Goal: Task Accomplishment & Management: Complete application form

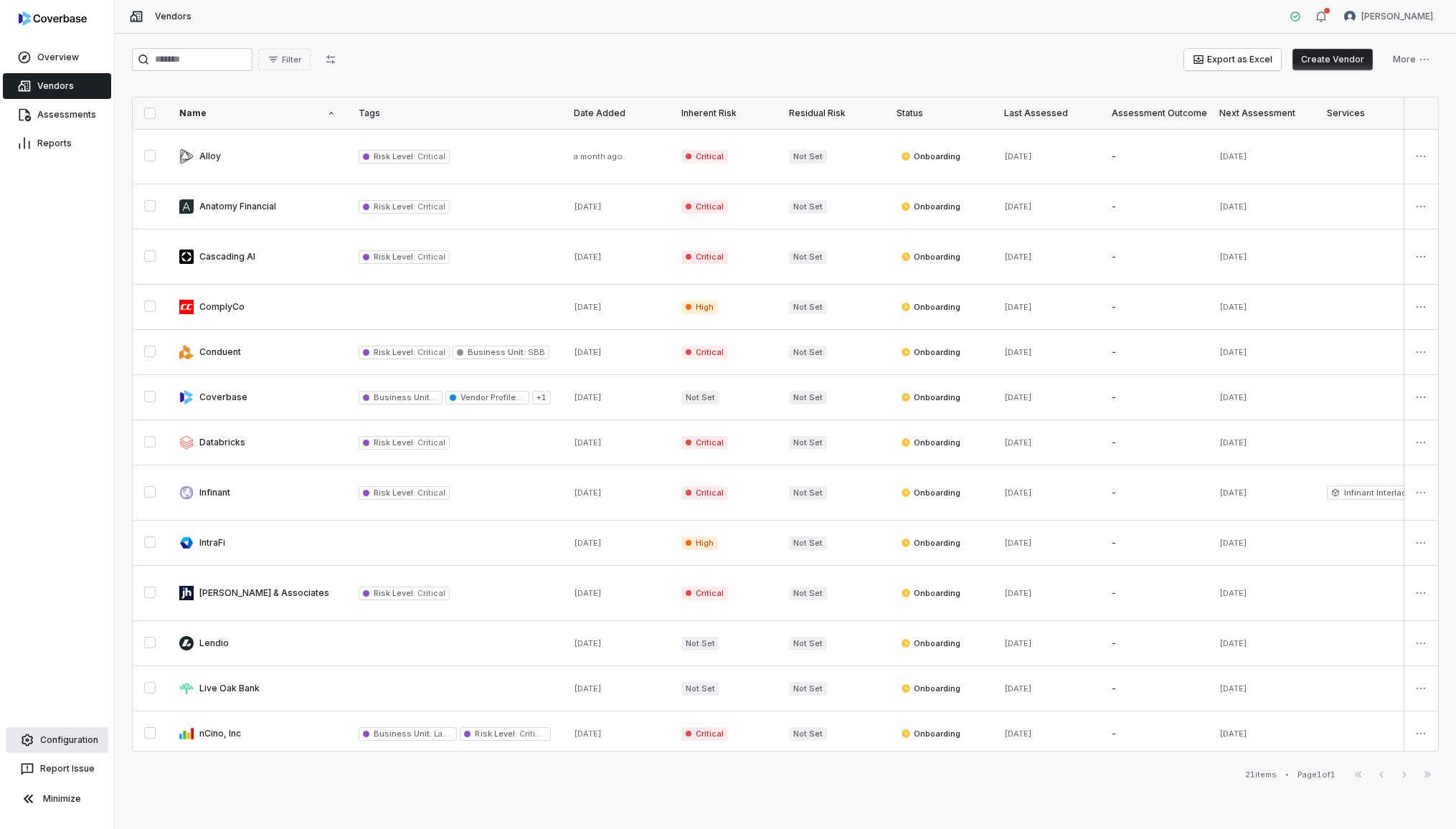
click at [75, 745] on link "Configuration" at bounding box center [57, 741] width 103 height 26
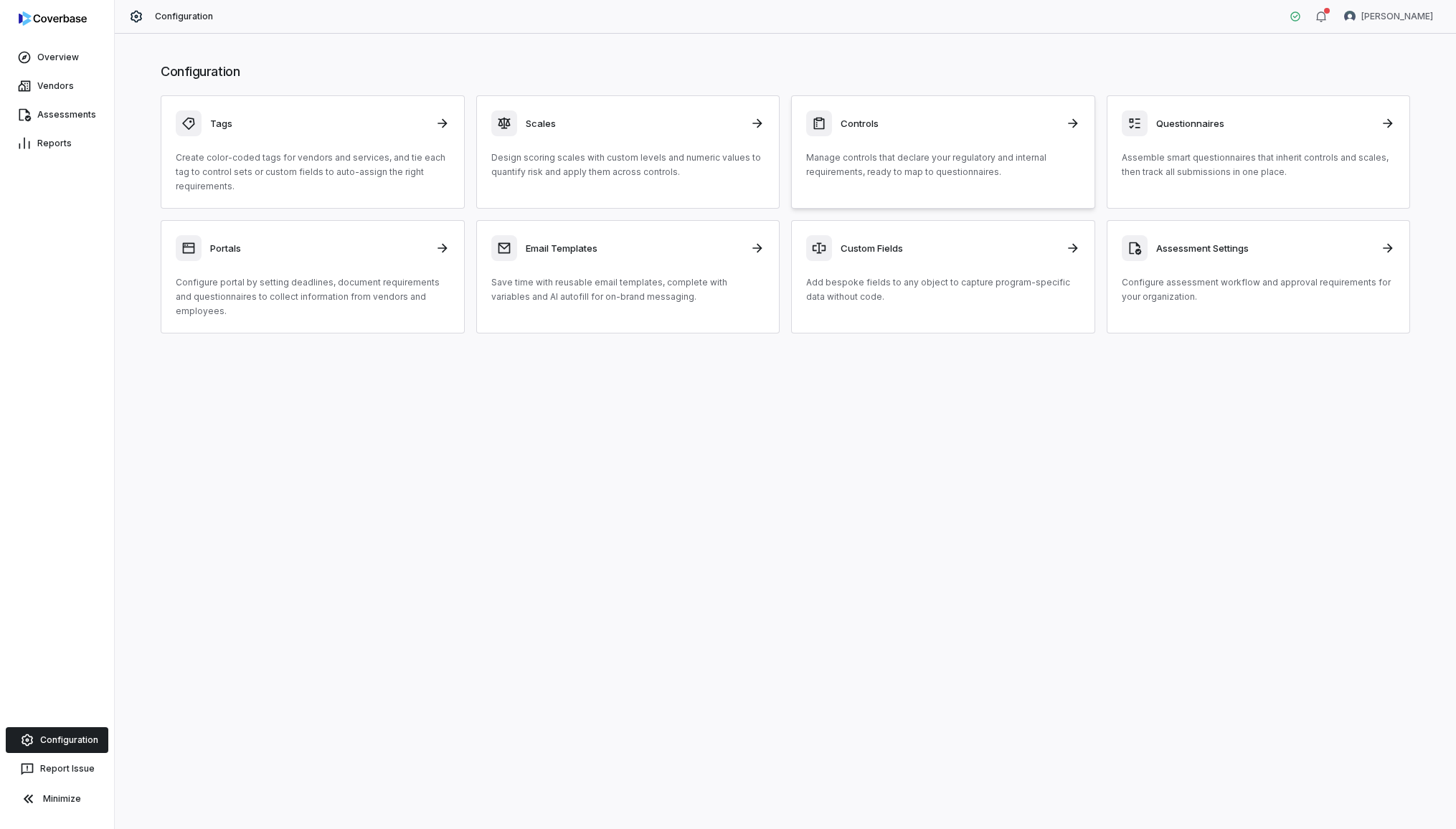
click at [891, 184] on link "Controls Manage controls that declare your regulatory and internal requirements…" at bounding box center [943, 152] width 304 height 113
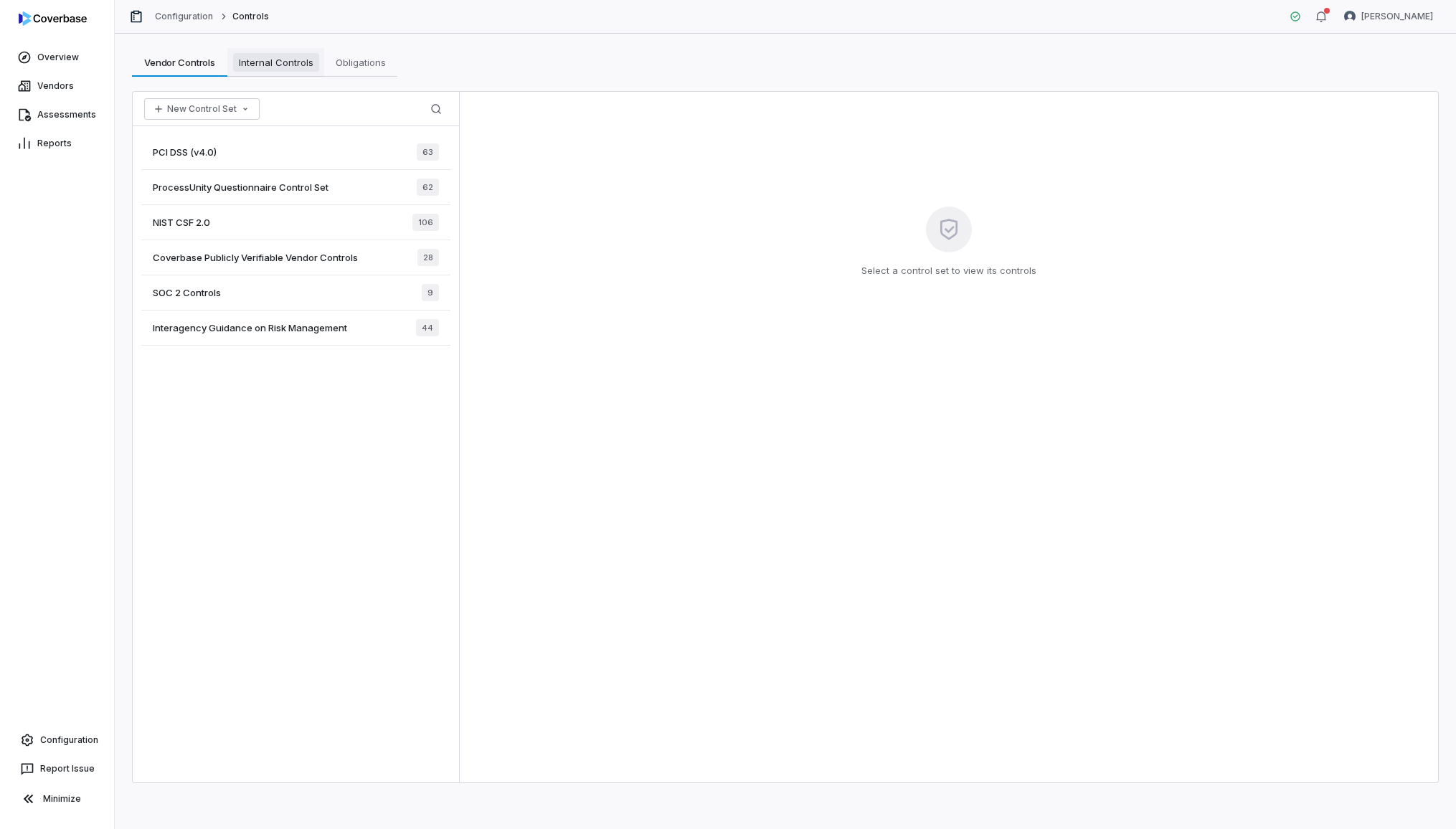
click at [287, 63] on span "Internal Controls" at bounding box center [276, 63] width 86 height 19
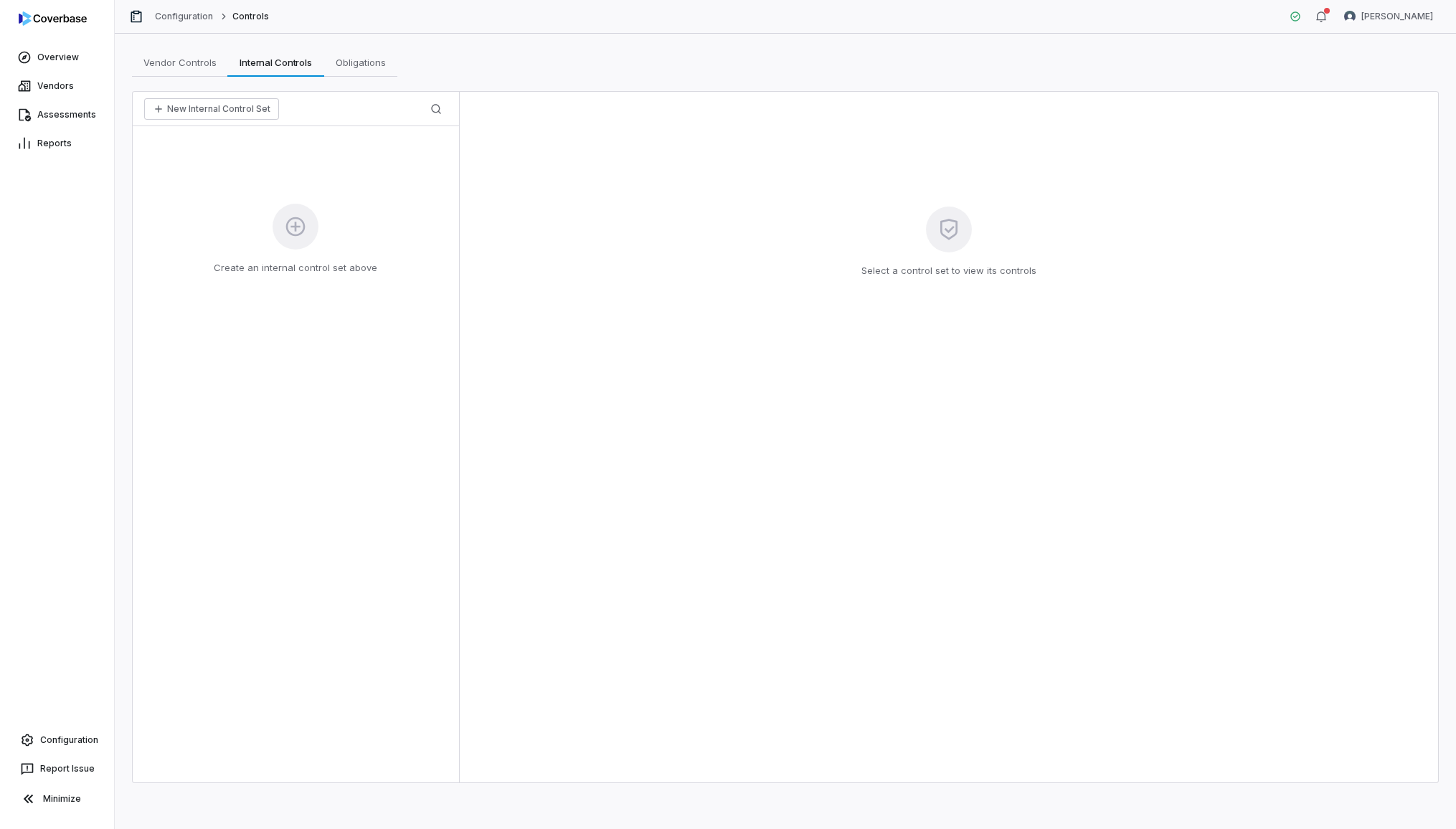
click at [305, 229] on icon at bounding box center [295, 227] width 23 height 23
click at [181, 107] on button "New Internal Control Set" at bounding box center [211, 109] width 135 height 21
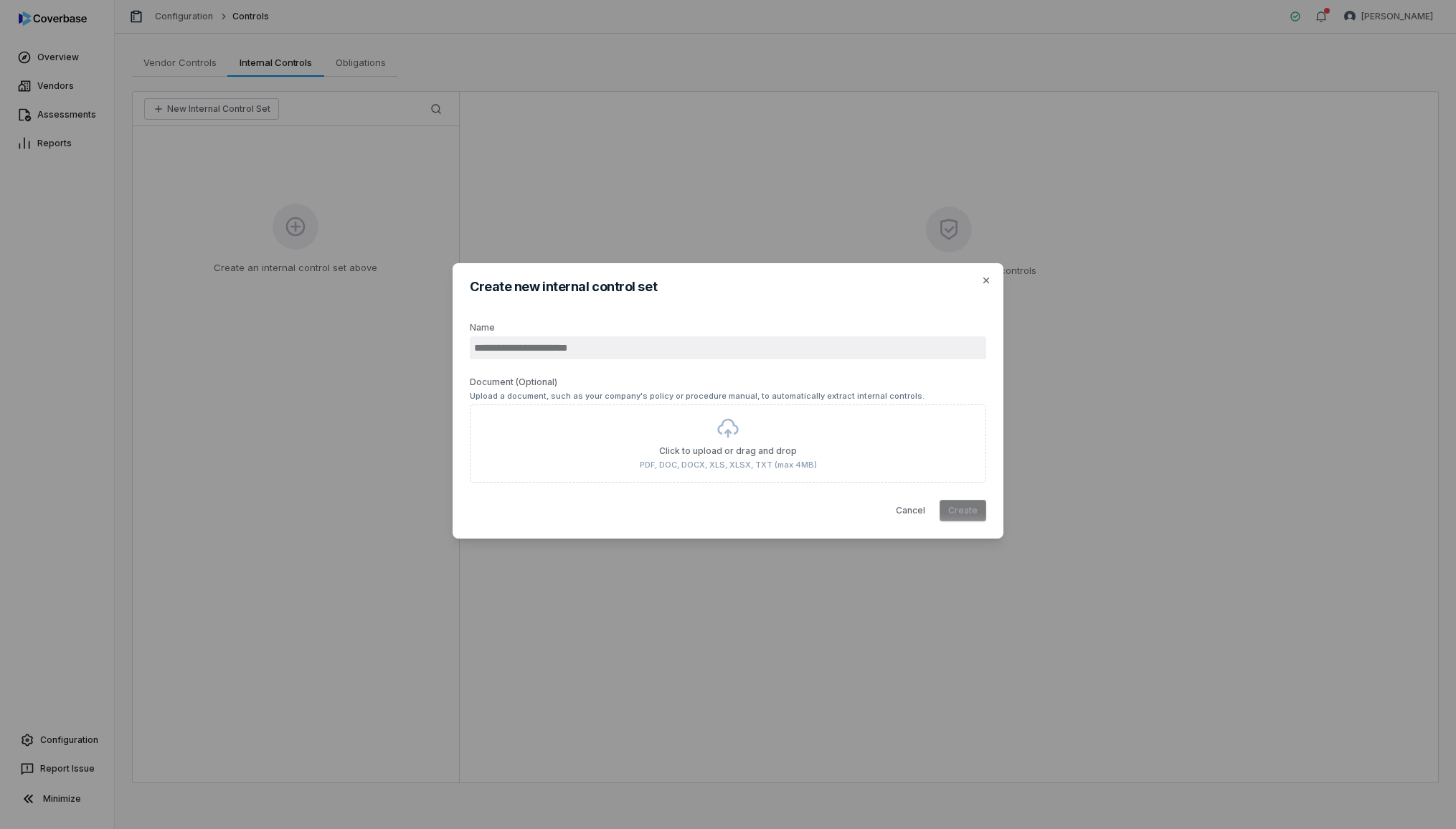
click at [668, 357] on input "Name" at bounding box center [728, 348] width 517 height 23
click at [981, 285] on icon "button" at bounding box center [986, 280] width 11 height 11
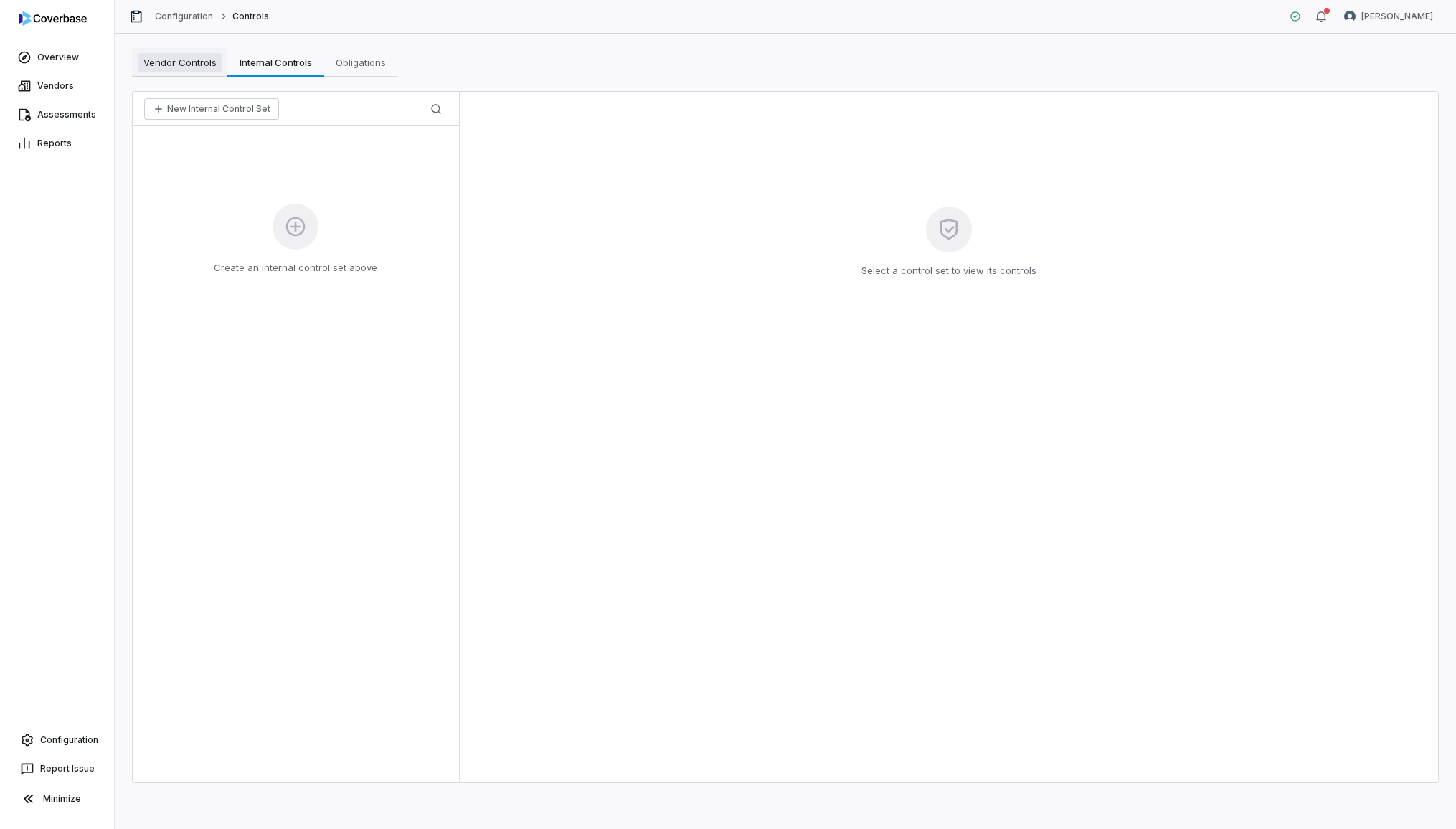
click at [178, 67] on span "Vendor Controls" at bounding box center [179, 63] width 85 height 19
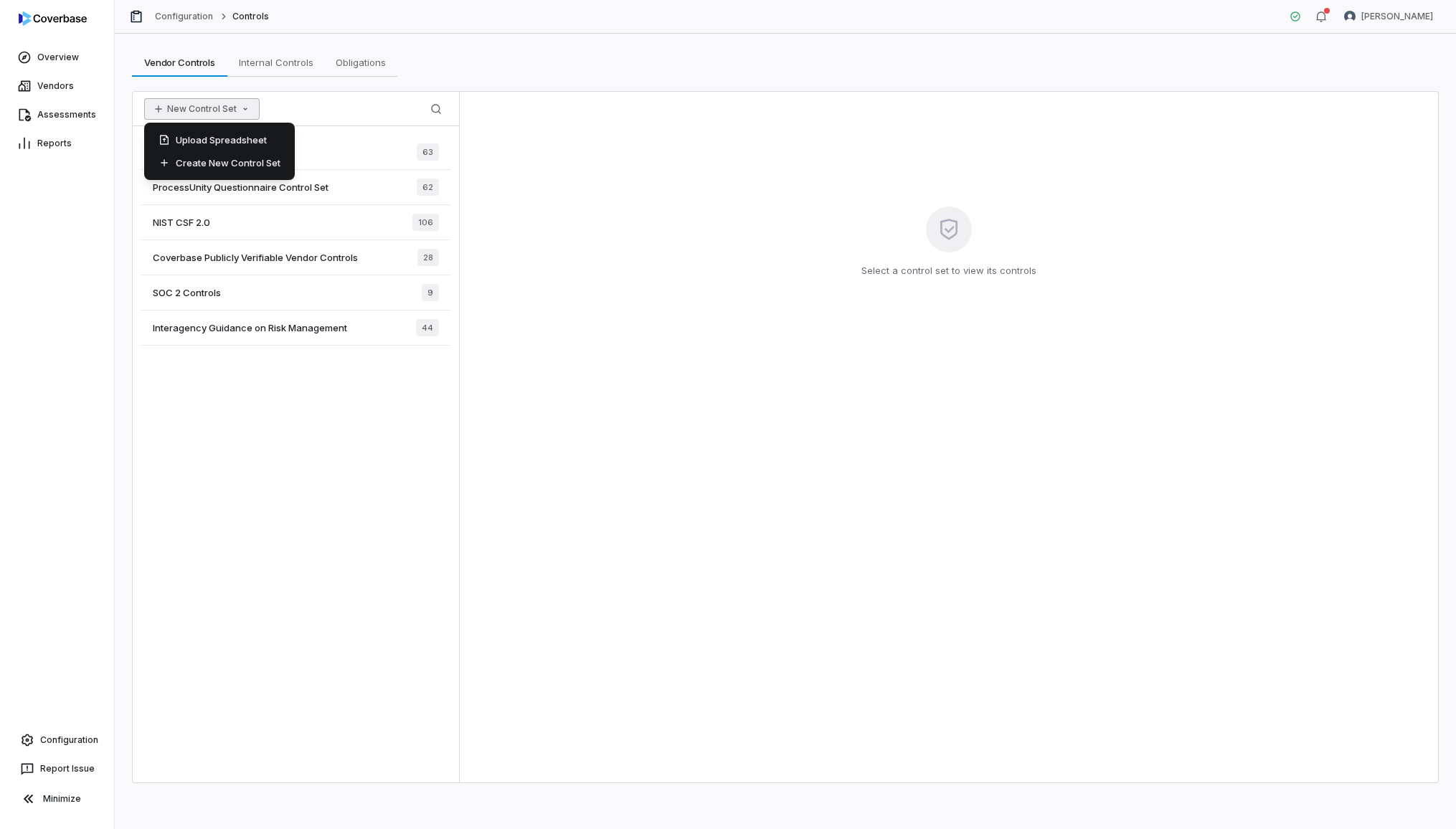
click at [233, 111] on button "New Control Set" at bounding box center [202, 109] width 116 height 21
click at [268, 64] on span "Internal Controls" at bounding box center [276, 63] width 86 height 19
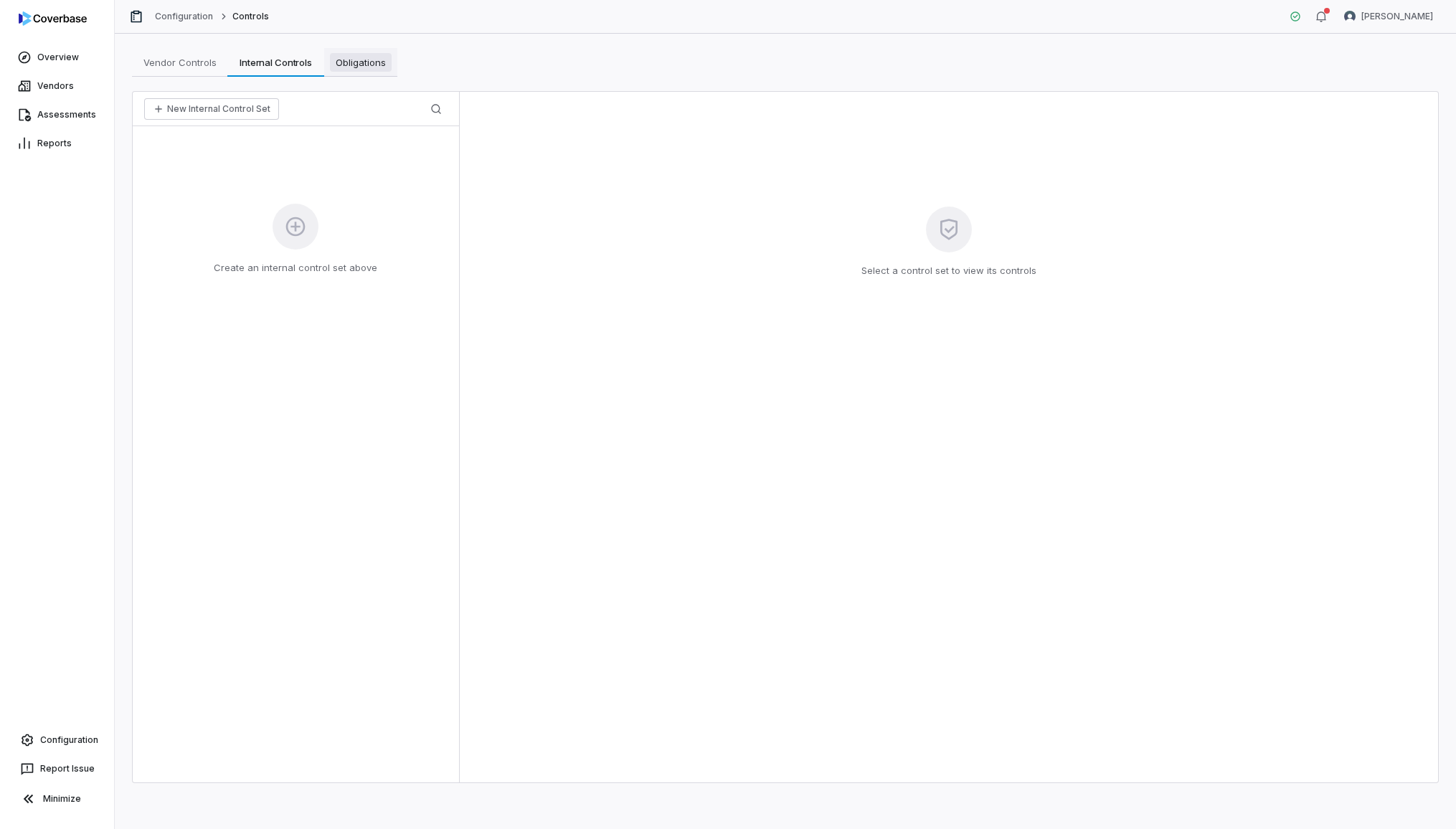
click at [376, 57] on span "Obligations" at bounding box center [361, 63] width 62 height 19
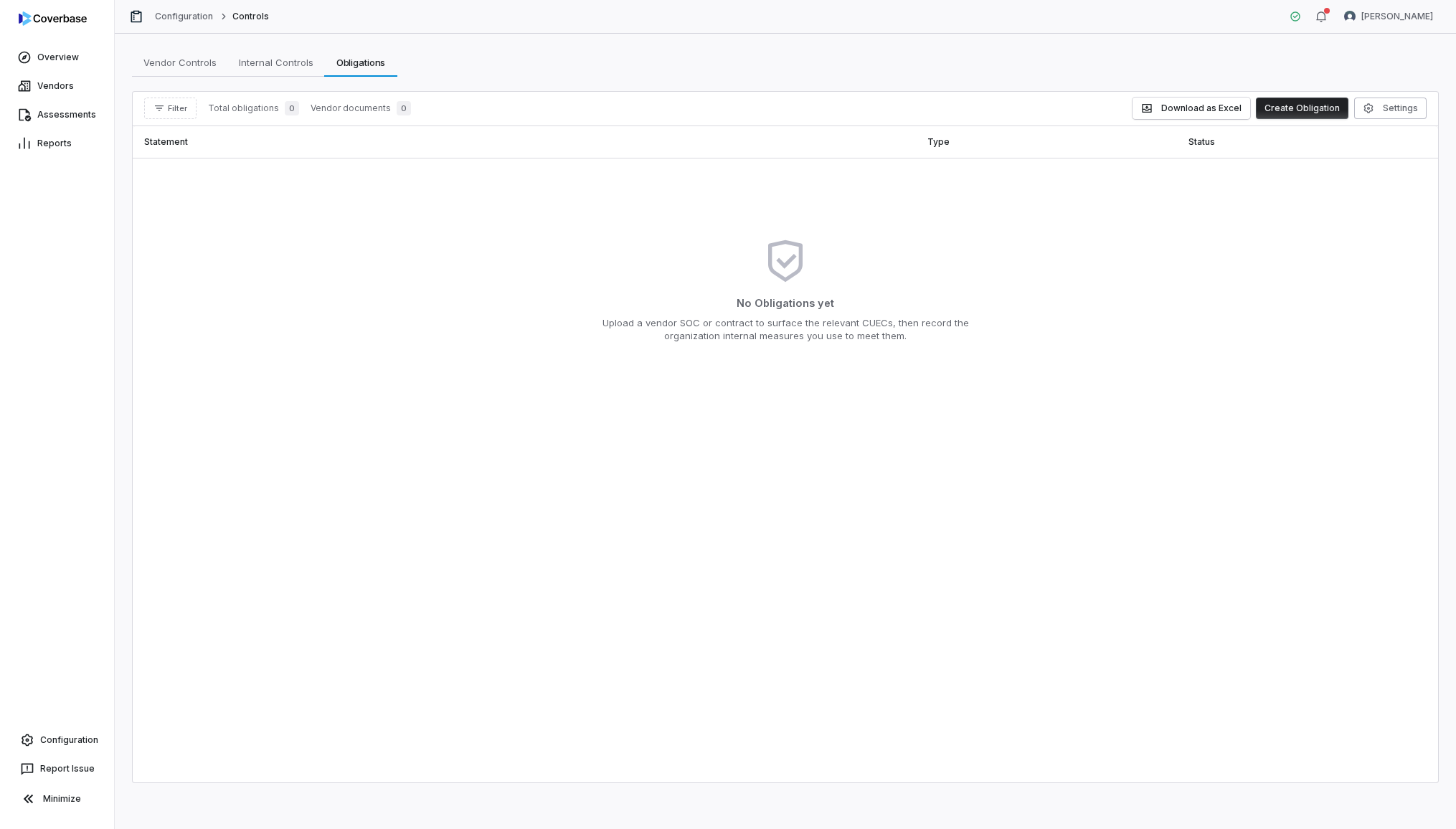
click at [1287, 112] on button "Create Obligation" at bounding box center [1302, 108] width 93 height 21
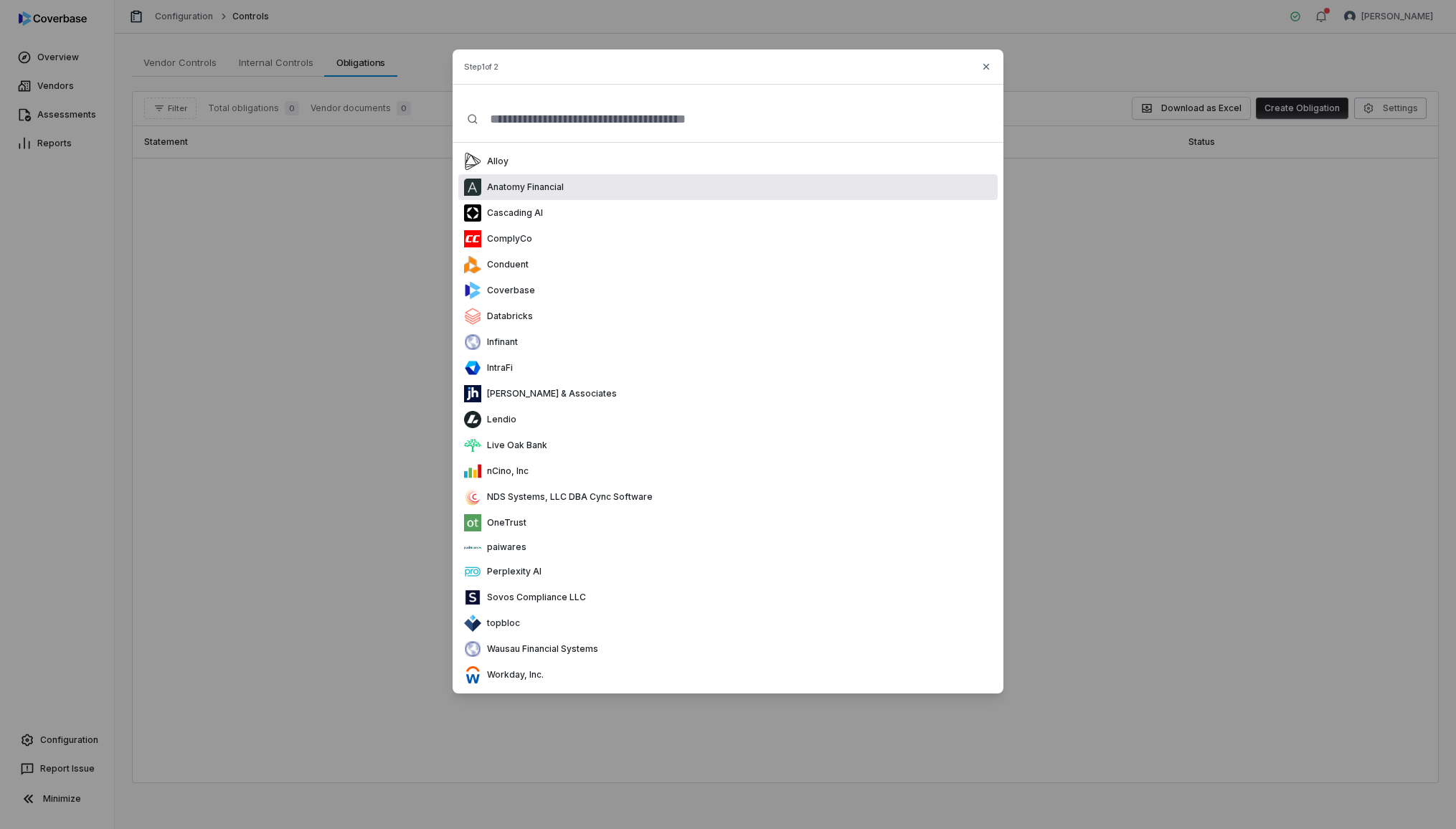
click at [776, 195] on div "Anatomy Financial" at bounding box center [728, 187] width 540 height 26
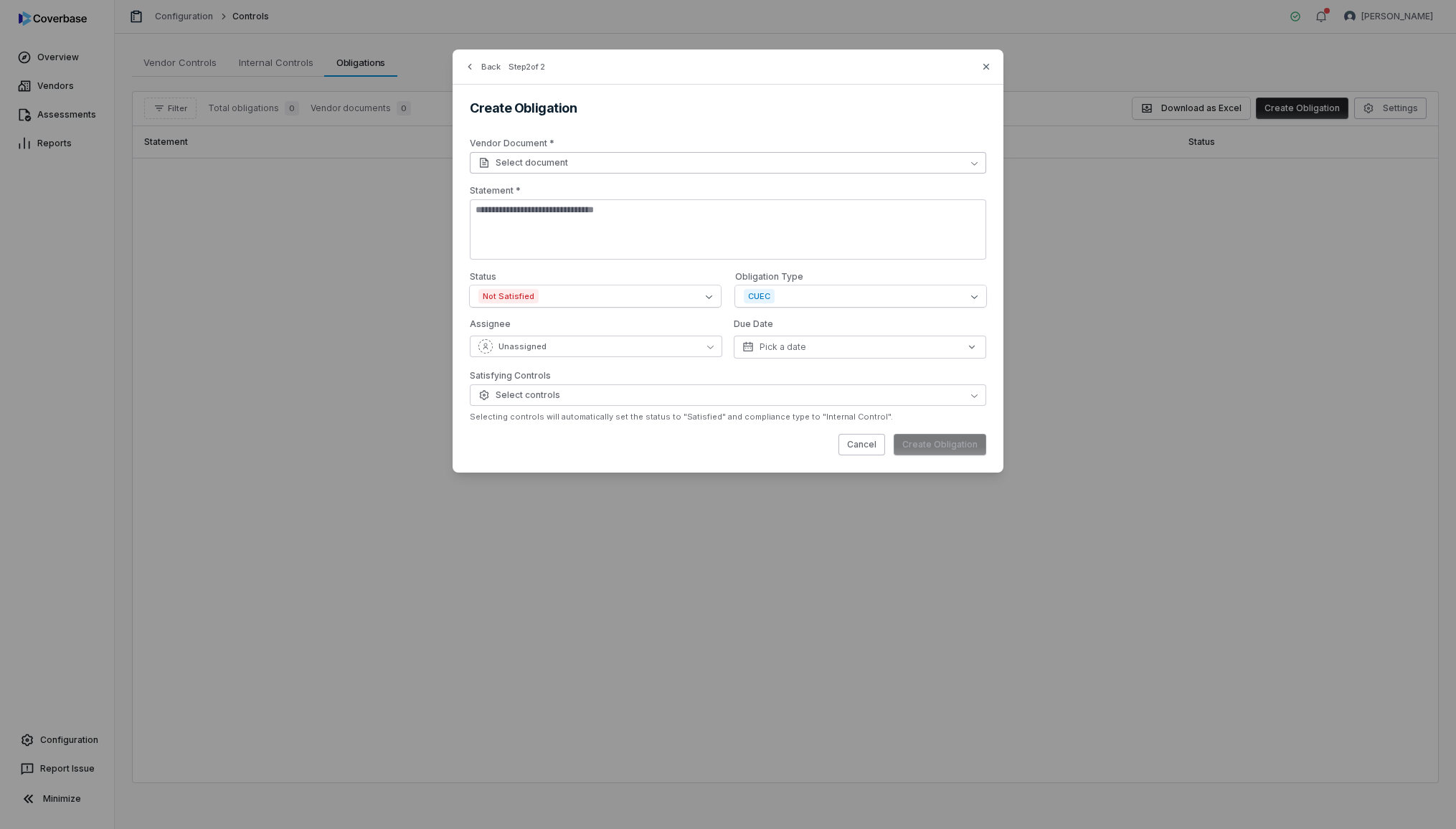
click at [663, 166] on button "Select document" at bounding box center [728, 162] width 517 height 21
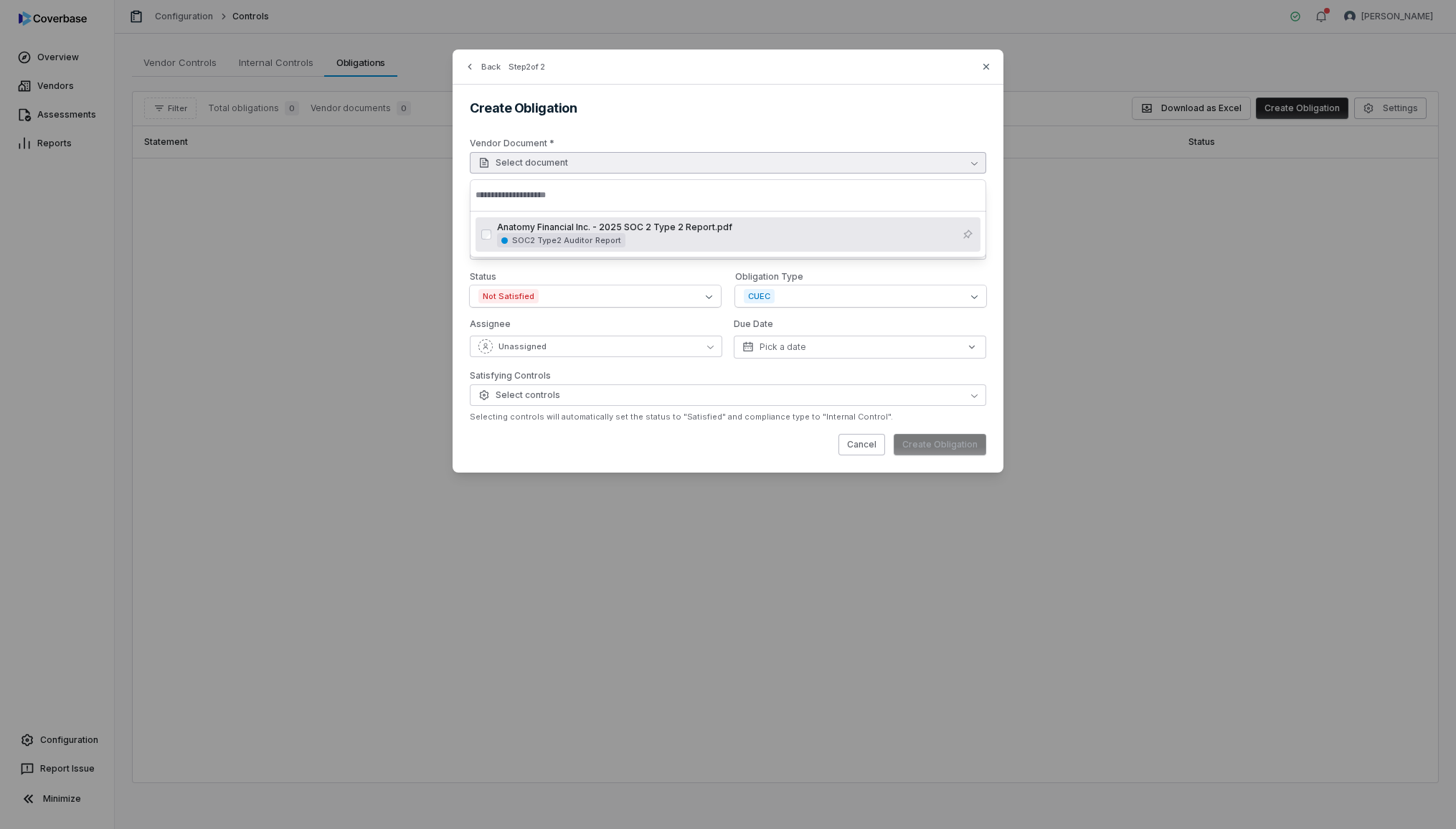
click at [692, 244] on div "Anatomy Financial Inc. - 2025 SOC 2 Type 2 Report.pdf SOC2 Type2 Auditor Report" at bounding box center [725, 234] width 457 height 26
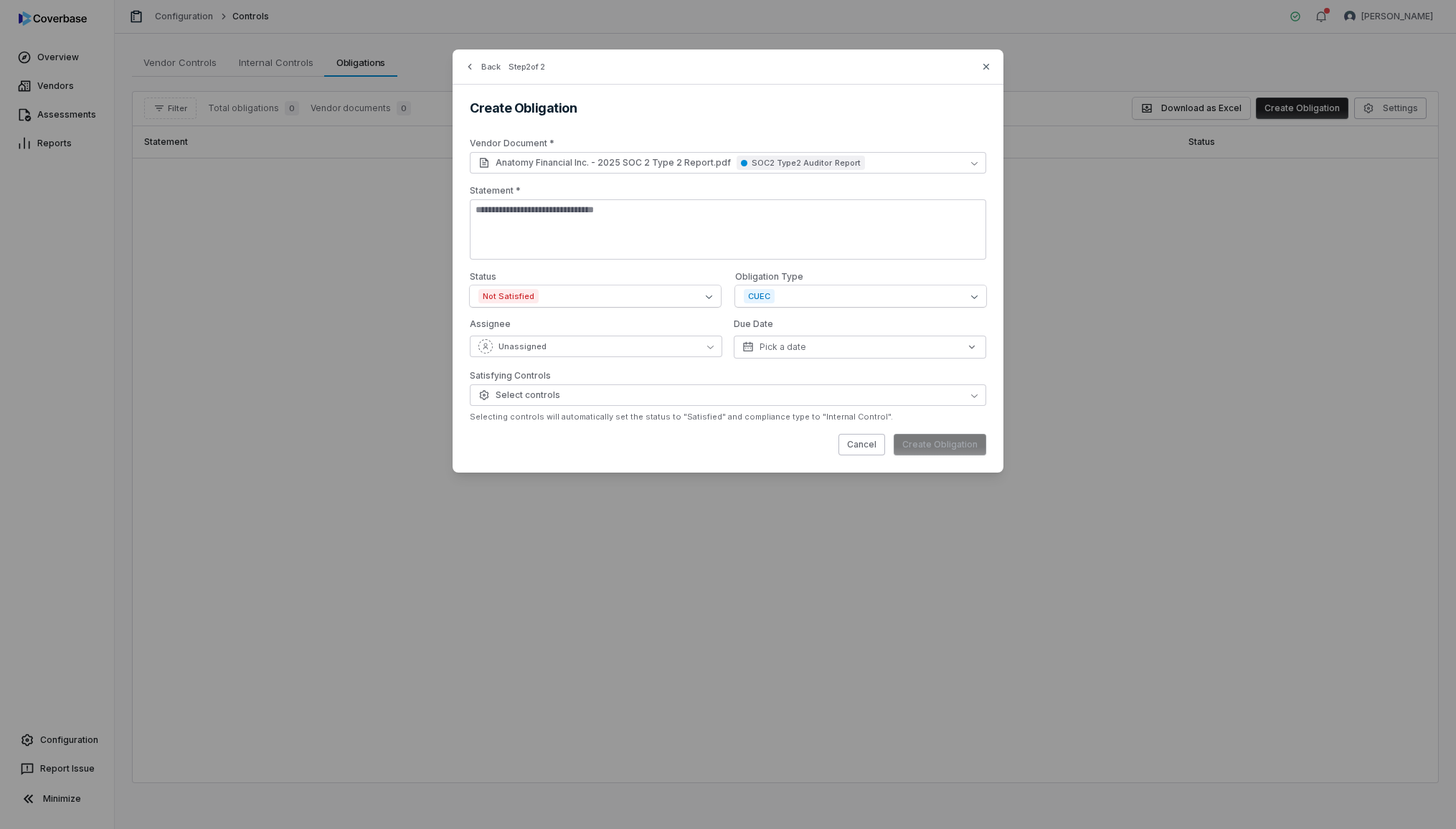
click at [948, 447] on div "Cancel Create Obligation" at bounding box center [728, 445] width 517 height 21
click at [608, 241] on textarea at bounding box center [728, 229] width 517 height 60
type textarea "*"
type textarea "**********"
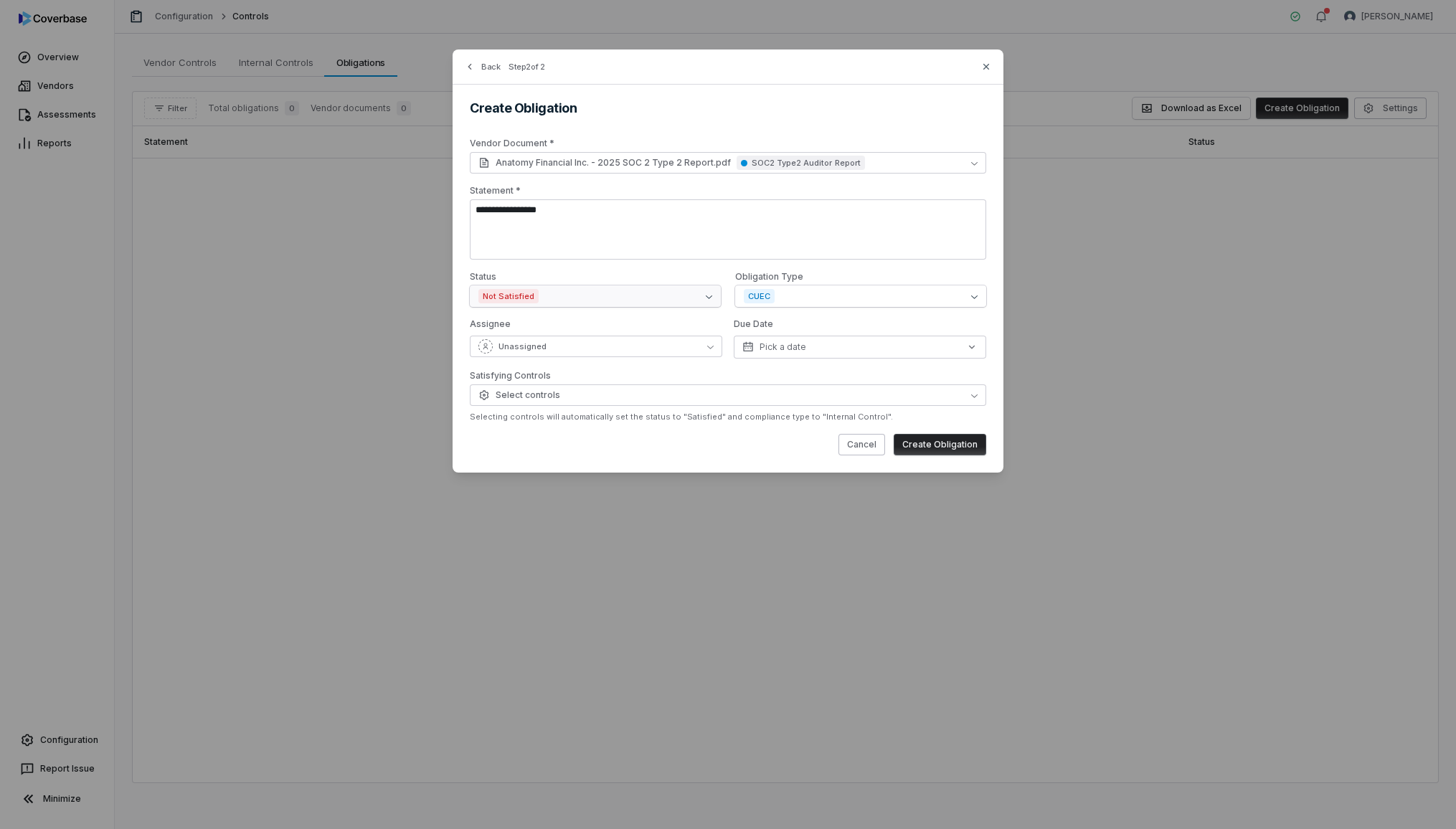
click at [595, 300] on button "Not Satisfied" at bounding box center [595, 296] width 251 height 21
click at [623, 427] on form "**********" at bounding box center [728, 296] width 517 height 318
click at [855, 352] on button "Pick a date" at bounding box center [860, 347] width 252 height 23
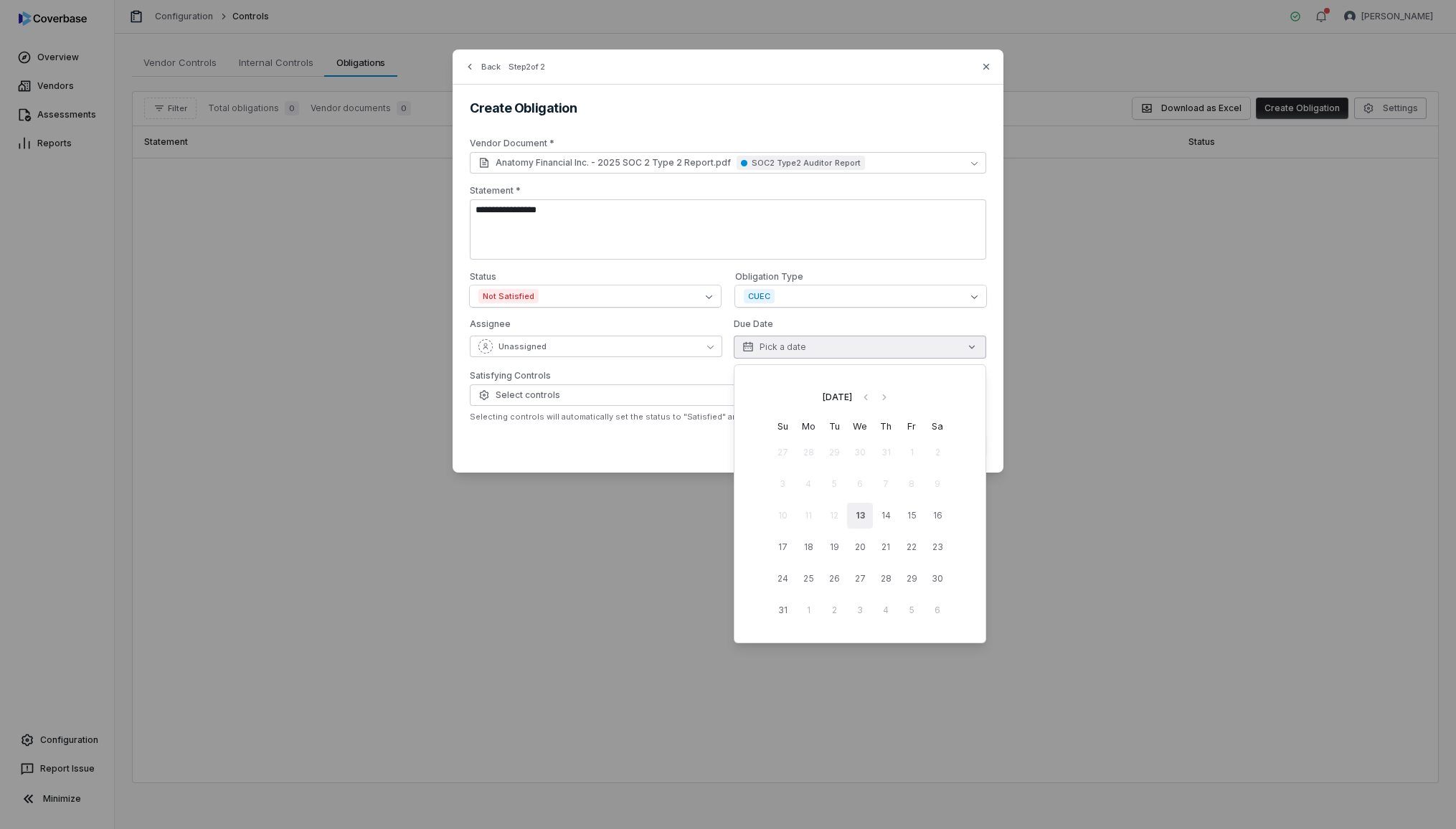
click at [855, 515] on button "13" at bounding box center [860, 516] width 26 height 26
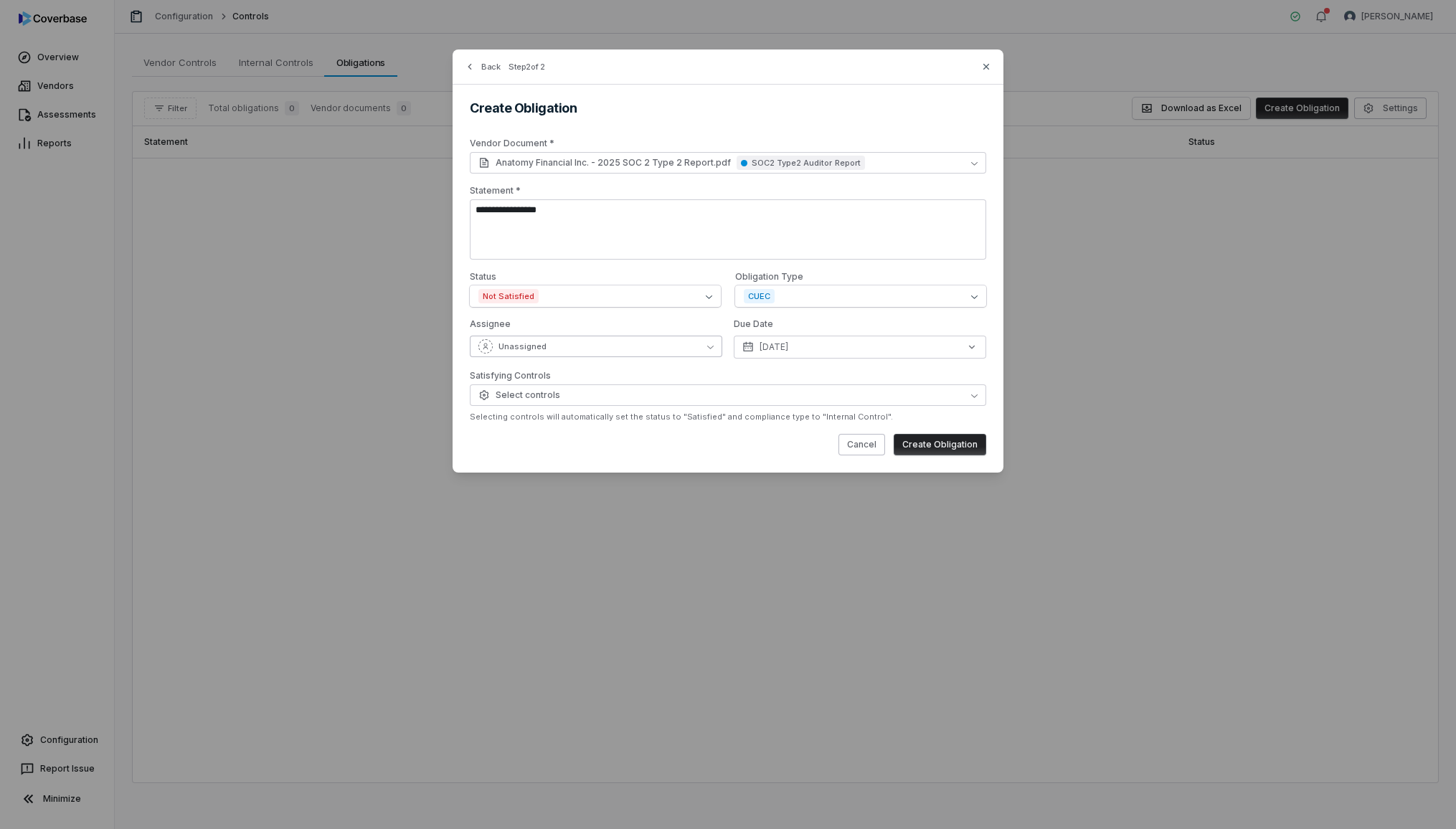
click at [658, 345] on button "Unassigned" at bounding box center [596, 346] width 252 height 21
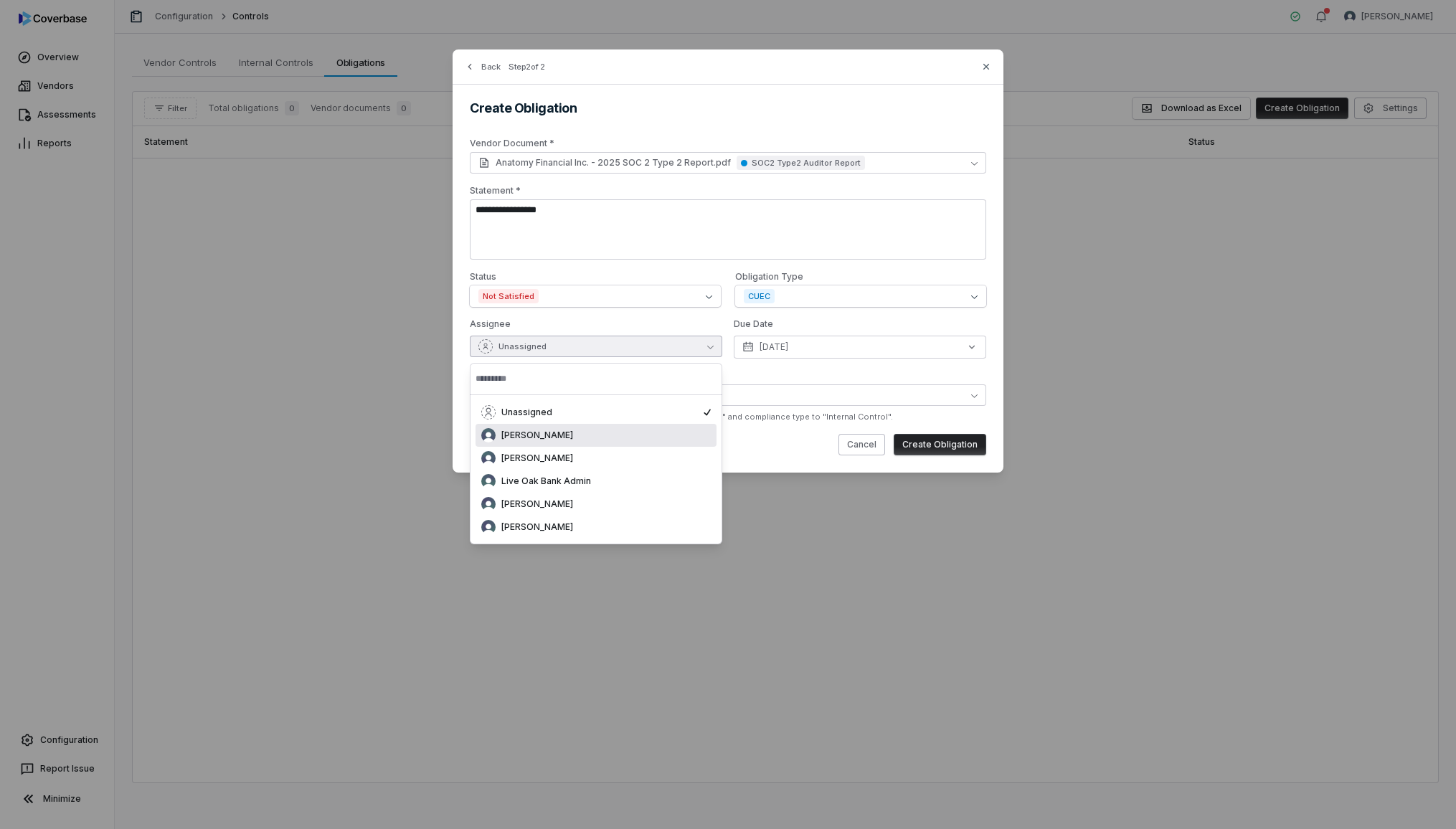
click at [662, 437] on div "[PERSON_NAME]" at bounding box center [595, 435] width 229 height 15
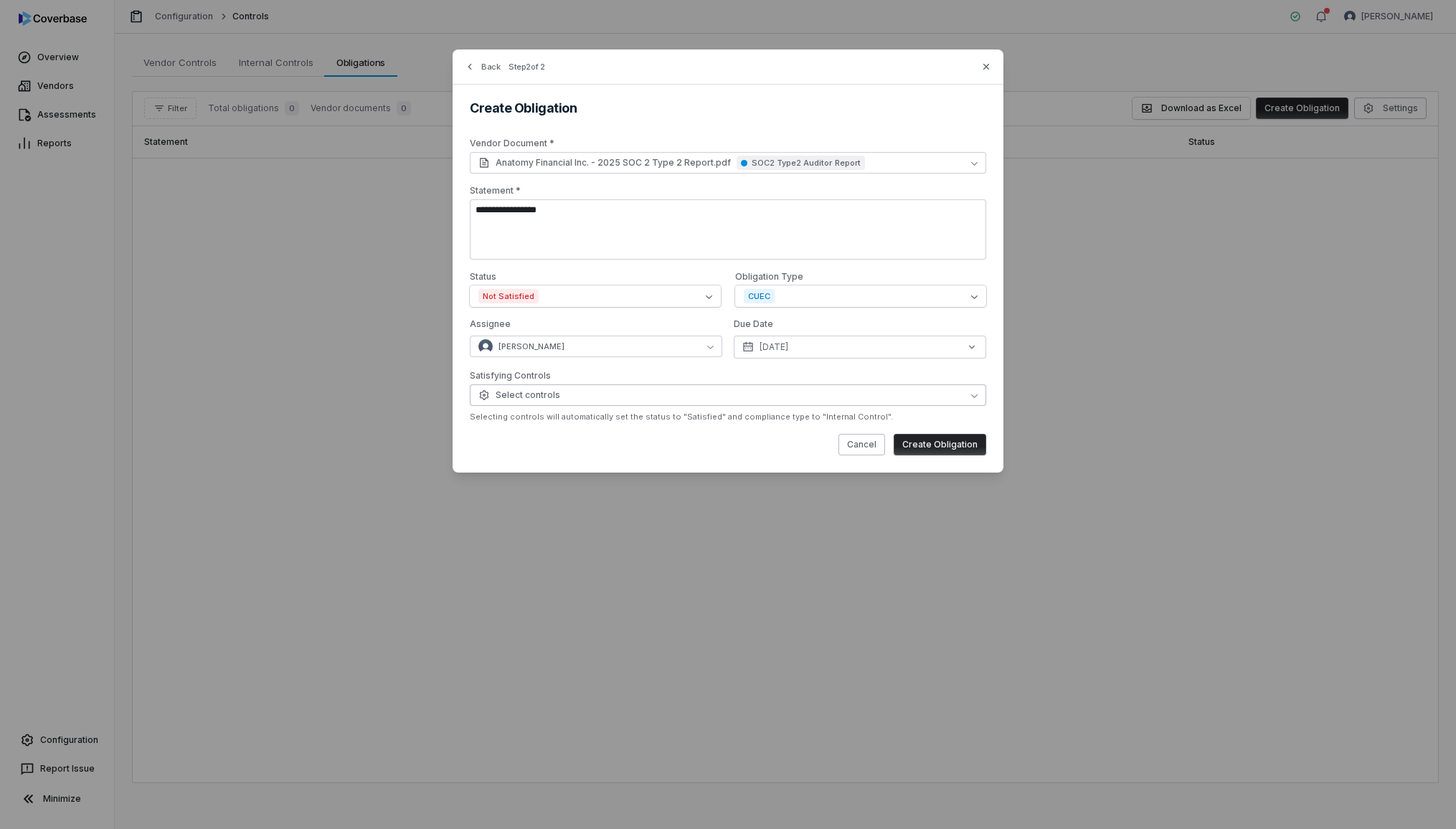
click at [670, 402] on button "Select controls" at bounding box center [728, 395] width 517 height 21
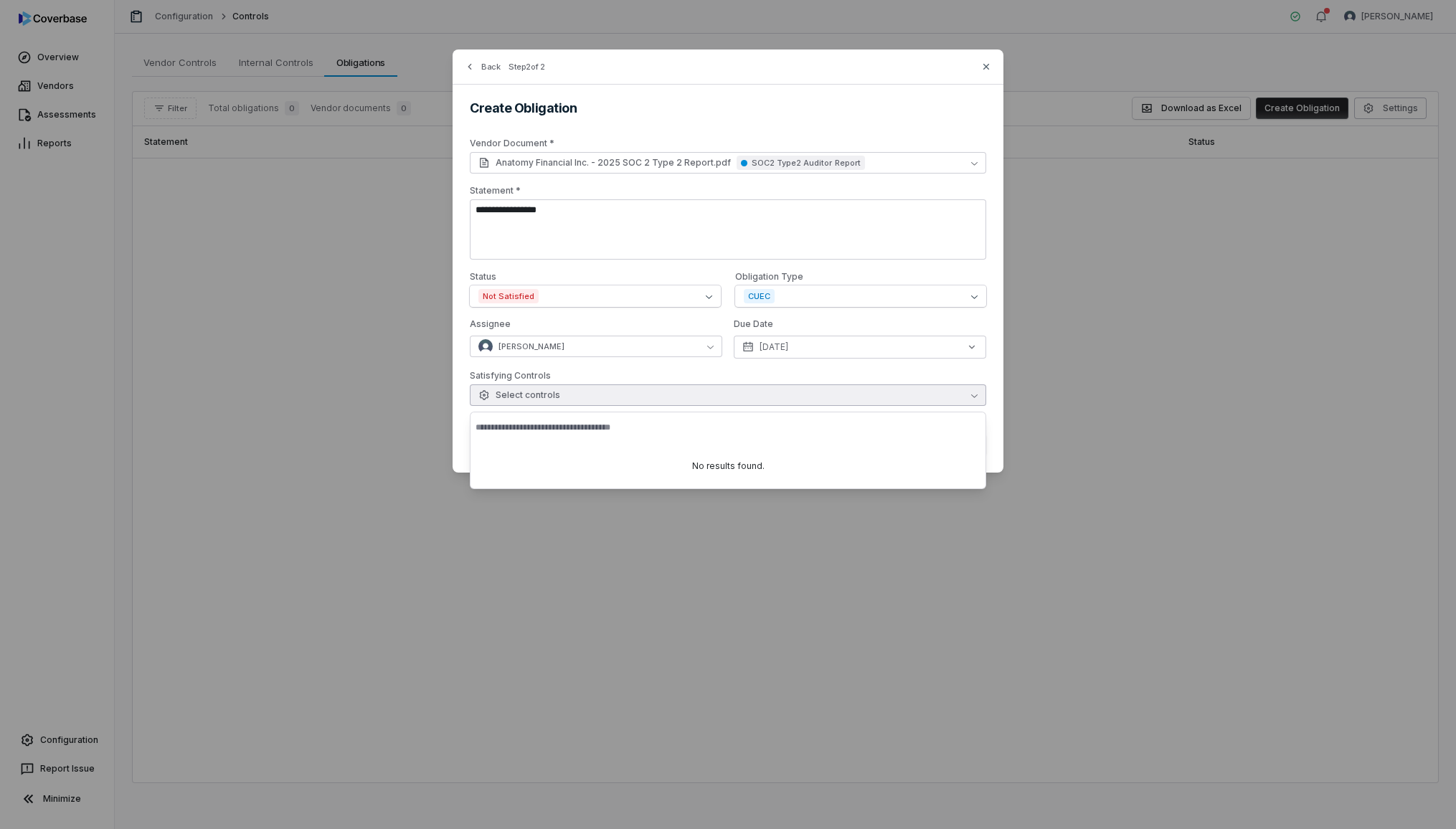
click at [670, 402] on button "Select controls" at bounding box center [728, 395] width 517 height 21
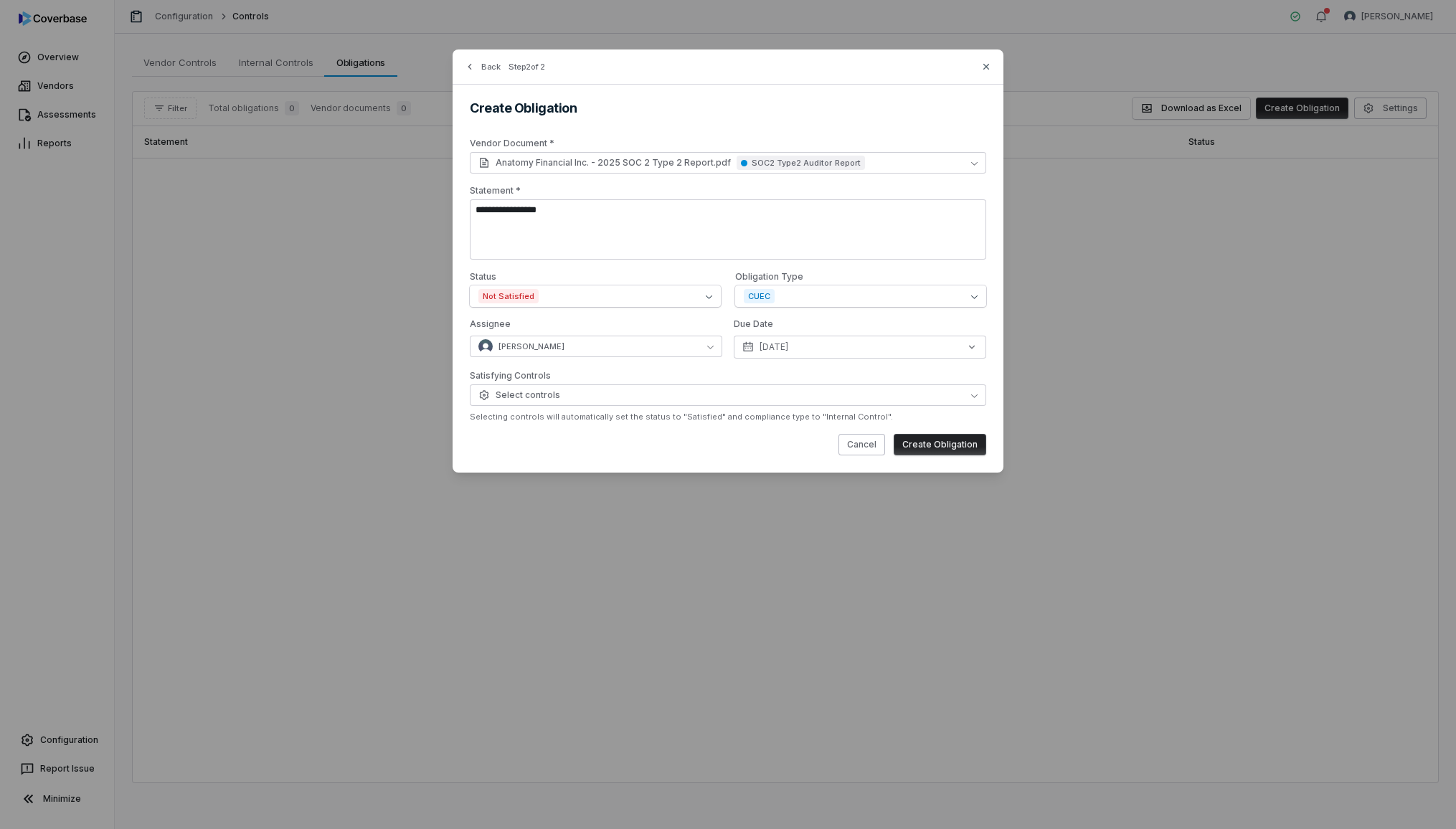
click at [701, 431] on form "**********" at bounding box center [728, 296] width 517 height 318
click at [944, 448] on button "Create Obligation" at bounding box center [940, 445] width 93 height 21
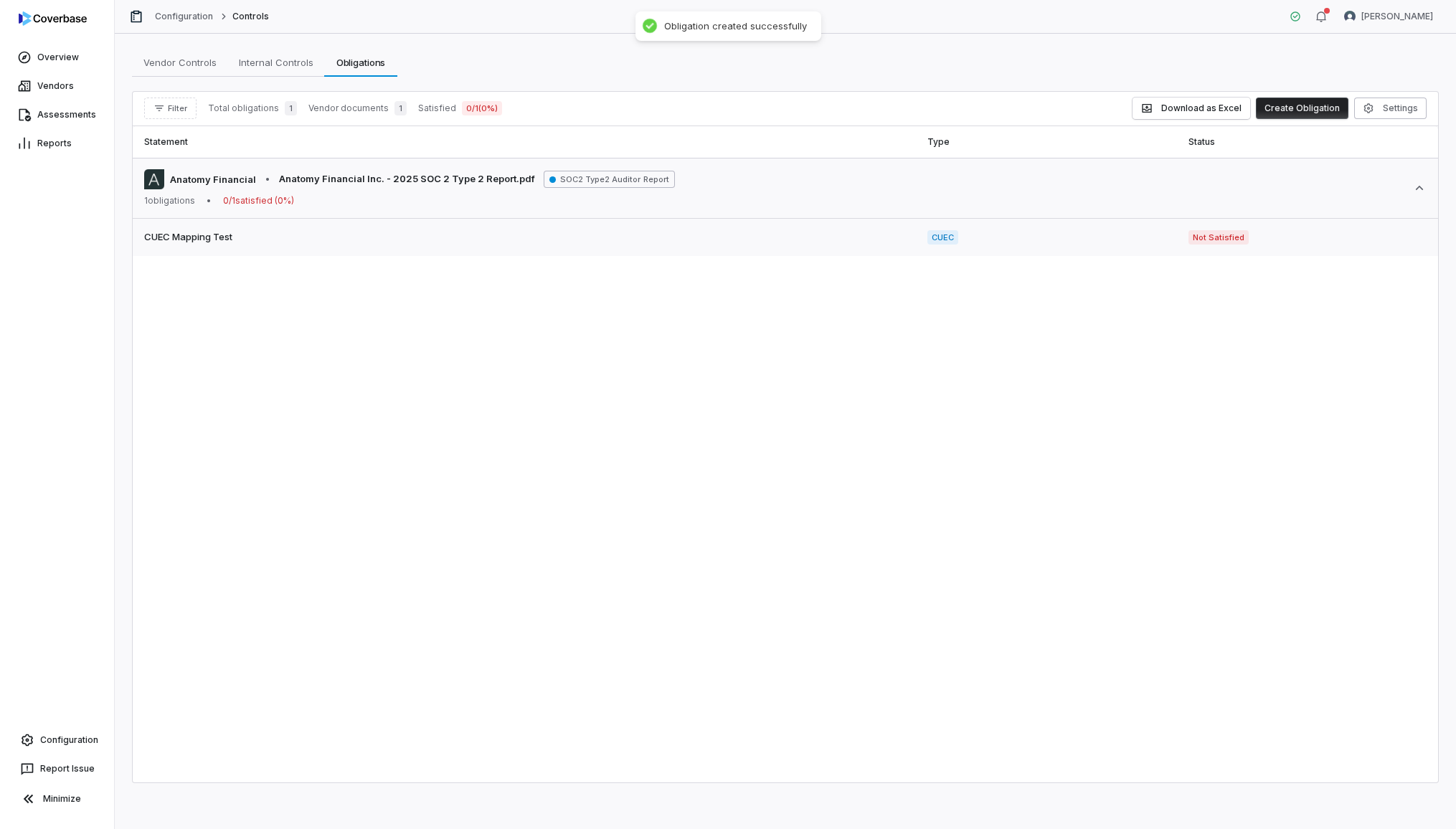
click at [933, 251] on td "CUEC" at bounding box center [1046, 238] width 261 height 38
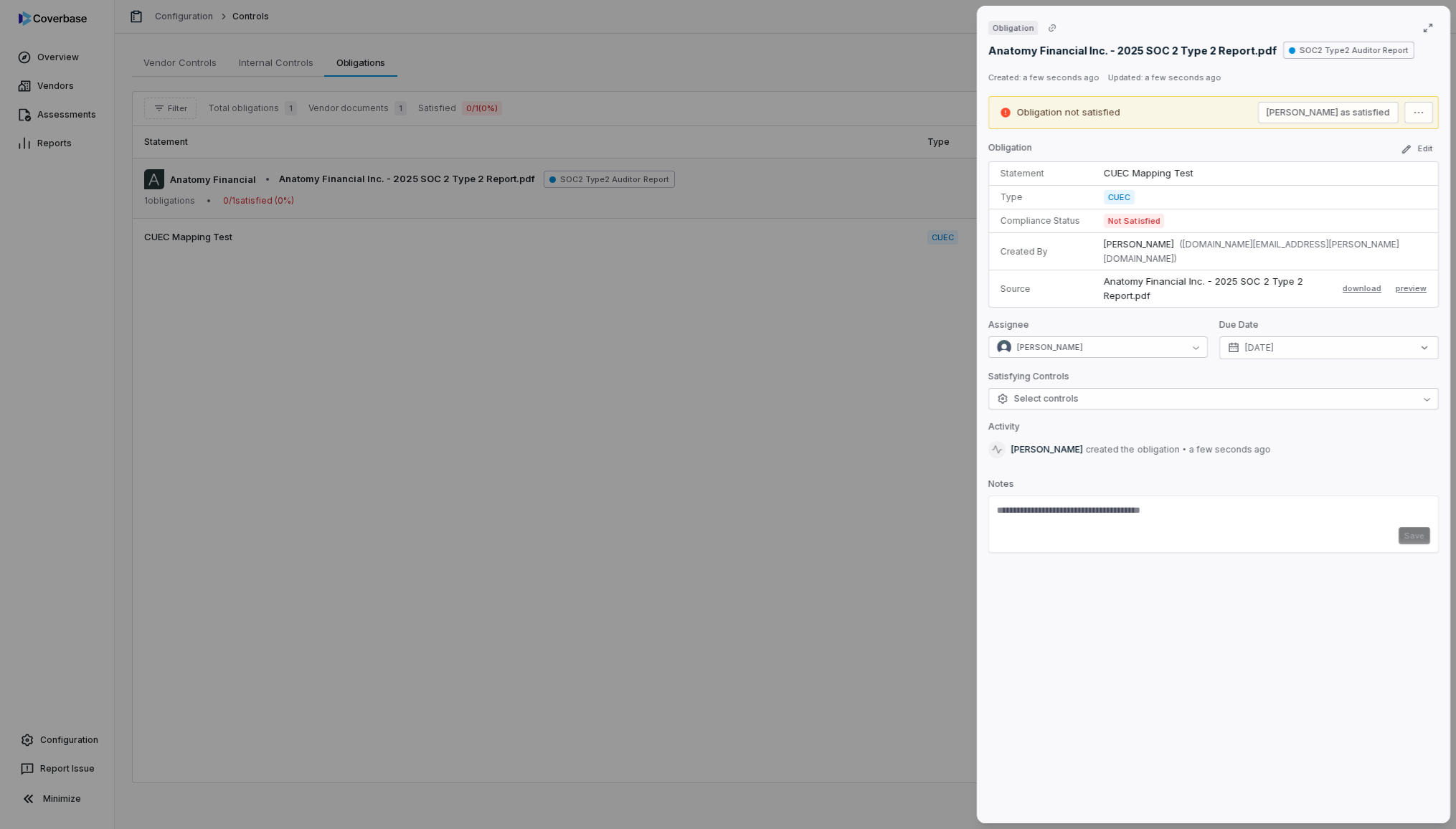
click at [789, 250] on div "Obligation Anatomy Financial Inc. - 2025 SOC 2 Type 2 Report.pdf SOC2 Type2 Aud…" at bounding box center [728, 414] width 1456 height 829
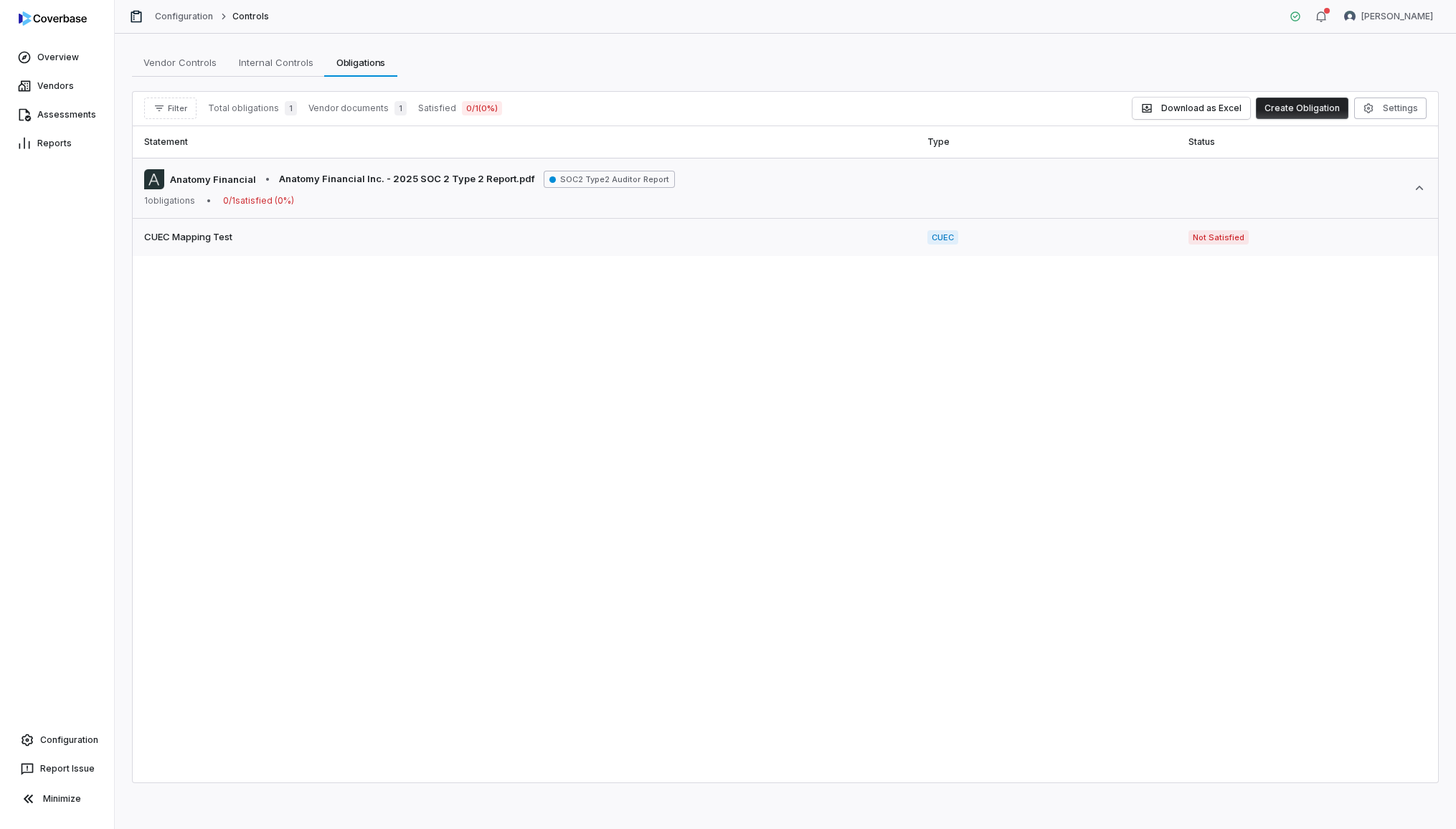
click at [776, 242] on span "CUEC Mapping Test" at bounding box center [524, 237] width 760 height 15
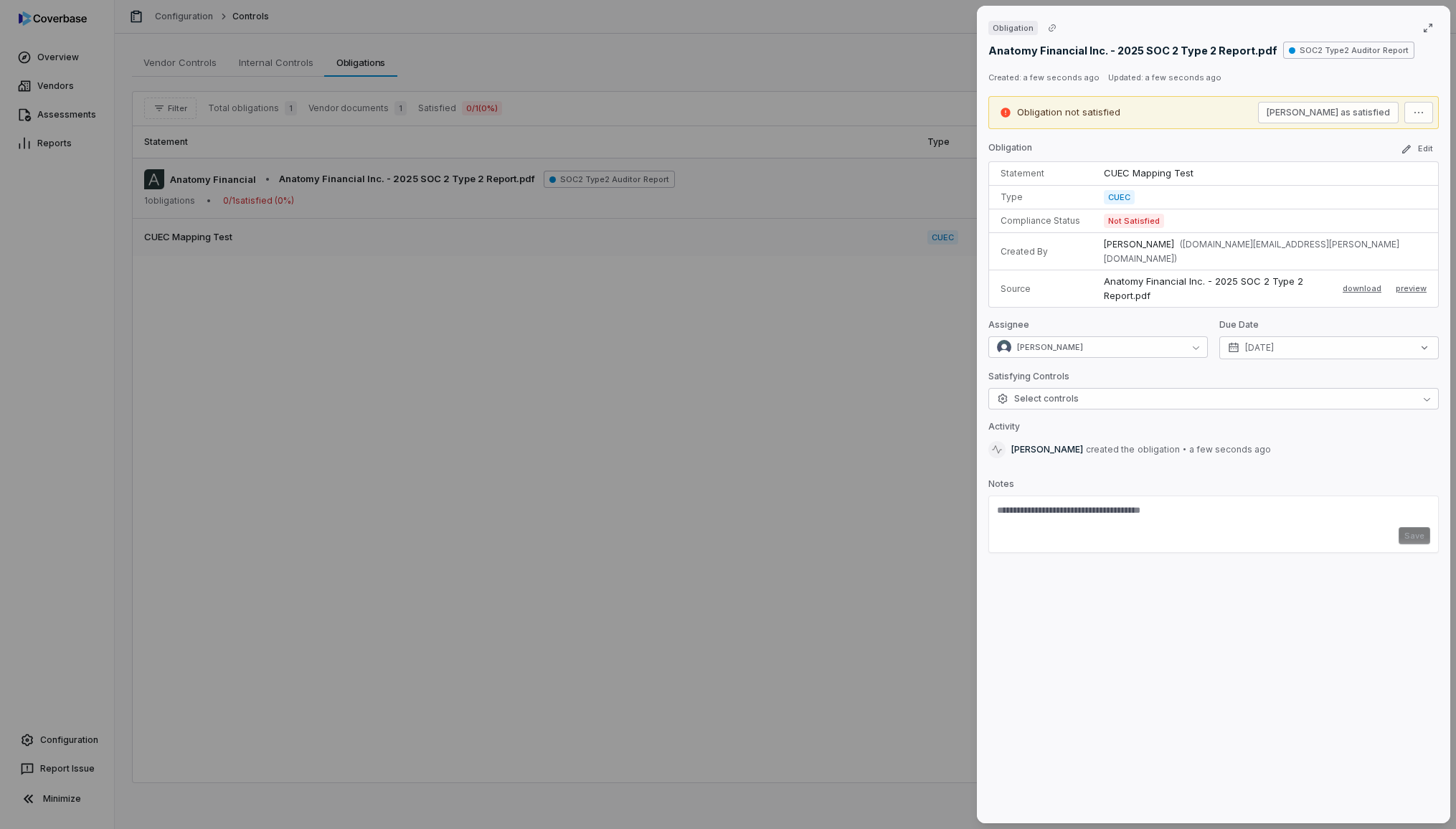
click at [776, 242] on div "Obligation Anatomy Financial Inc. - 2025 SOC 2 Type 2 Report.pdf SOC2 Type2 Aud…" at bounding box center [728, 414] width 1456 height 829
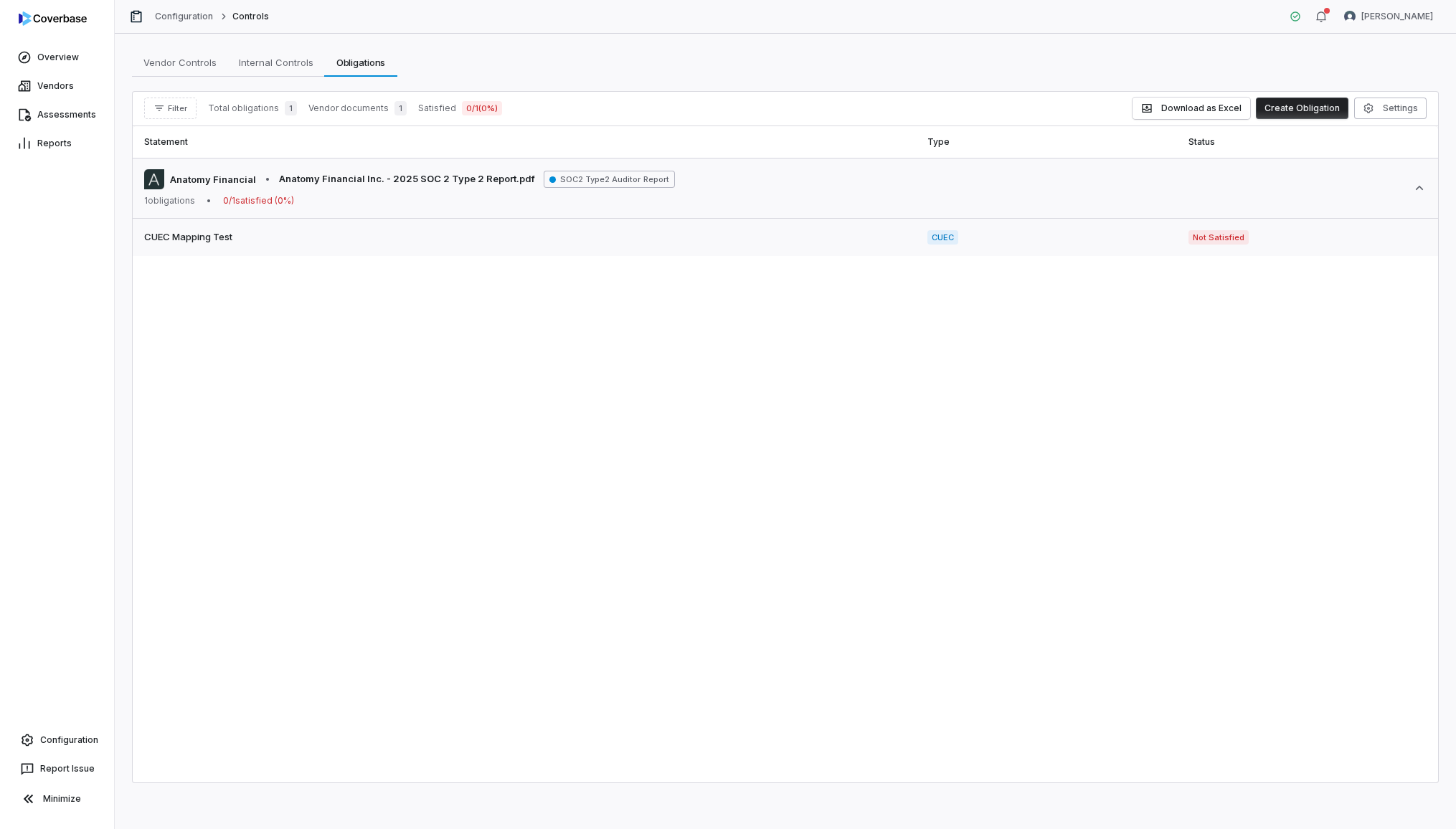
click at [216, 246] on td "CUEC Mapping Test" at bounding box center [524, 238] width 783 height 38
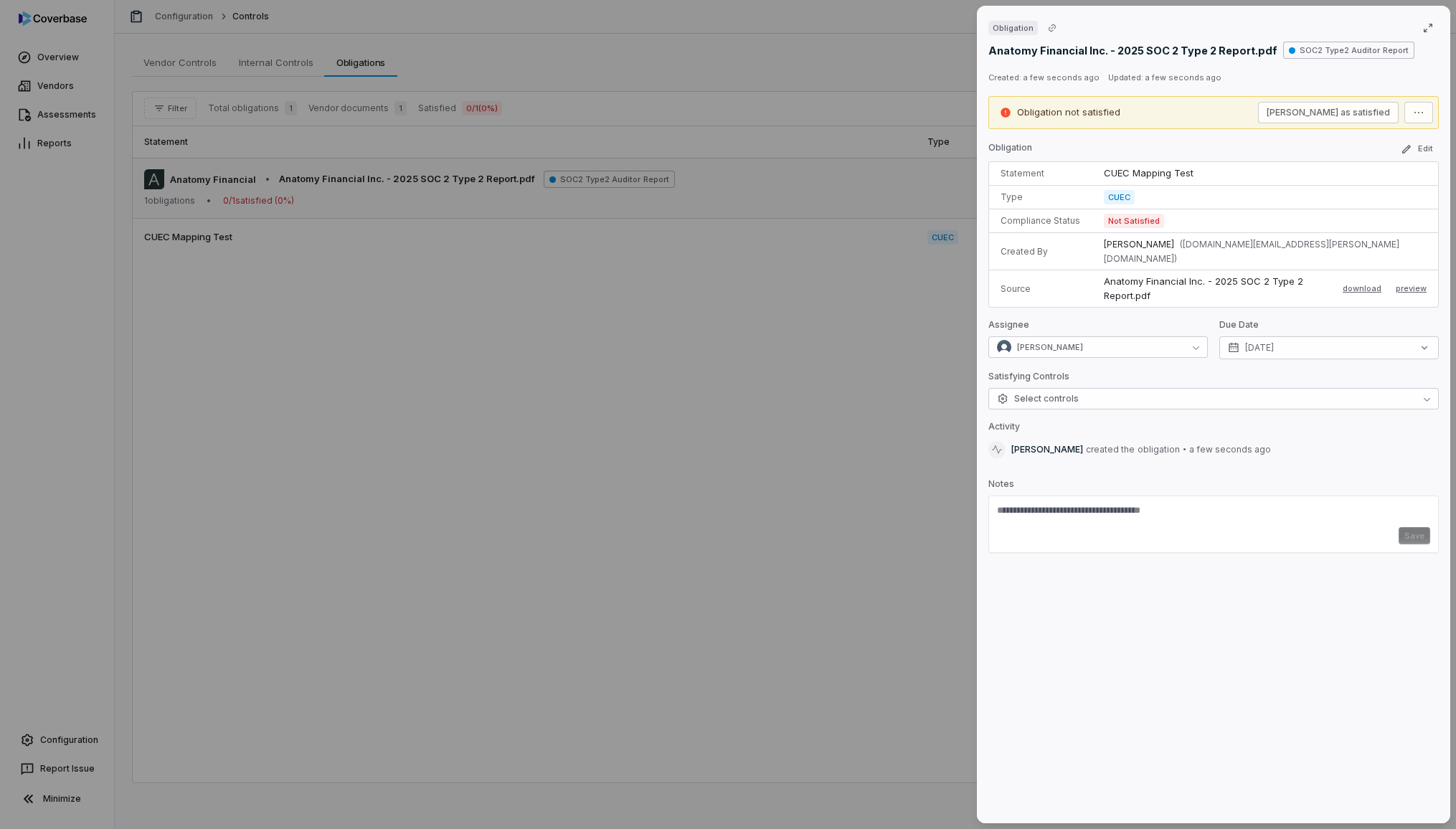
click at [221, 237] on div "Obligation Anatomy Financial Inc. - 2025 SOC 2 Type 2 Report.pdf SOC2 Type2 Aud…" at bounding box center [728, 414] width 1456 height 829
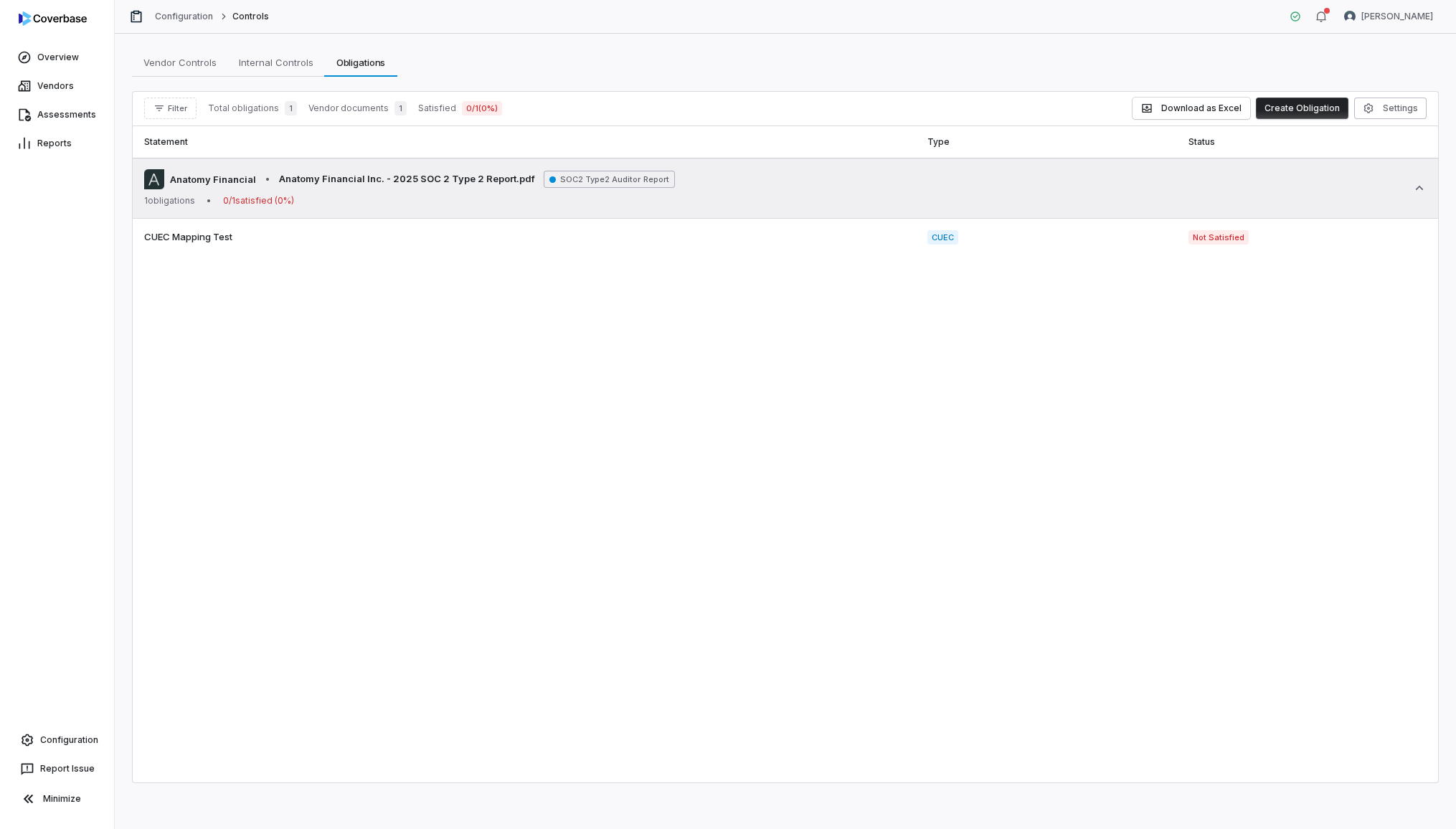
click at [595, 182] on span "SOC2 Type2 Auditor Report" at bounding box center [609, 179] width 131 height 17
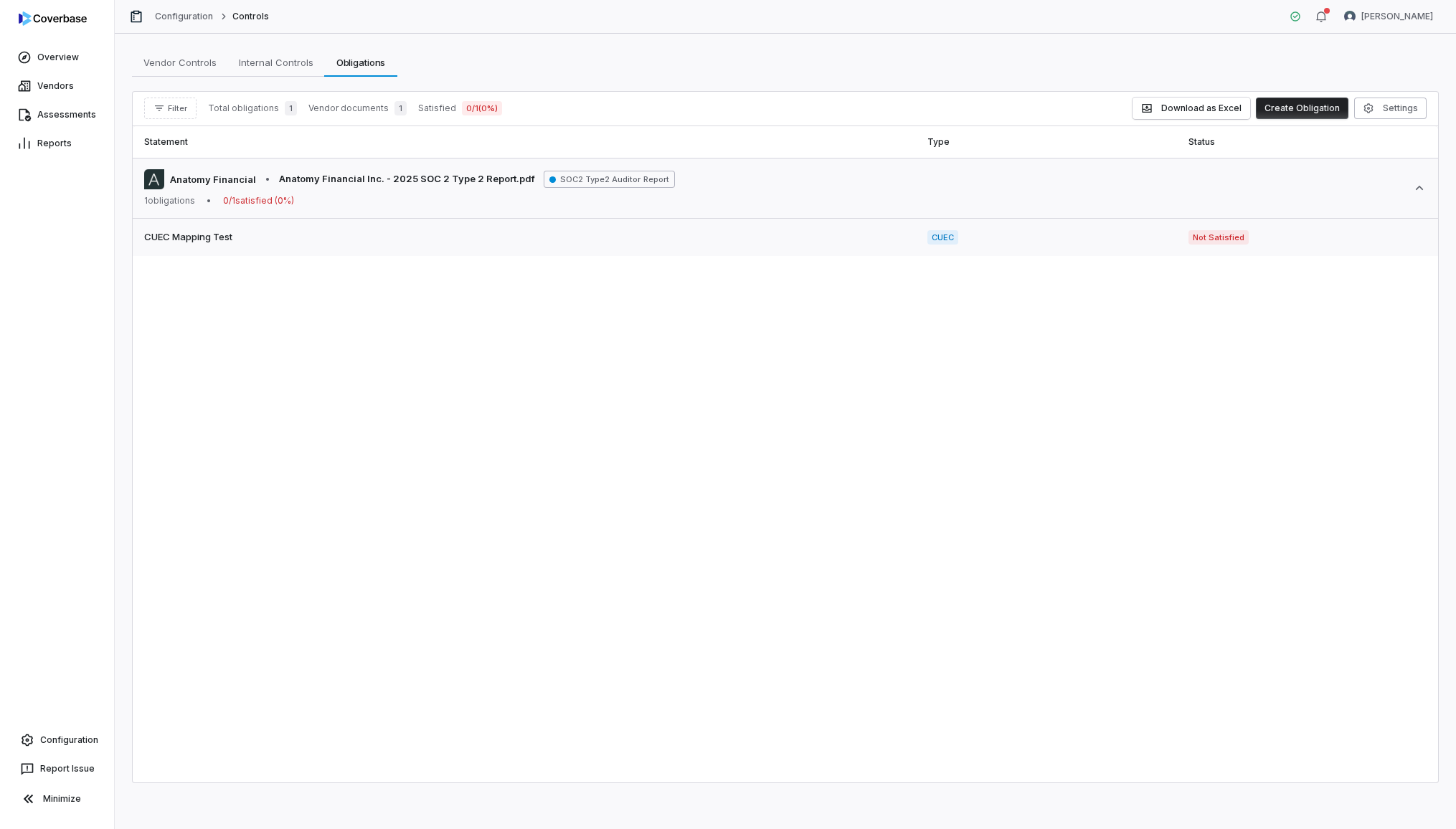
click at [575, 234] on span "CUEC Mapping Test" at bounding box center [524, 237] width 760 height 15
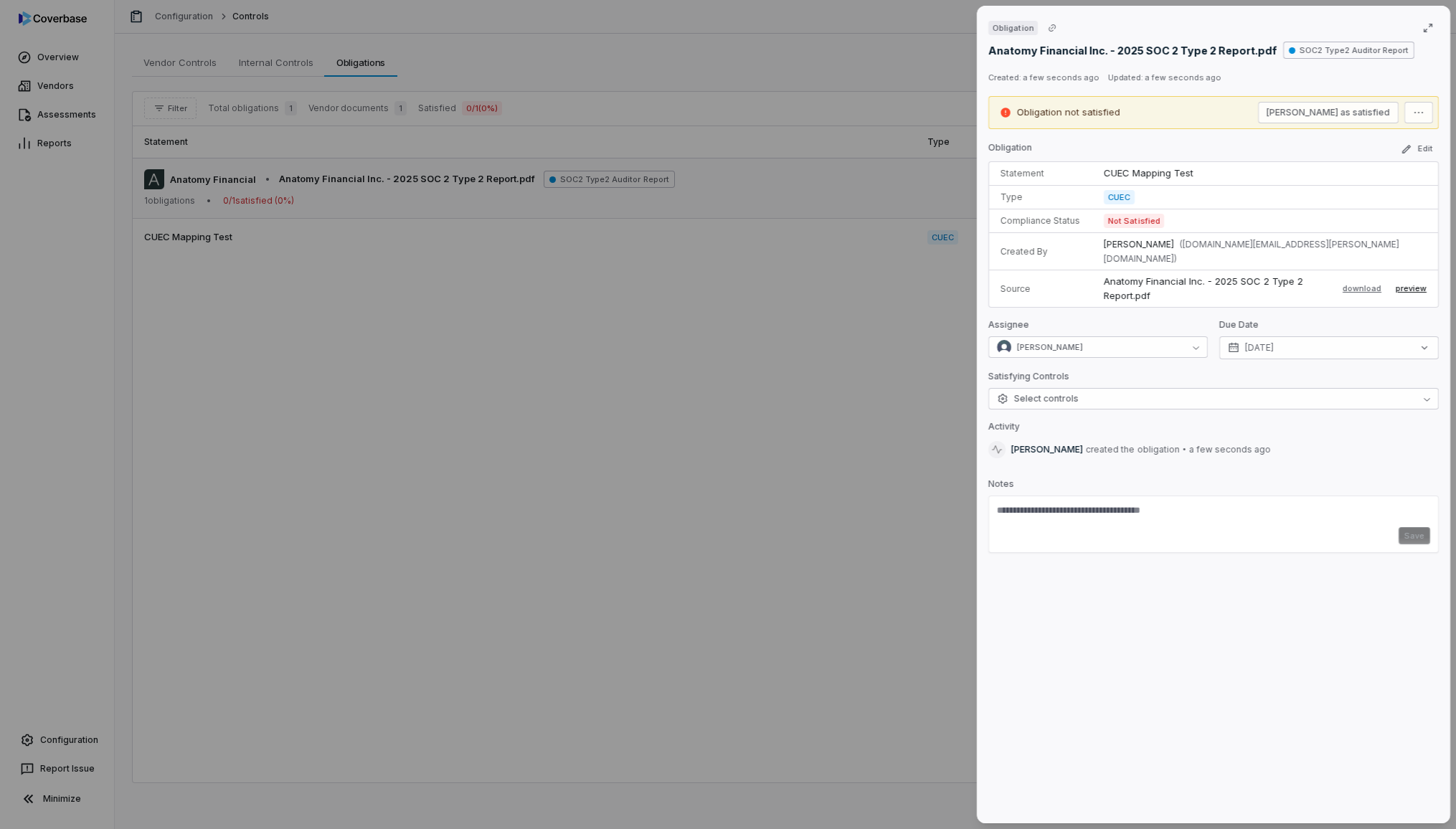
click at [1417, 281] on button "preview" at bounding box center [1411, 289] width 31 height 17
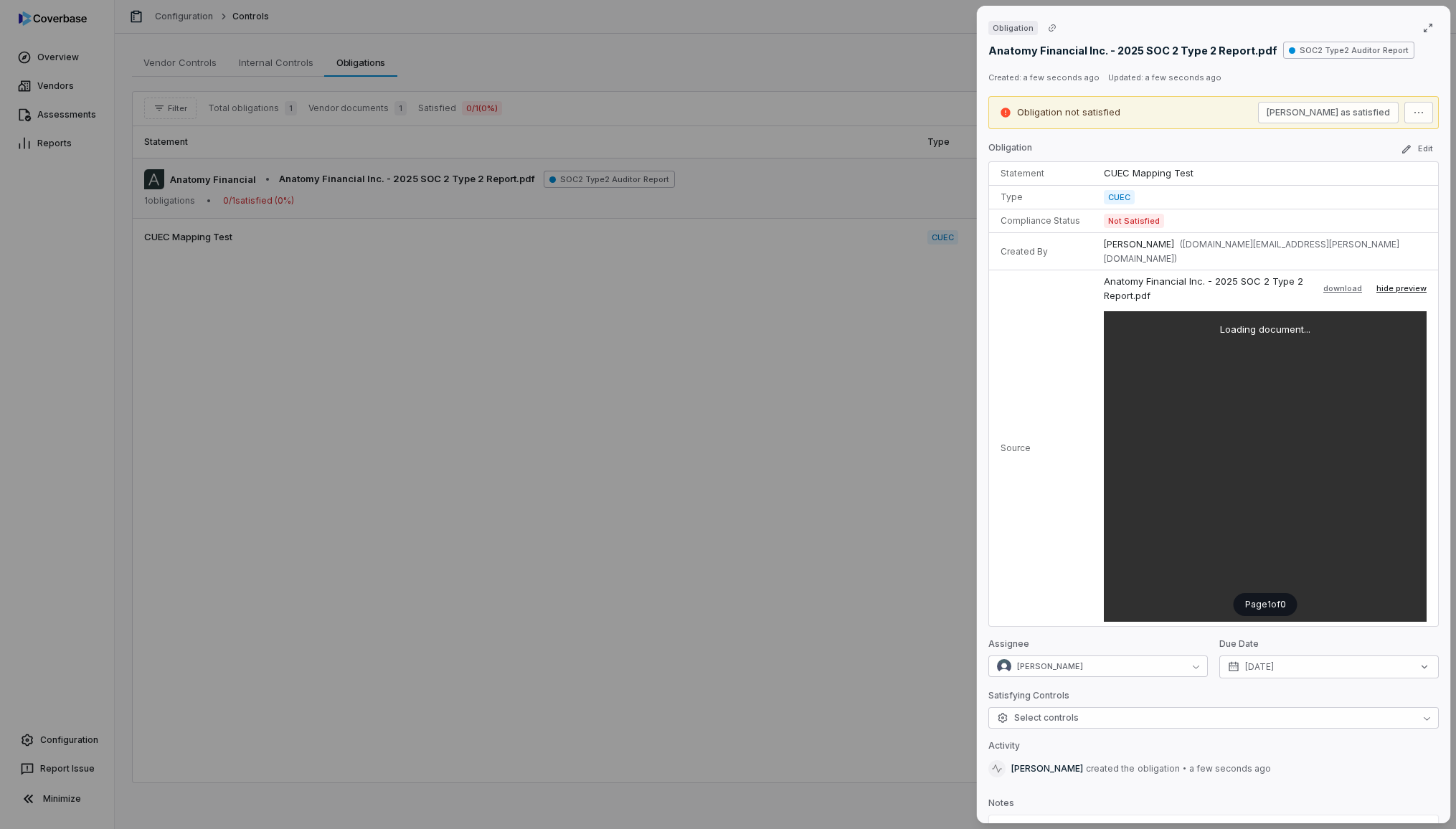
click at [1407, 281] on button "hide preview" at bounding box center [1401, 289] width 51 height 17
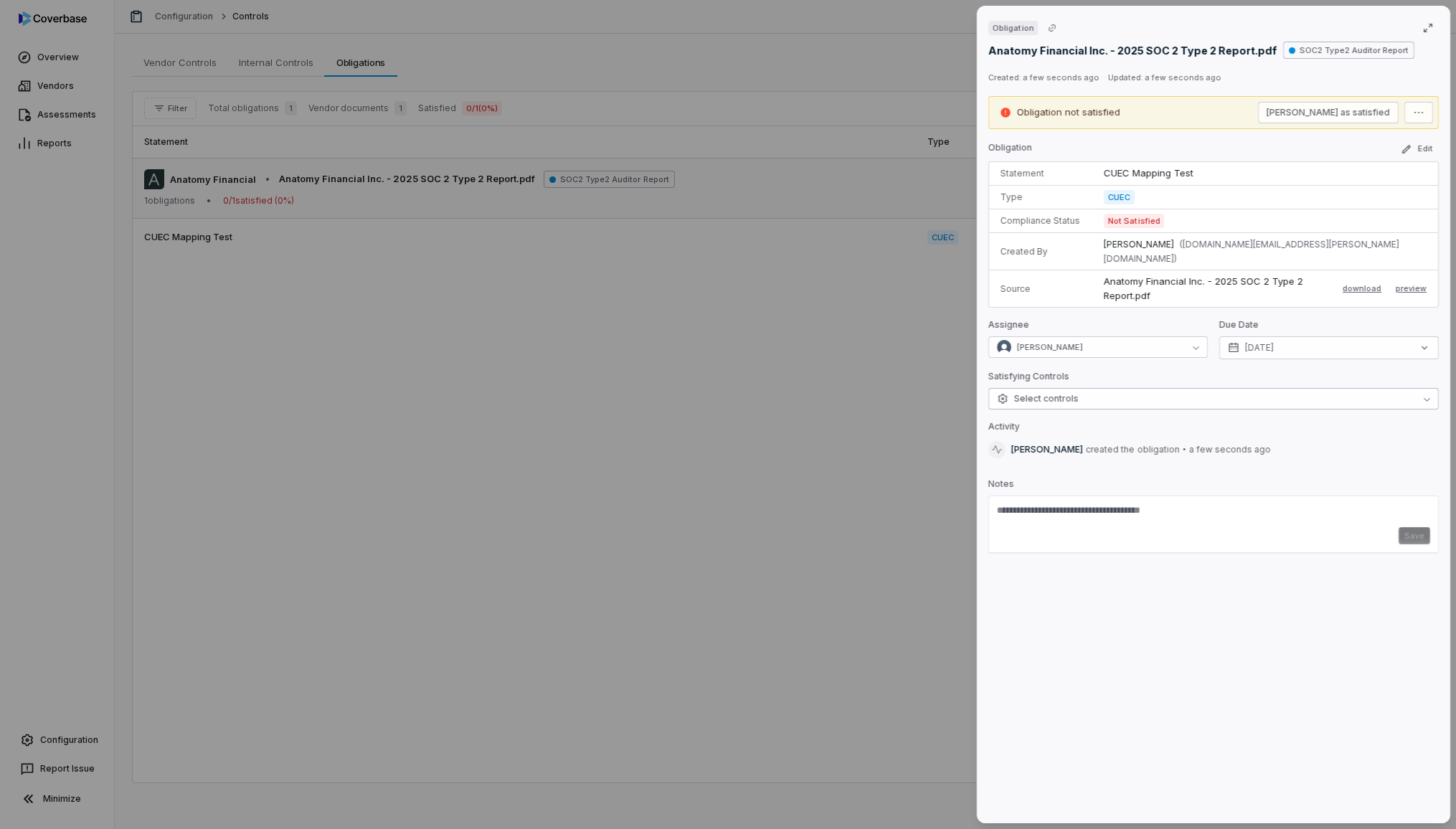
click at [1432, 388] on button "Select controls" at bounding box center [1213, 398] width 450 height 21
click at [1416, 112] on div "Obligation Anatomy Financial Inc. - 2025 SOC 2 Type 2 Report.pdf SOC2 Type2 Aud…" at bounding box center [728, 414] width 1456 height 829
click at [623, 461] on div "Obligation Anatomy Financial Inc. - 2025 SOC 2 Type 2 Report.pdf SOC2 Type2 Aud…" at bounding box center [728, 414] width 1456 height 829
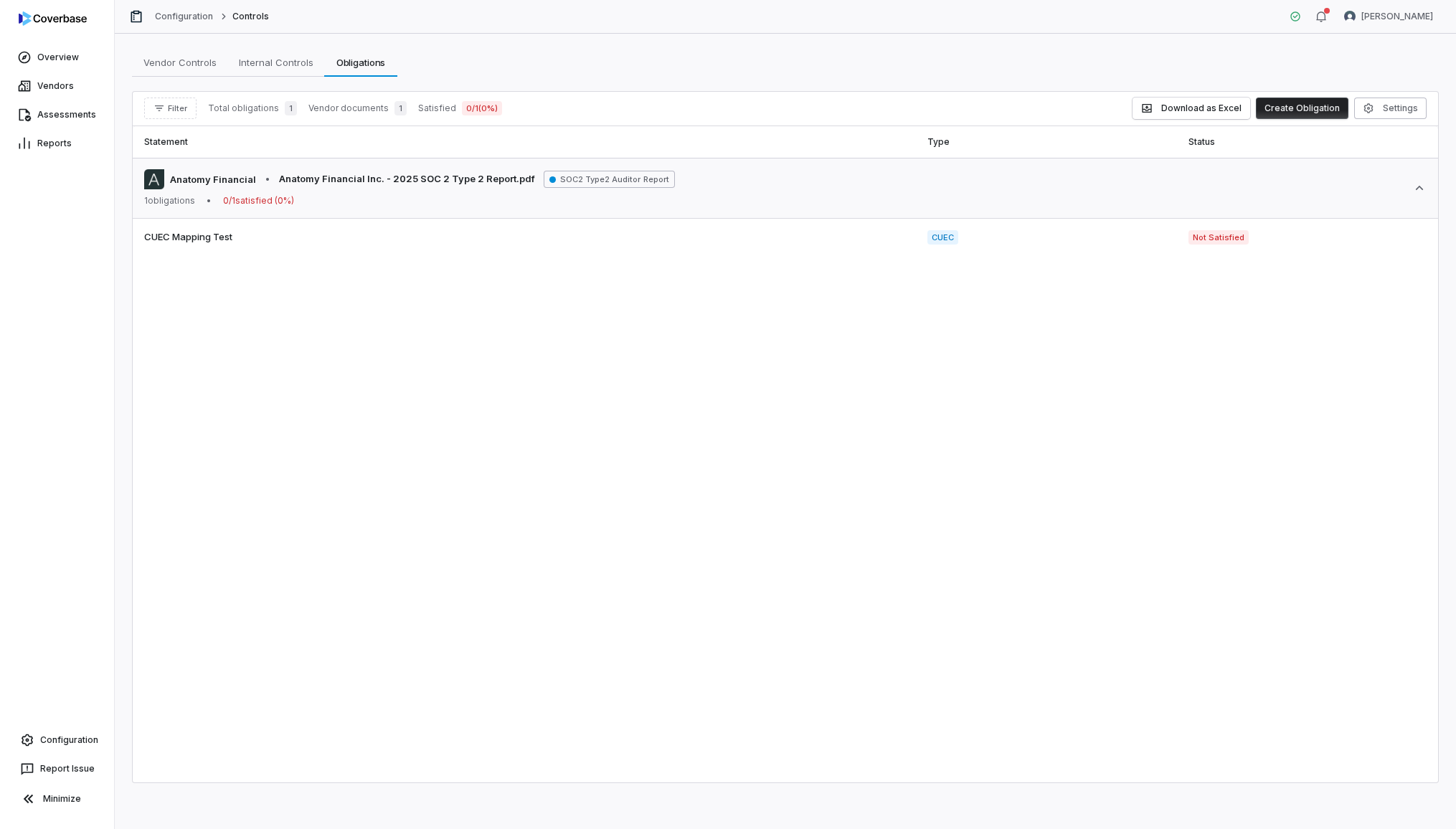
click at [313, 111] on span "Vendor documents" at bounding box center [348, 108] width 81 height 11
click at [244, 106] on span "Total obligations" at bounding box center [243, 108] width 71 height 11
click at [480, 114] on span "0 / 1 ( 0 %)" at bounding box center [481, 108] width 40 height 15
click at [285, 66] on span "Internal Controls" at bounding box center [276, 63] width 86 height 19
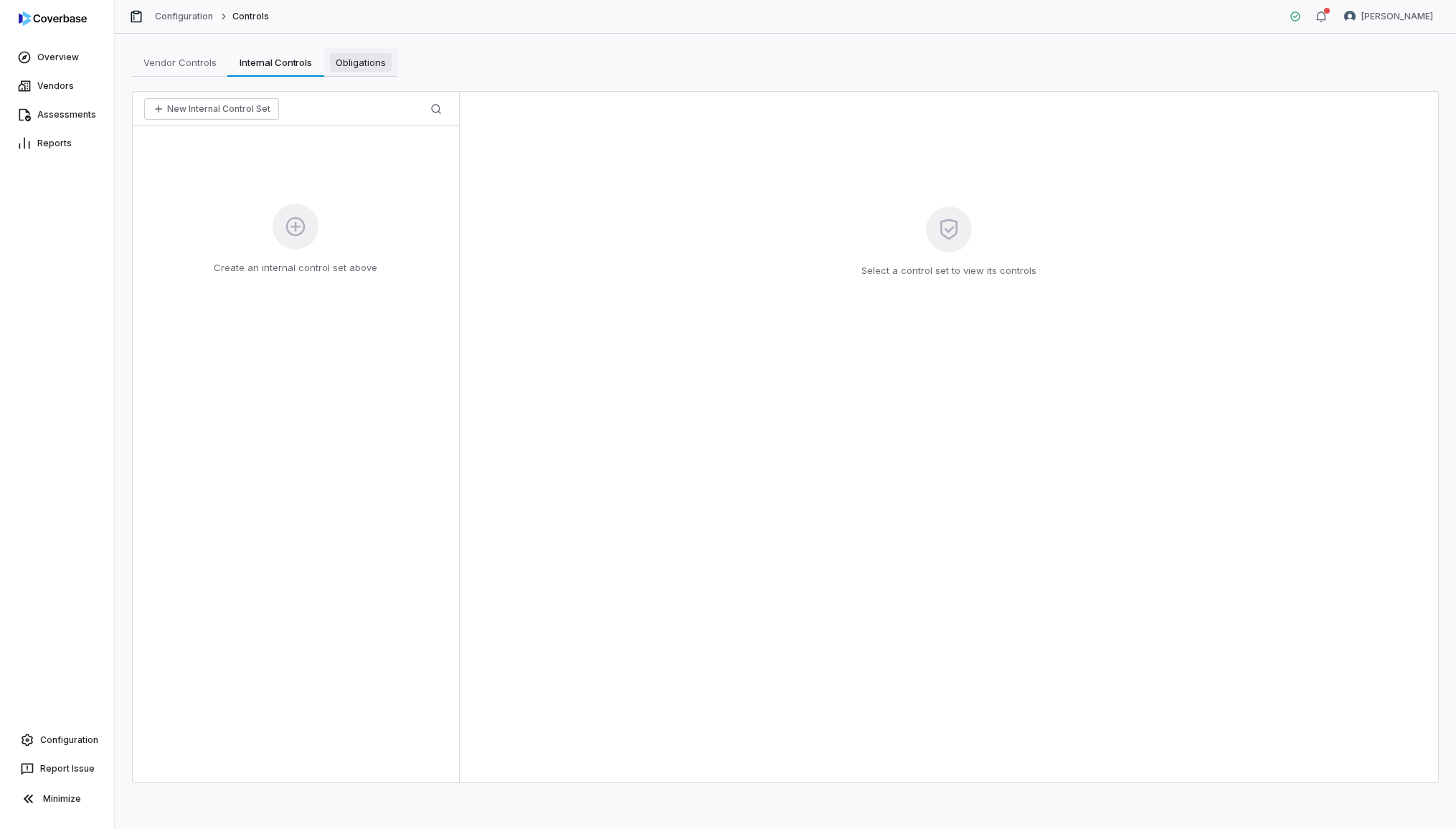
click at [373, 72] on link "Obligations Obligations" at bounding box center [360, 62] width 73 height 28
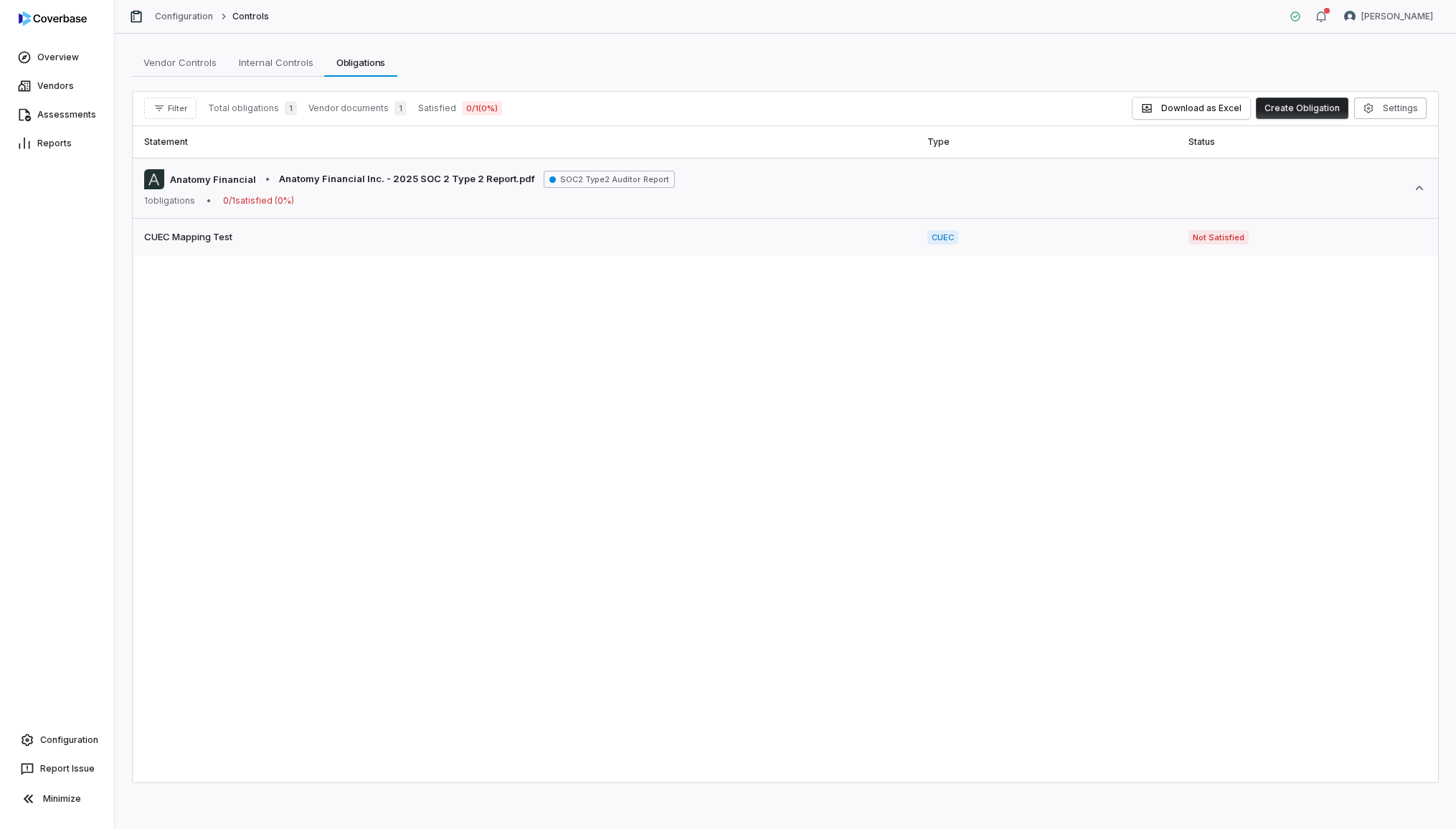
click at [1177, 229] on td "Not Satisfied" at bounding box center [1308, 238] width 261 height 38
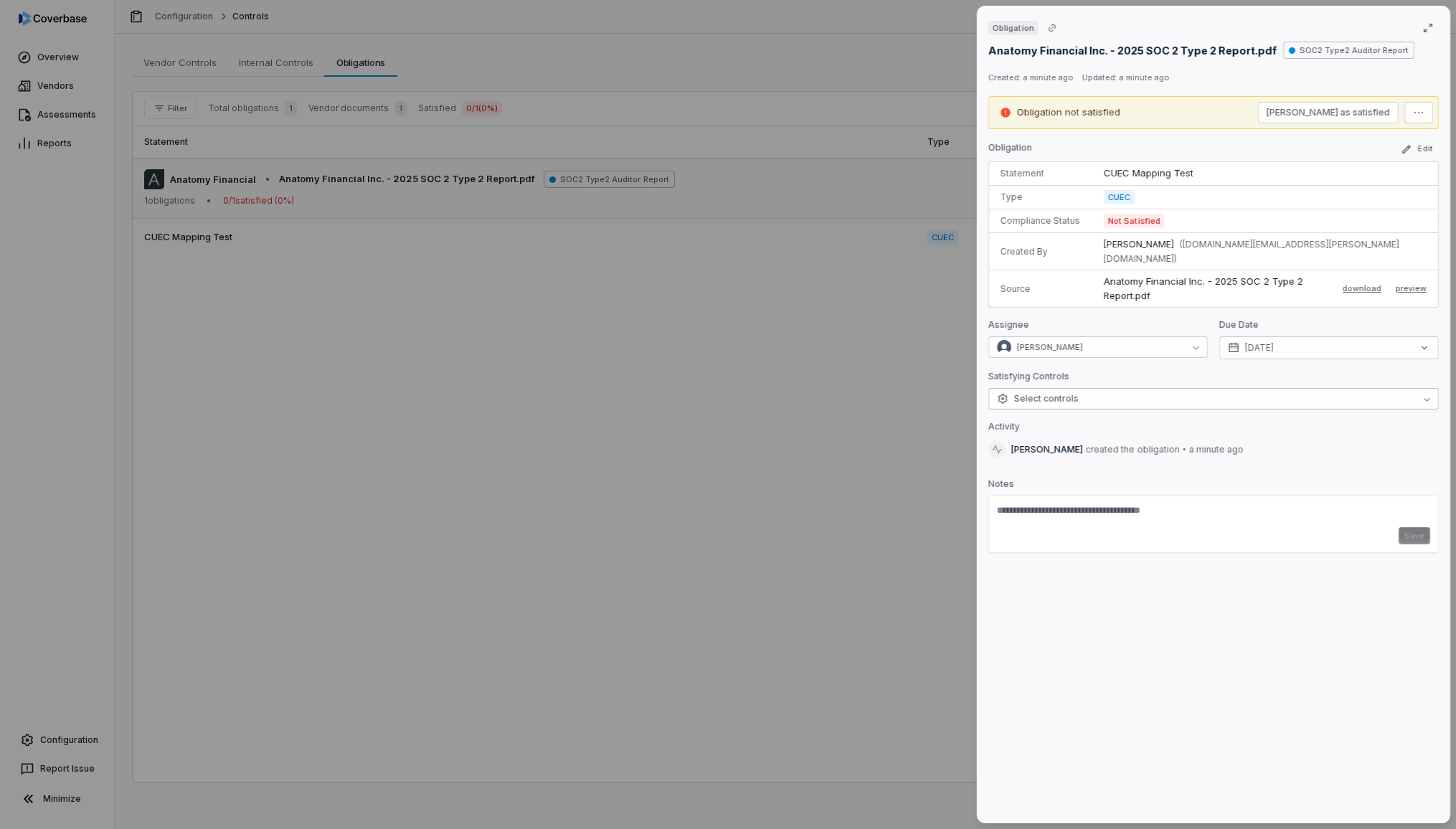
click at [1221, 388] on button "Select controls" at bounding box center [1213, 398] width 450 height 21
click at [1163, 371] on div "Satisfying Controls" at bounding box center [1213, 379] width 450 height 17
click at [1158, 342] on button "[PERSON_NAME]" at bounding box center [1098, 347] width 220 height 21
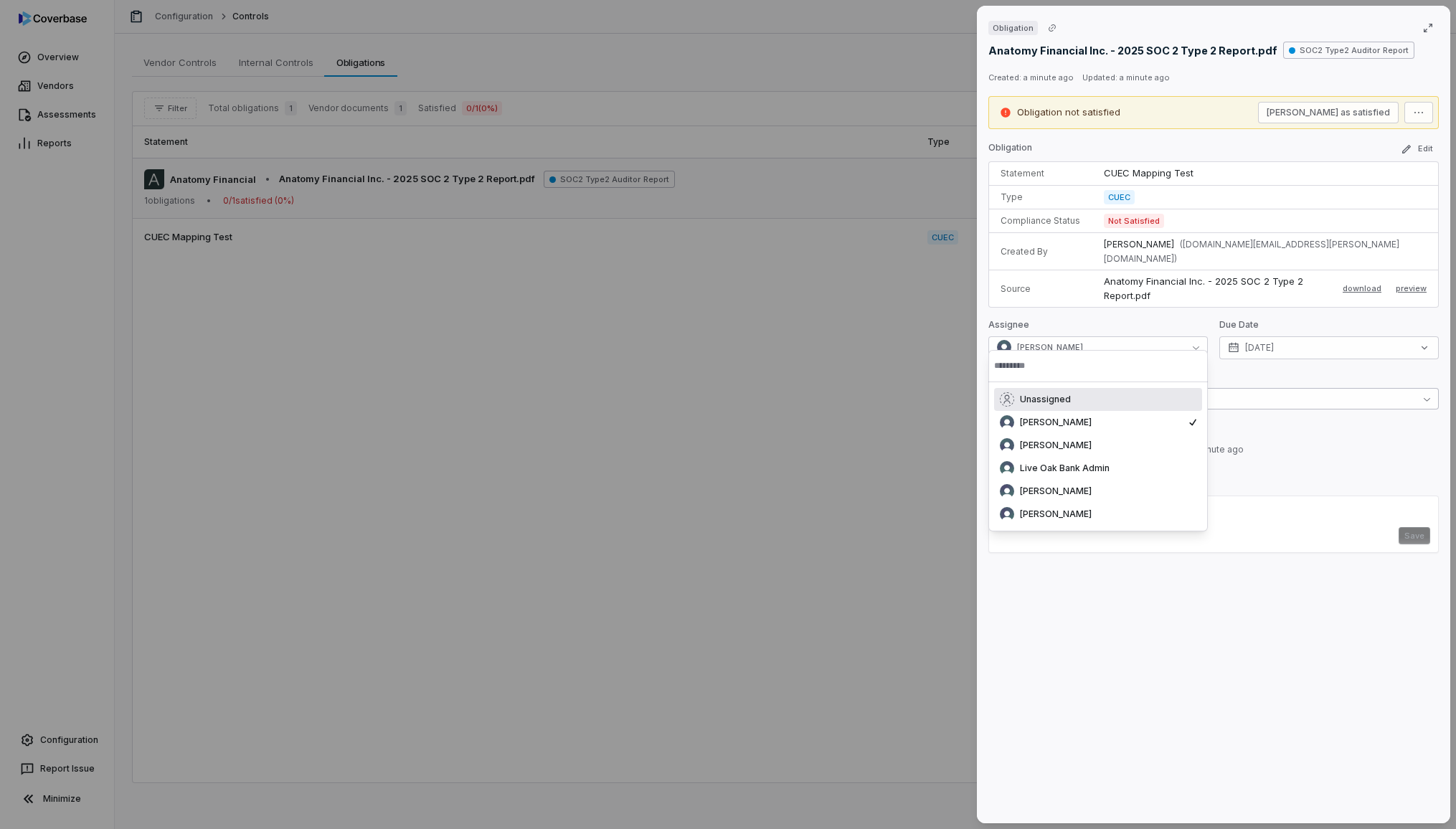
click at [1279, 388] on button "Select controls" at bounding box center [1213, 398] width 450 height 21
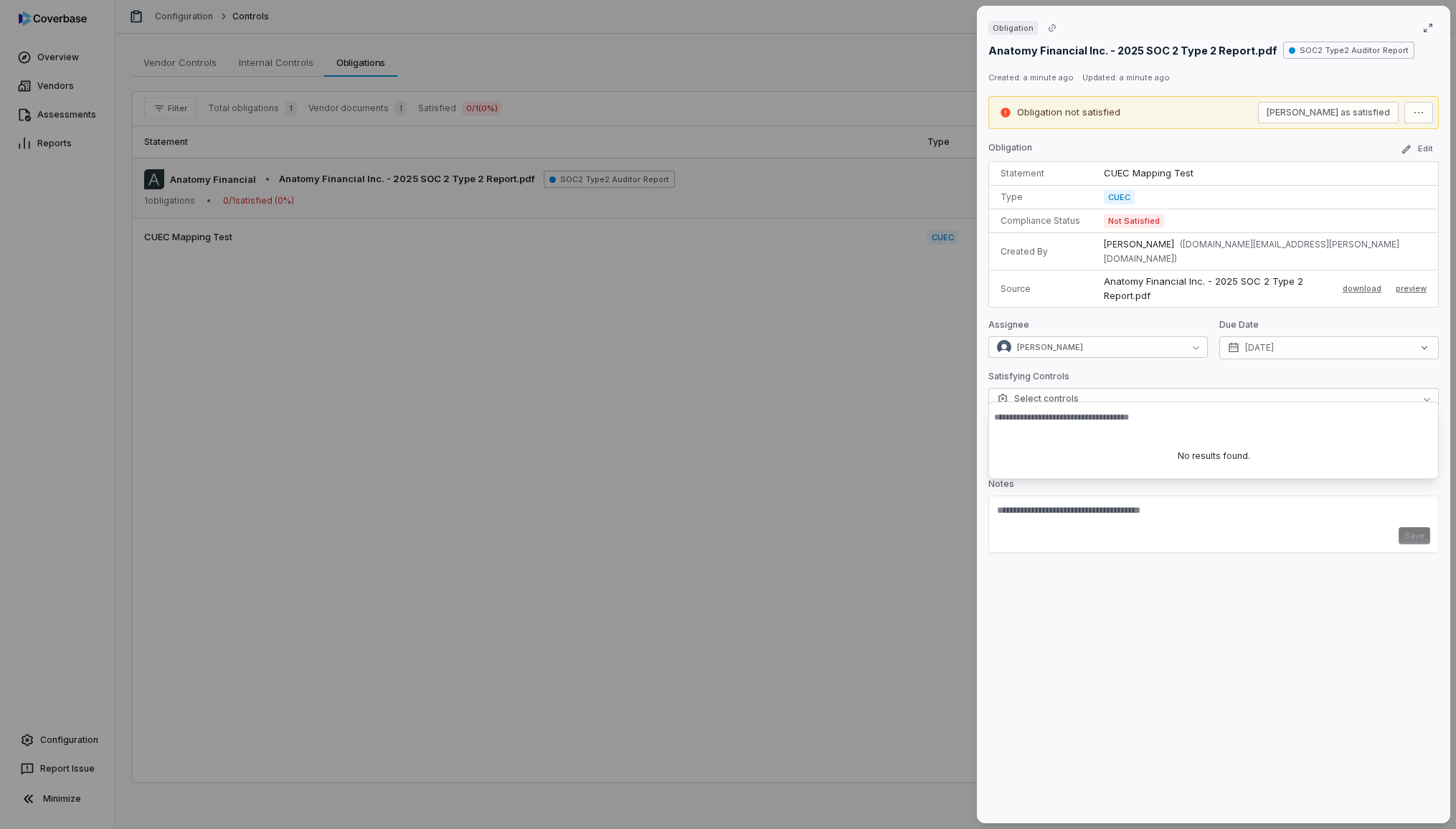
click at [1295, 371] on div "Satisfying Controls" at bounding box center [1213, 379] width 450 height 17
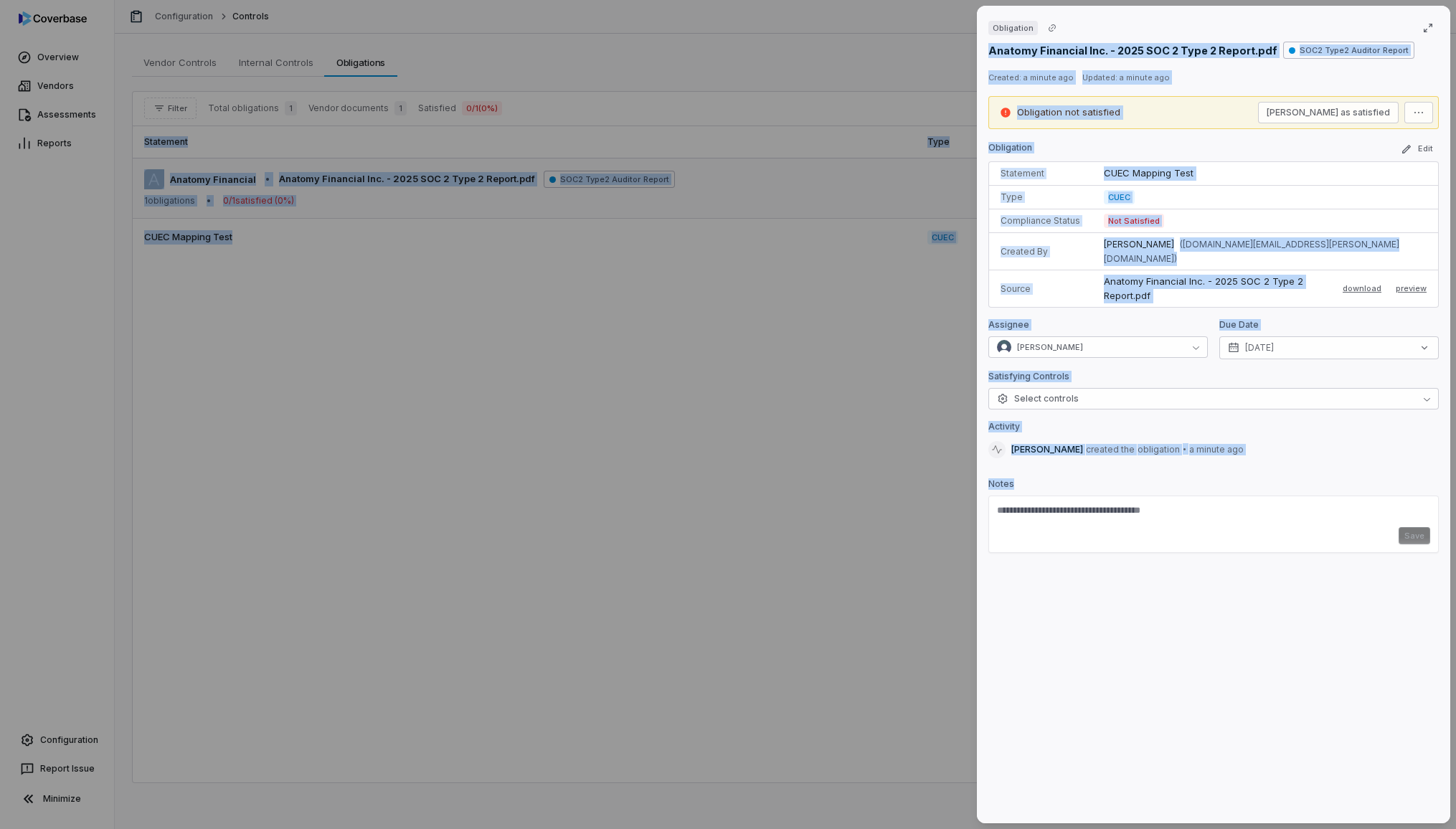
drag, startPoint x: 1453, startPoint y: 468, endPoint x: 1471, endPoint y: 468, distance: 18.0
click at [1455, 468] on html "Overview Vendors Assessments Reports Configuration Report Issue Minimize Config…" at bounding box center [728, 414] width 1456 height 829
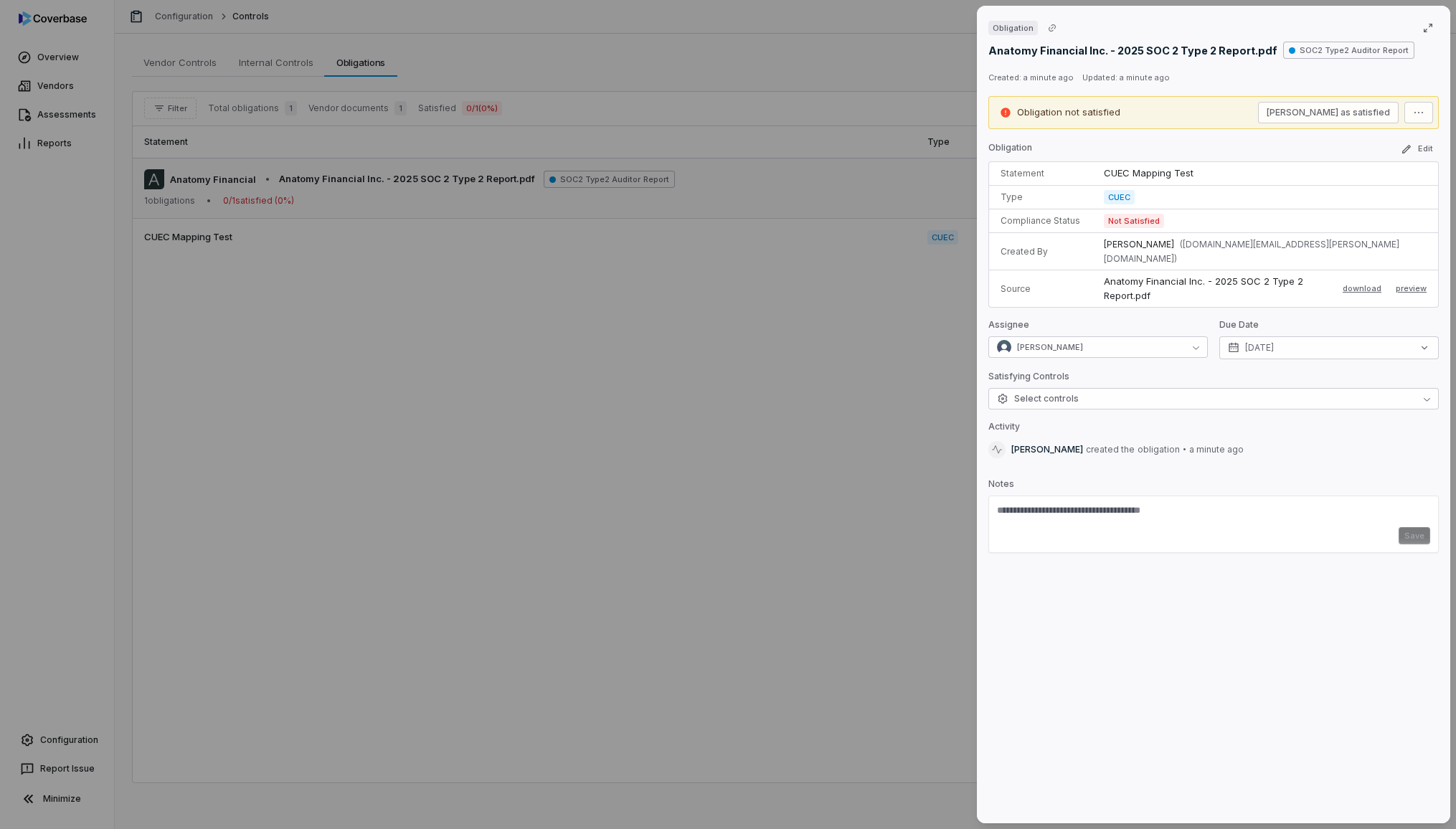
click at [1418, 456] on div "Obligation Anatomy Financial Inc. - 2025 SOC 2 Type 2 Report.pdf SOC2 Type2 Aud…" at bounding box center [1213, 414] width 474 height 818
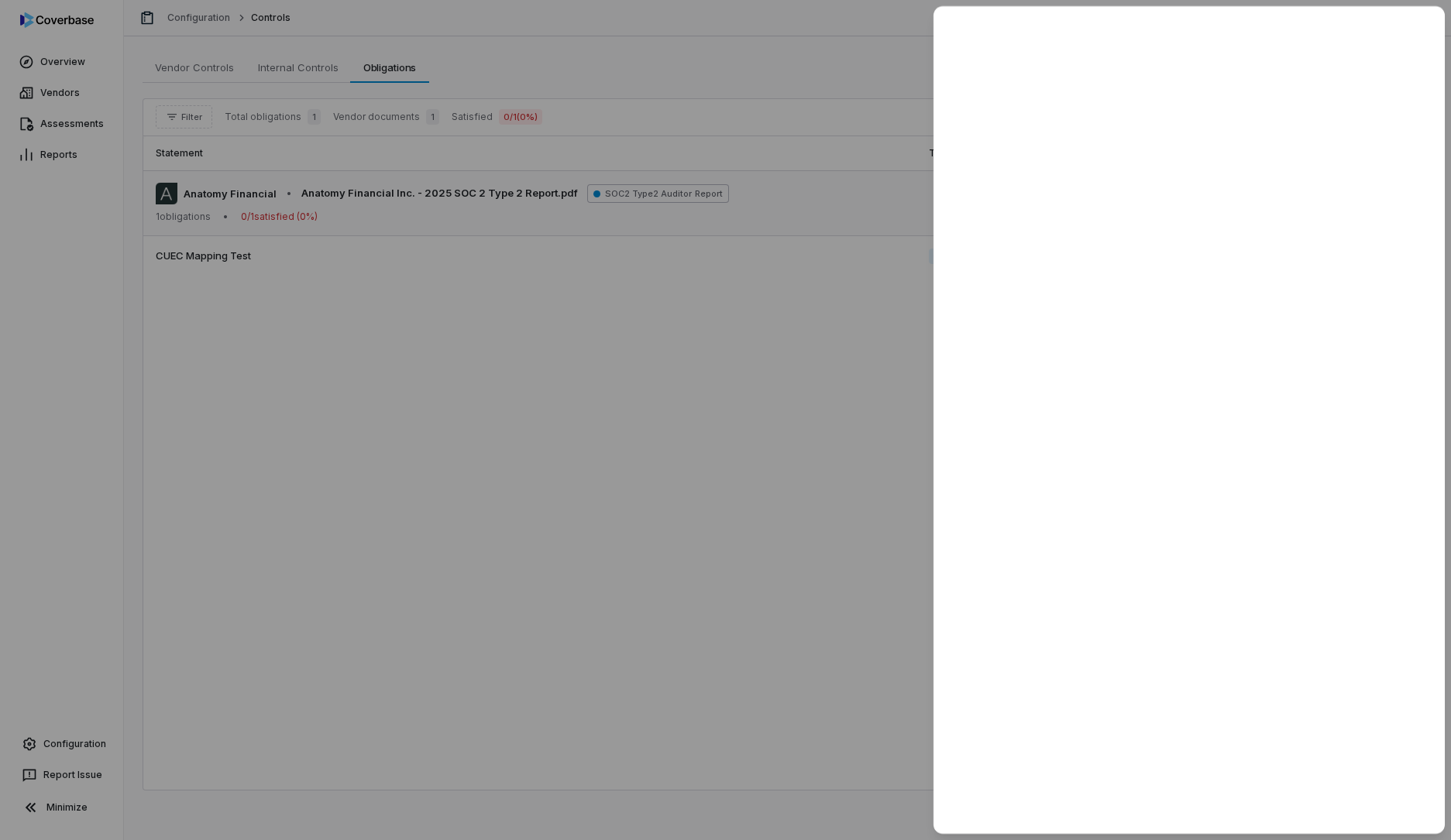
click at [633, 489] on div at bounding box center [726, 420] width 1451 height 840
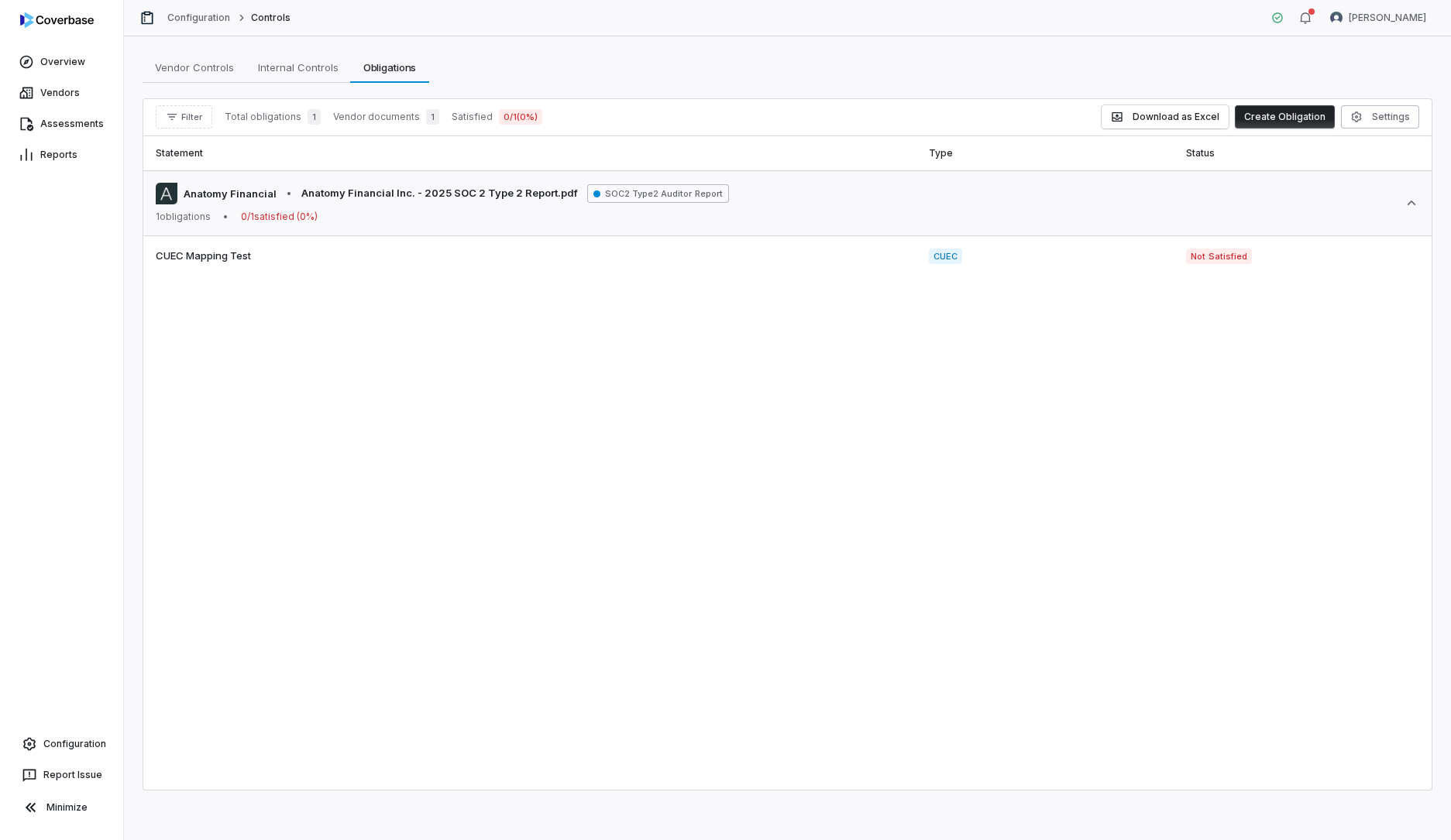
click at [281, 125] on div "Filter Total obligations 1 Vendor documents 1 Satisfied 0 / 1 ( 0 %)" at bounding box center [348, 117] width 386 height 23
click at [401, 127] on div "Filter Total obligations 1 Vendor documents 1 Satisfied 0 / 1 ( 0 %)" at bounding box center [348, 117] width 386 height 23
click at [478, 117] on span "Satisfied" at bounding box center [472, 117] width 41 height 12
click at [300, 64] on span "Internal Controls" at bounding box center [298, 68] width 93 height 20
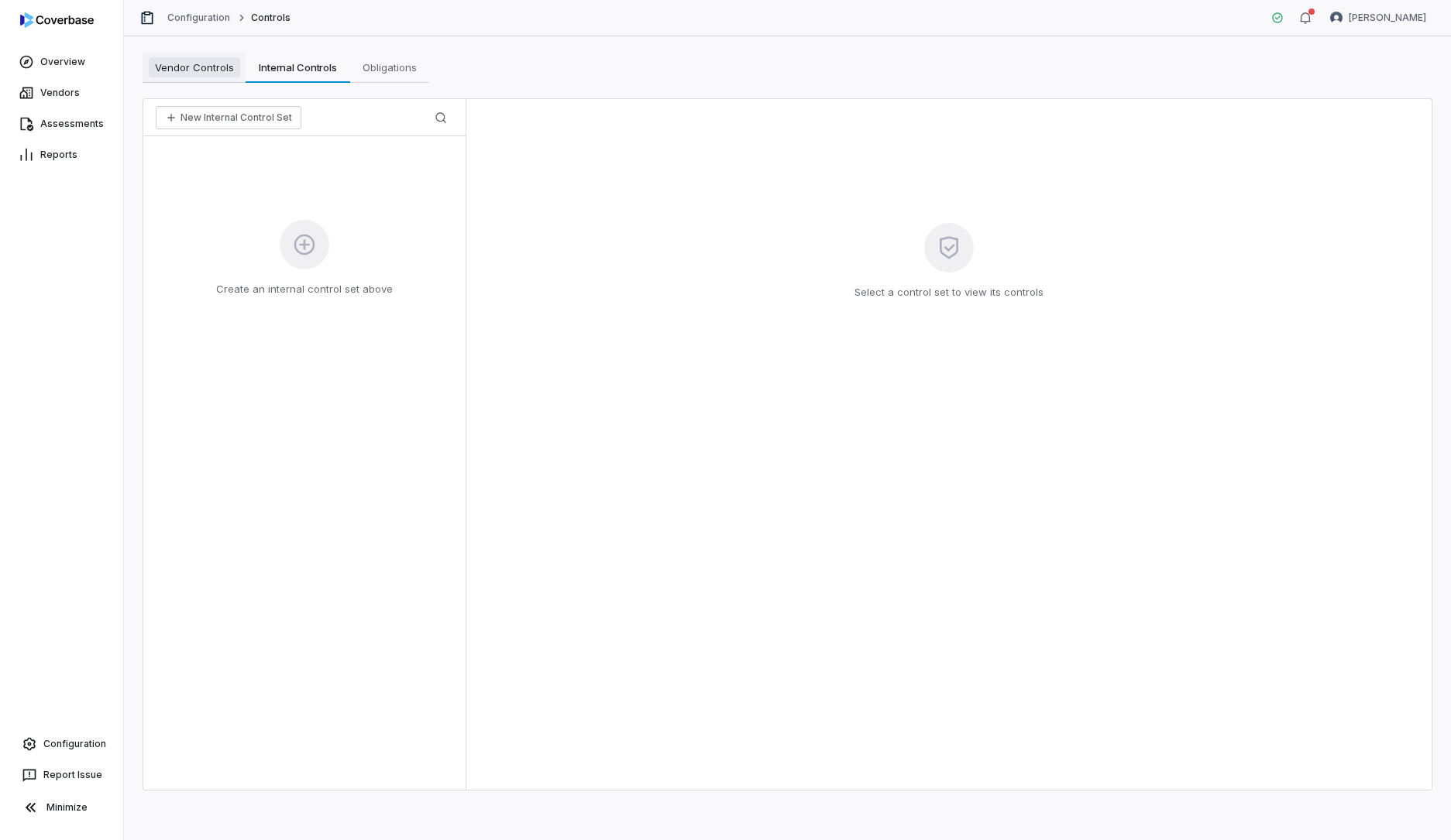
click at [193, 66] on span "Vendor Controls" at bounding box center [194, 68] width 92 height 20
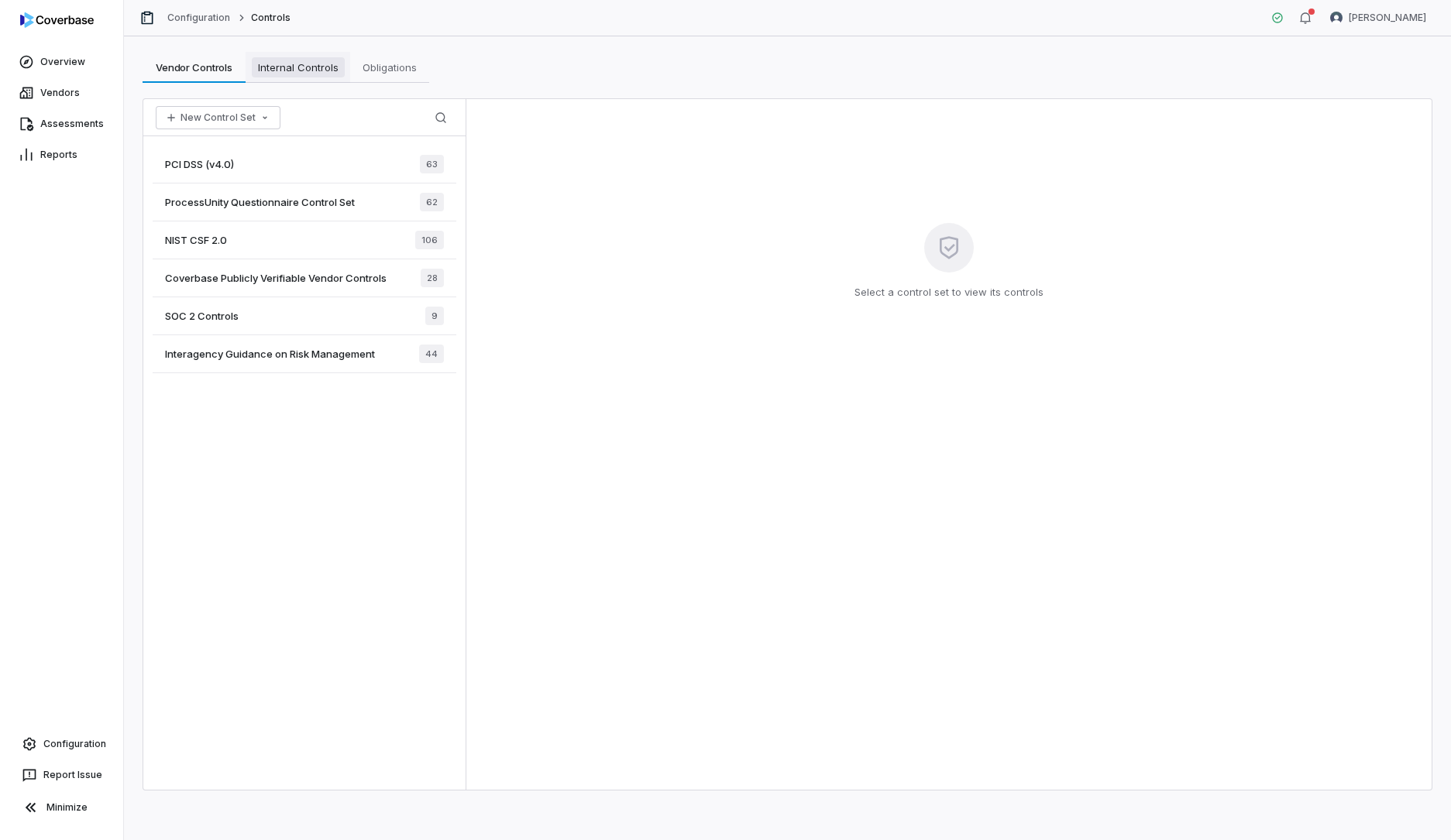
click at [275, 61] on span "Internal Controls" at bounding box center [298, 68] width 93 height 20
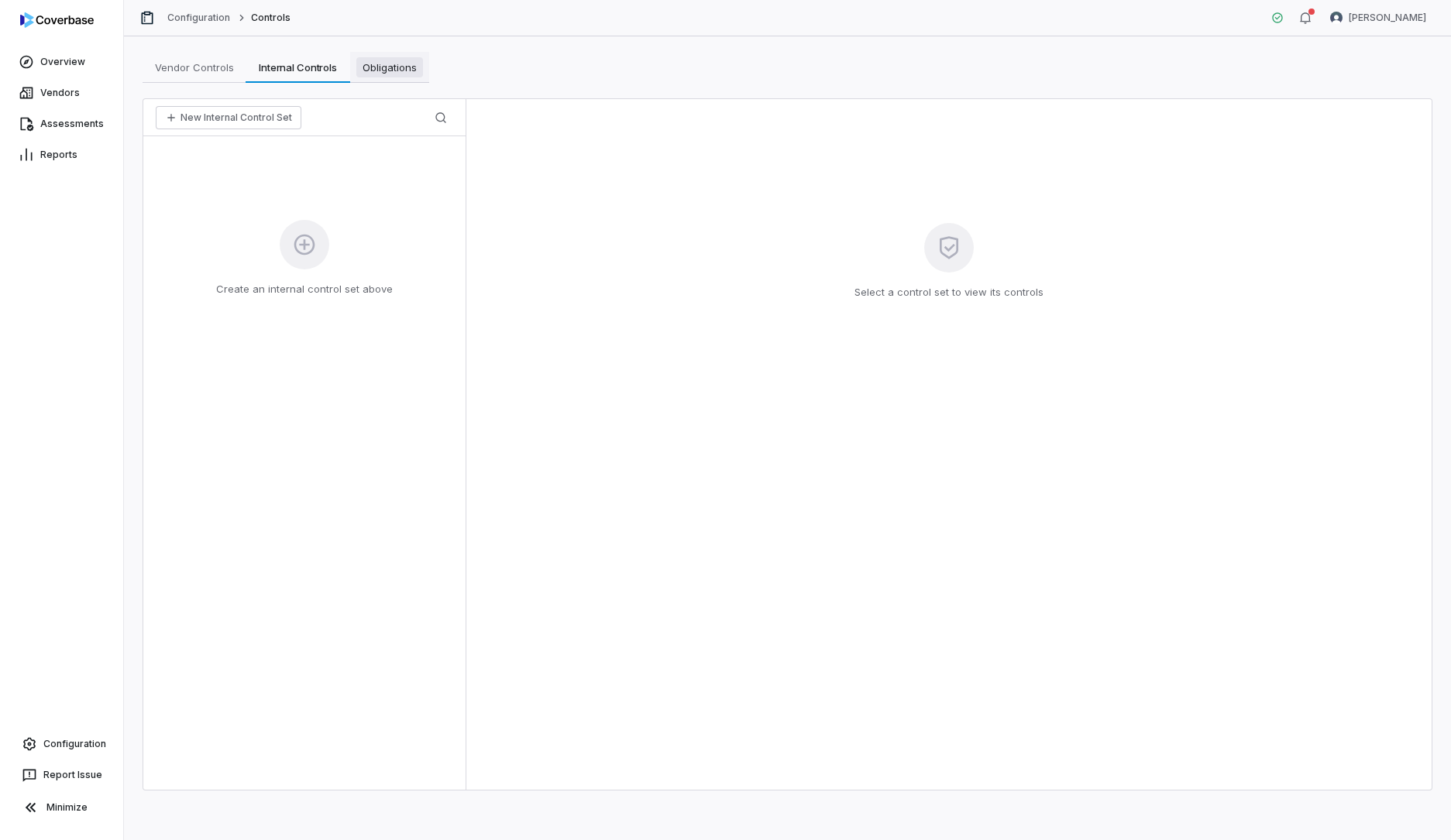
click at [378, 73] on span "Obligations" at bounding box center [390, 68] width 67 height 20
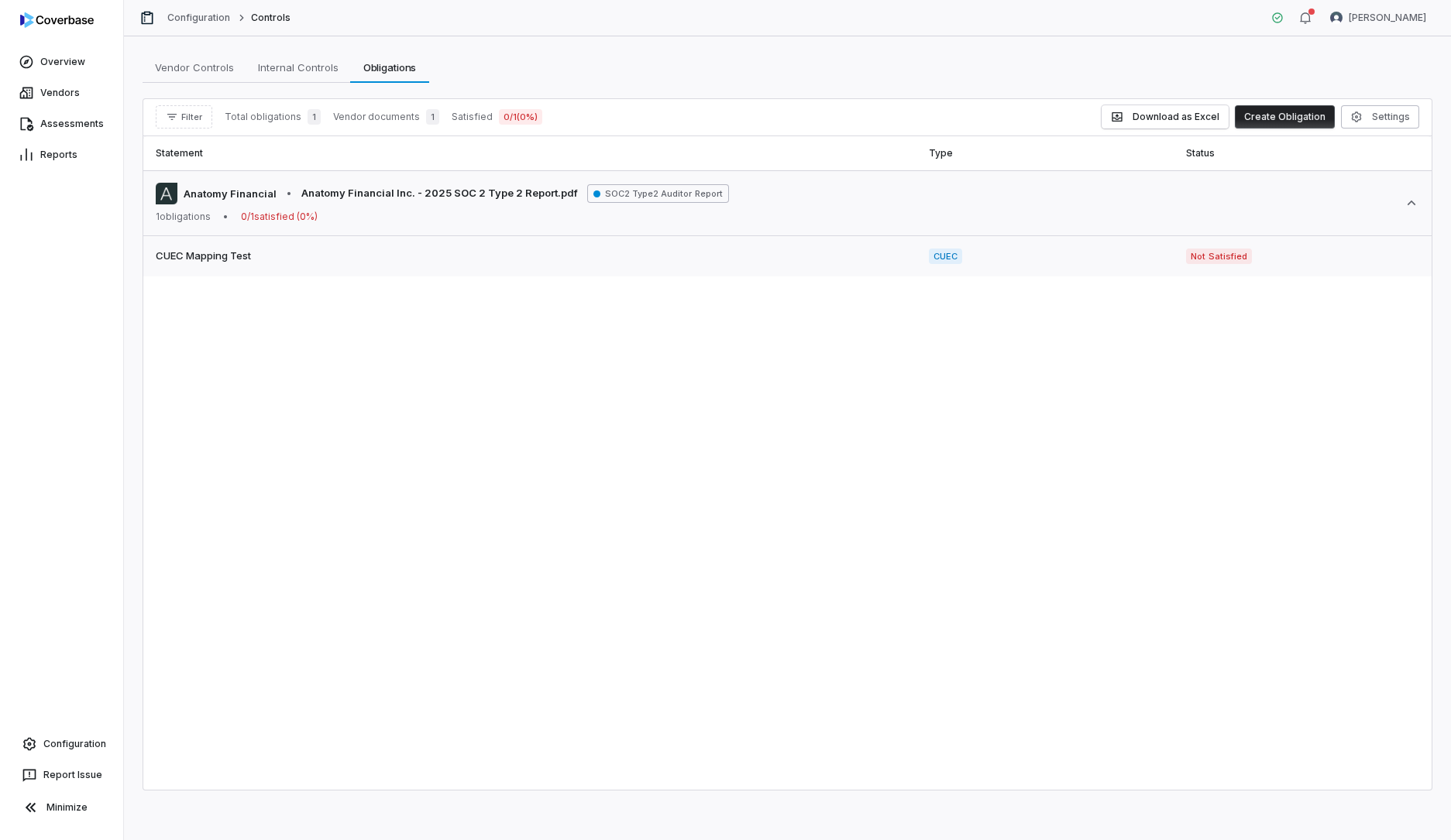
click at [869, 258] on span "CUEC Mapping Test" at bounding box center [529, 256] width 748 height 16
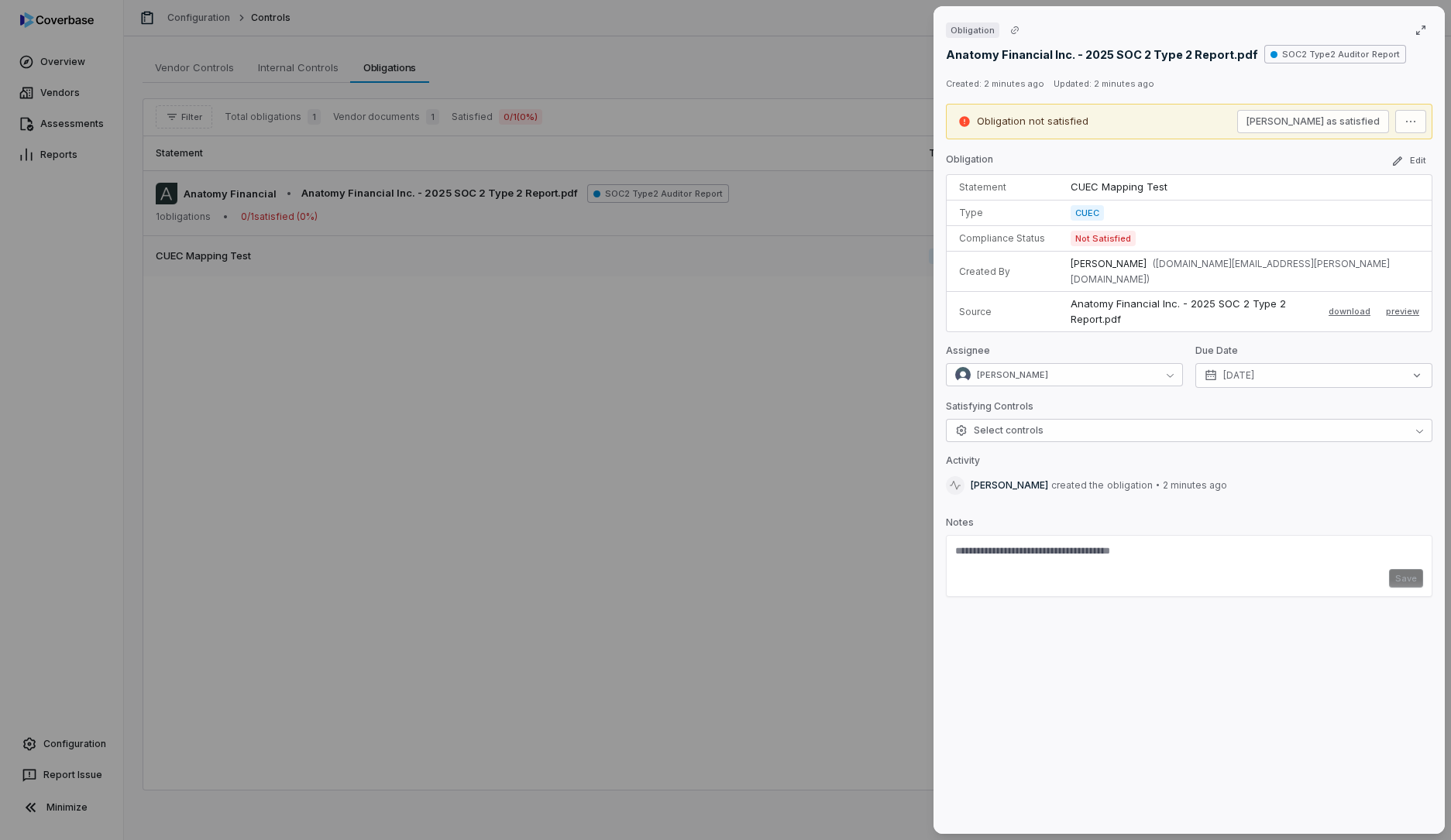
click at [869, 258] on div "Obligation Anatomy Financial Inc. - 2025 SOC 2 Type 2 Report.pdf SOC2 Type2 Aud…" at bounding box center [726, 420] width 1451 height 840
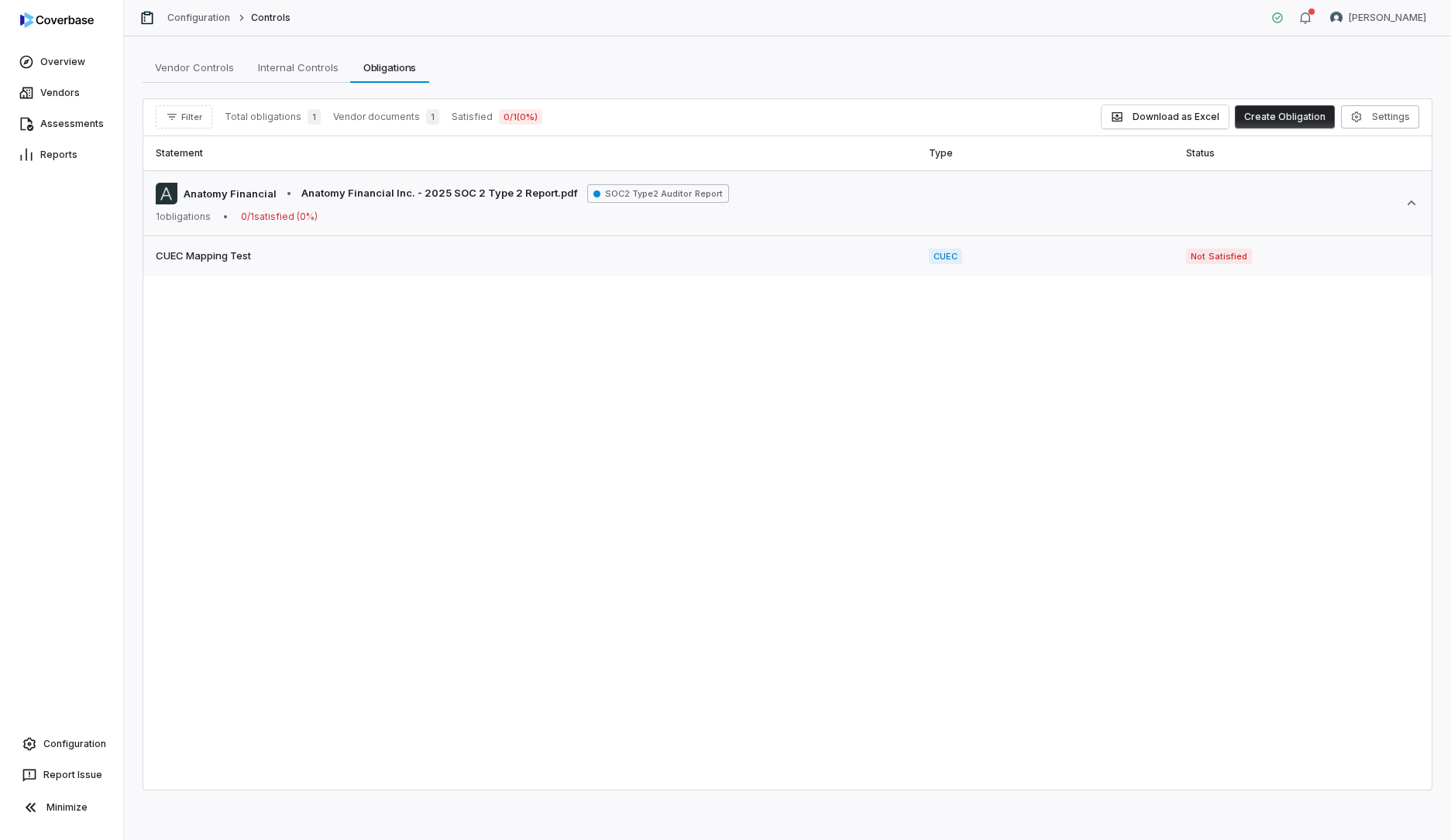
click at [869, 258] on span "CUEC Mapping Test" at bounding box center [529, 256] width 748 height 16
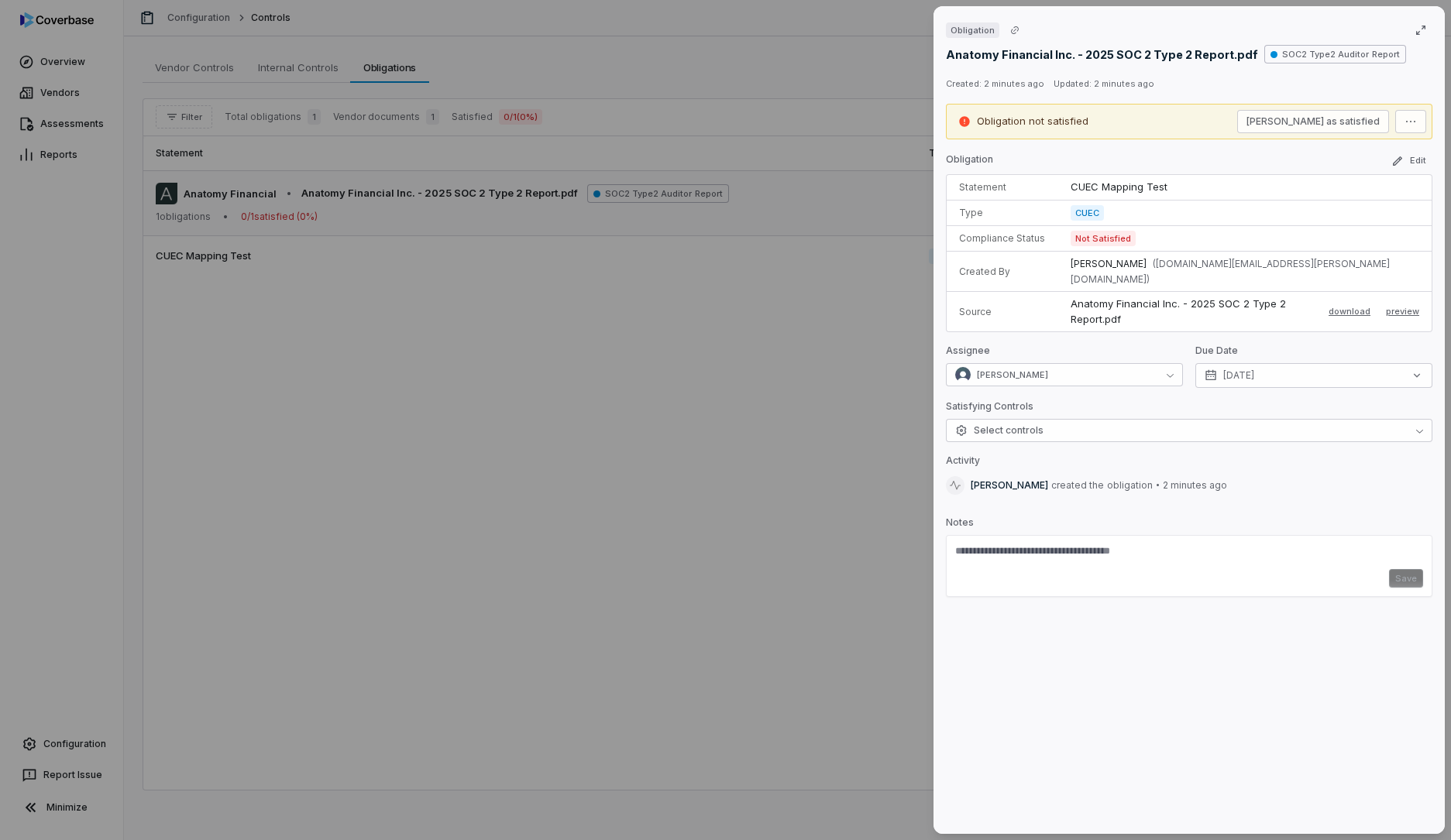
click at [865, 258] on div "Obligation Anatomy Financial Inc. - 2025 SOC 2 Type 2 Report.pdf SOC2 Type2 Aud…" at bounding box center [726, 420] width 1451 height 840
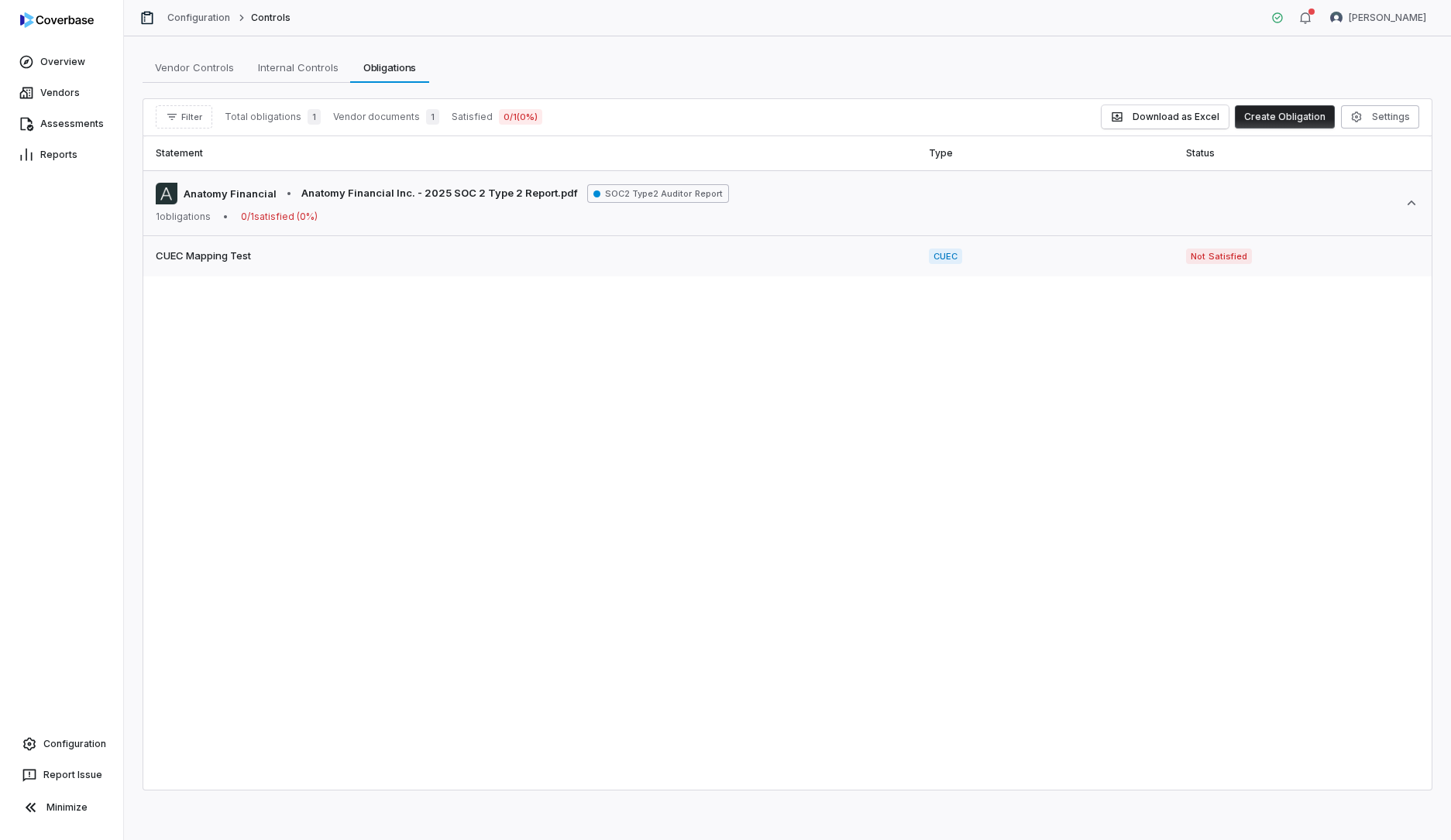
click at [885, 260] on span "CUEC Mapping Test" at bounding box center [529, 256] width 748 height 16
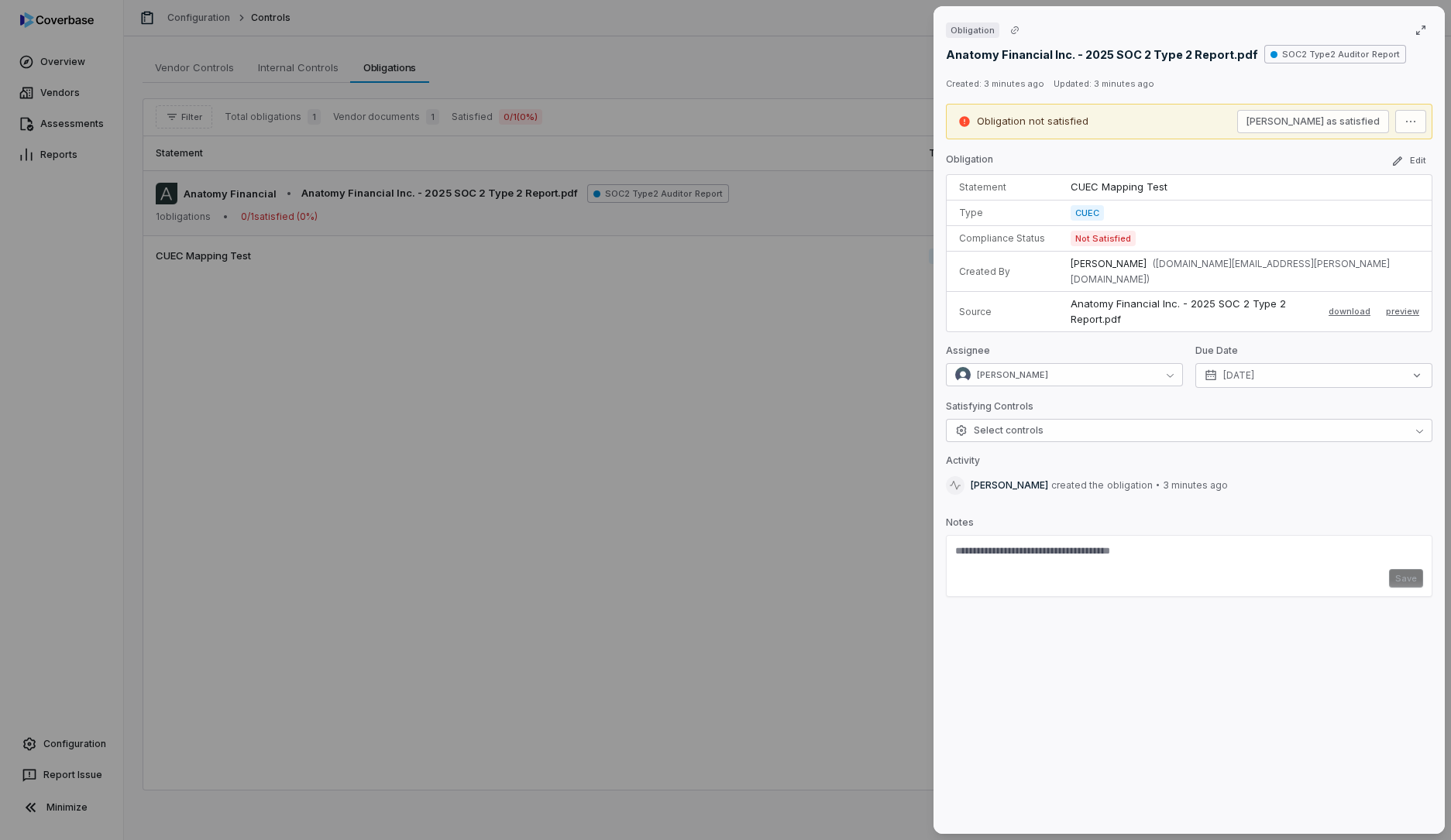
click at [685, 295] on div "Obligation Anatomy Financial Inc. - 2025 SOC 2 Type 2 Report.pdf SOC2 Type2 Aud…" at bounding box center [726, 420] width 1451 height 840
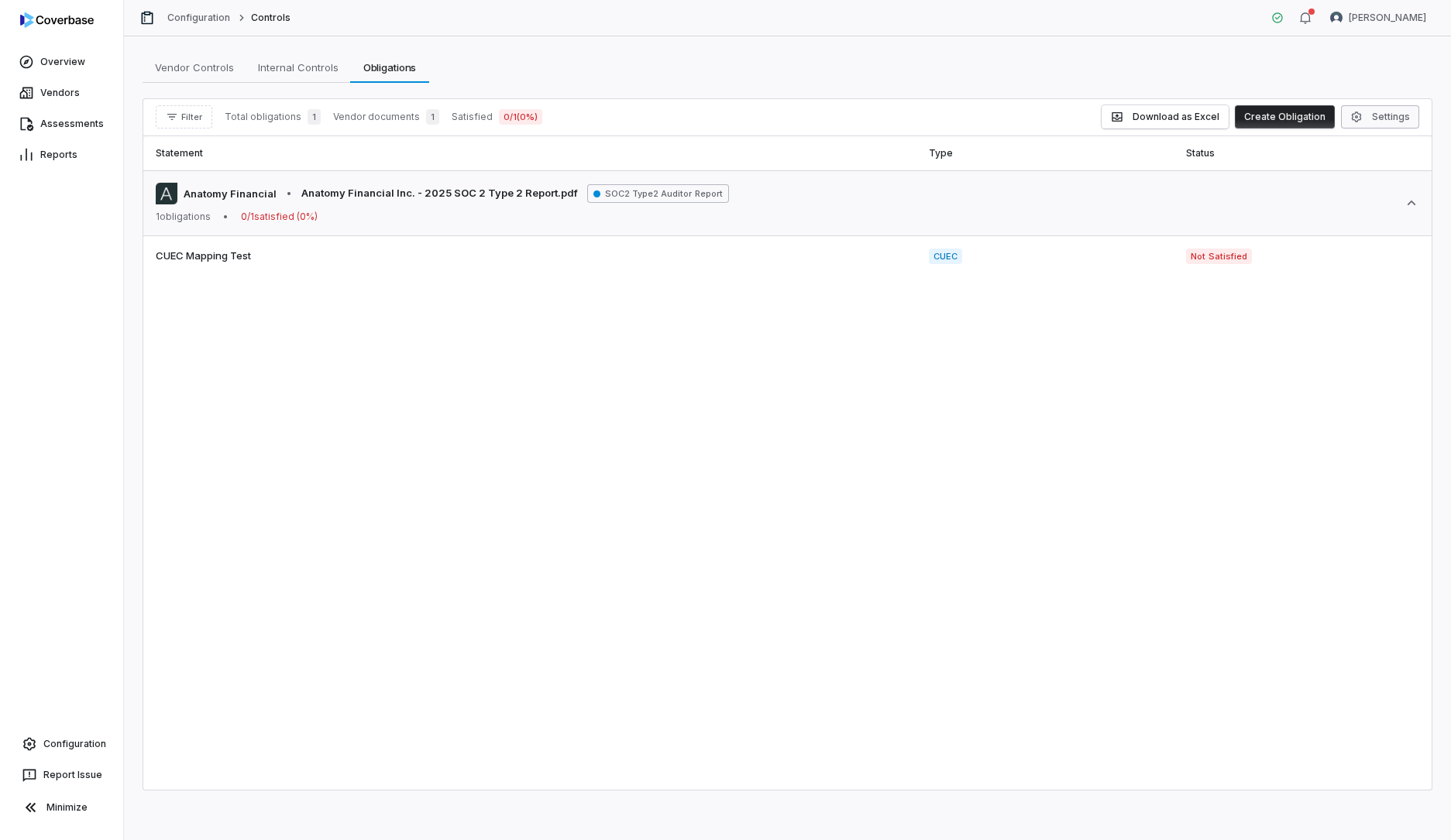
click at [1396, 115] on button "Settings" at bounding box center [1380, 117] width 78 height 23
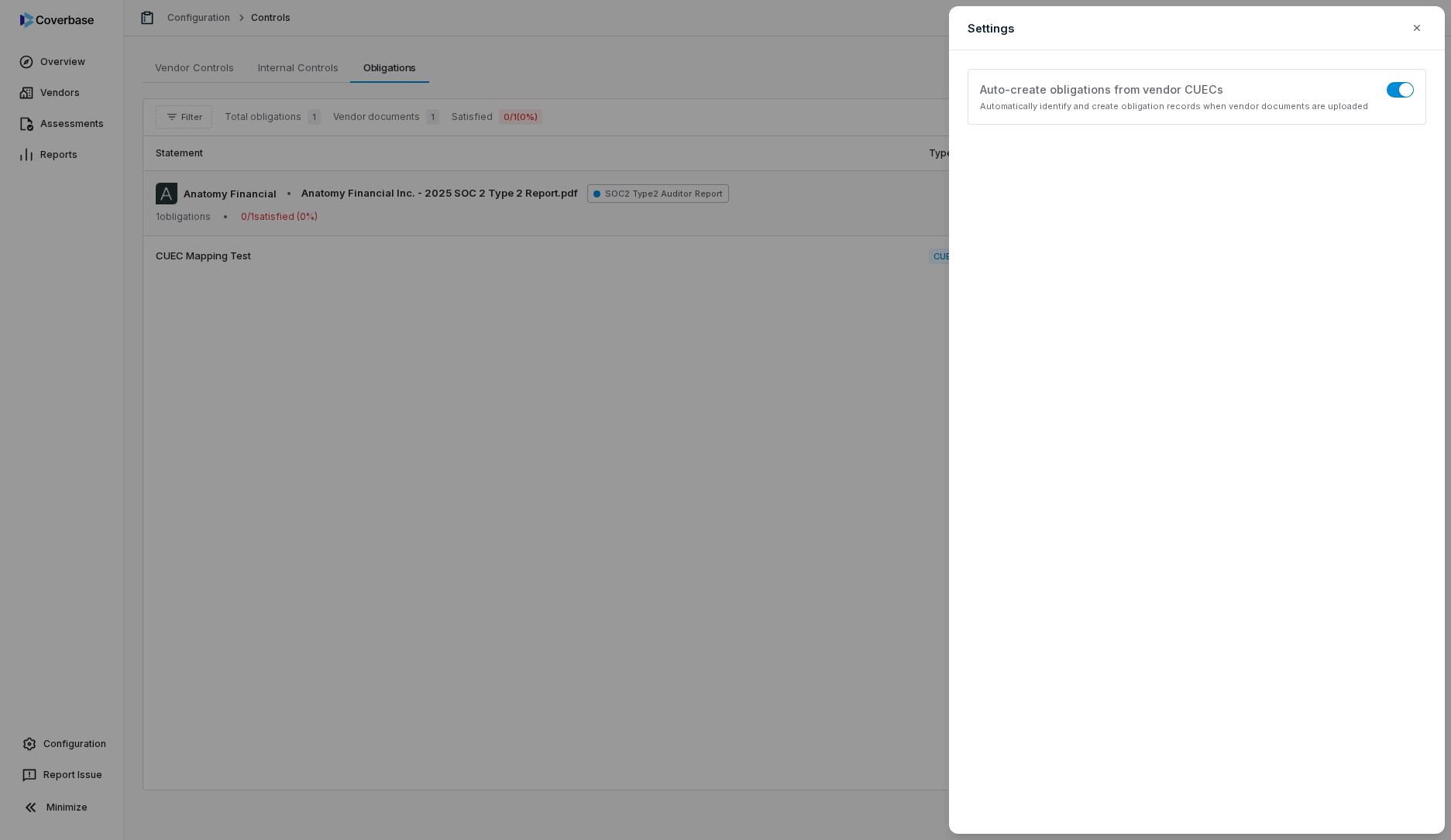
click at [1404, 92] on span "button" at bounding box center [1406, 89] width 14 height 14
click at [1404, 92] on button "button" at bounding box center [1399, 90] width 27 height 16
click at [706, 408] on div "Settings Configure obligations display and filtering options Auto-create obliga…" at bounding box center [726, 420] width 1451 height 840
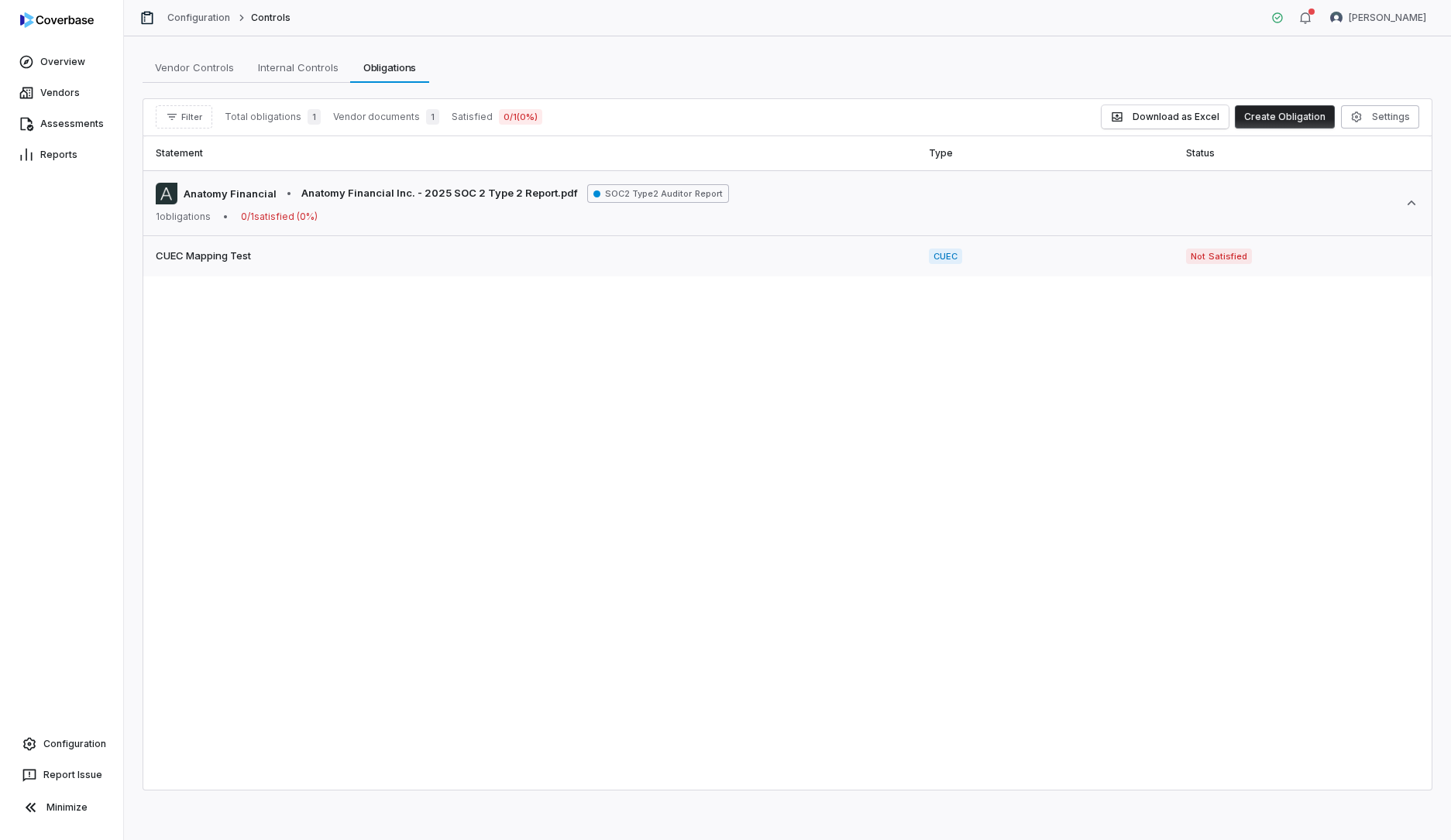
click at [555, 274] on td "CUEC Mapping Test" at bounding box center [530, 257] width 773 height 41
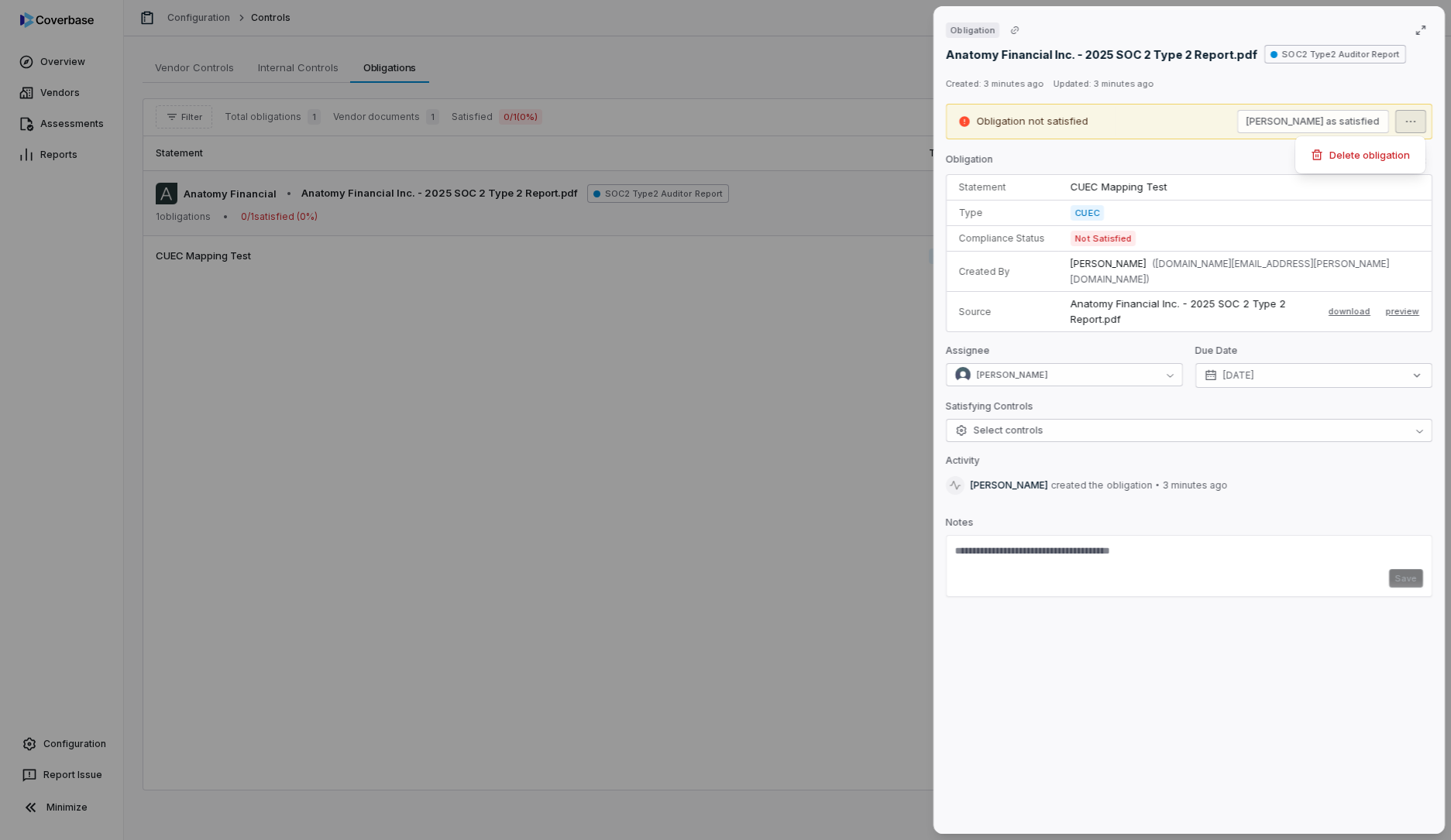
click at [1420, 118] on div "Obligation Anatomy Financial Inc. - 2025 SOC 2 Type 2 Report.pdf SOC2 Type2 Aud…" at bounding box center [726, 420] width 1451 height 840
click at [755, 482] on div "Obligation Anatomy Financial Inc. - 2025 SOC 2 Type 2 Report.pdf SOC2 Type2 Aud…" at bounding box center [726, 420] width 1451 height 840
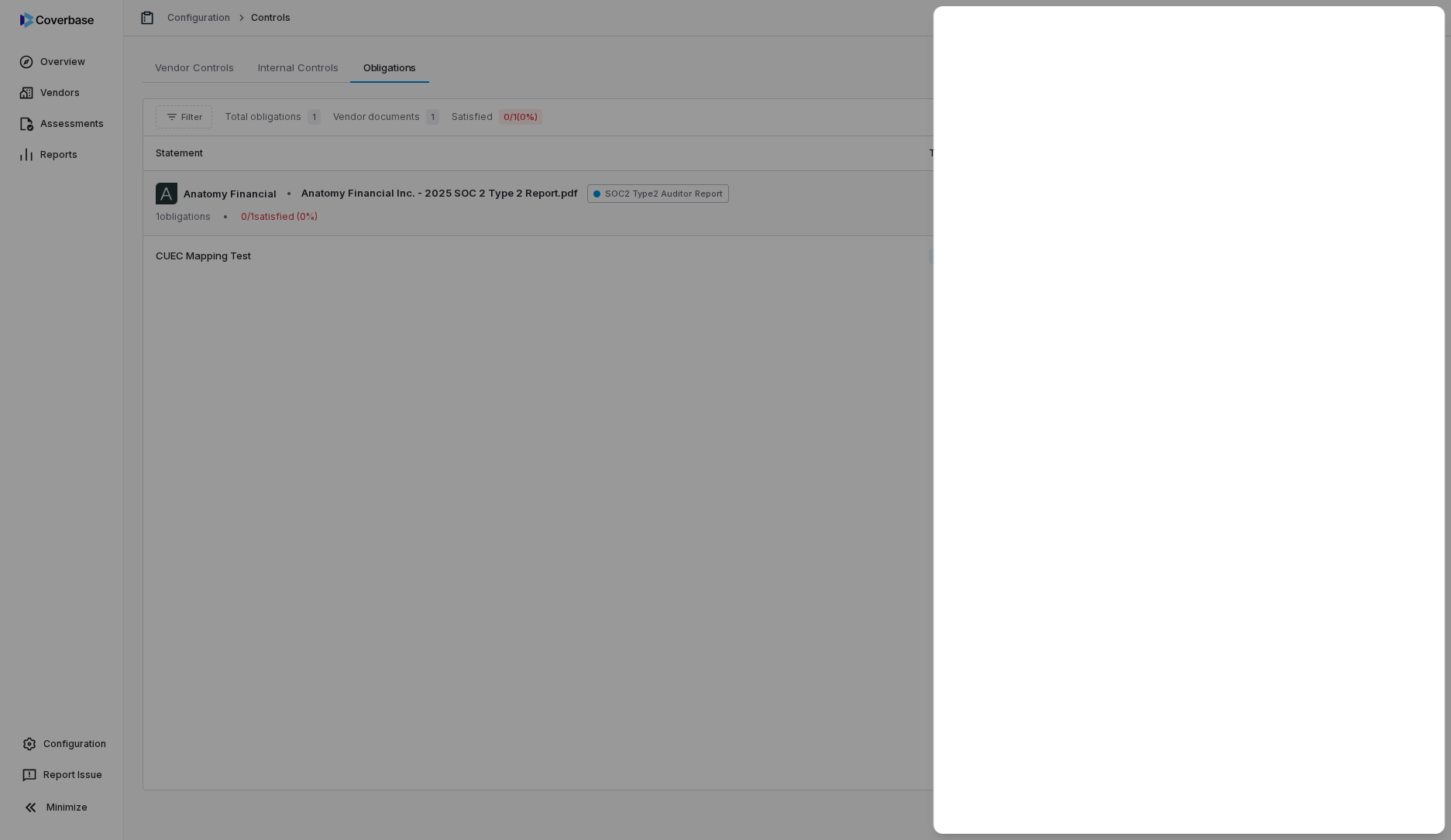
click at [582, 313] on div at bounding box center [726, 420] width 1451 height 840
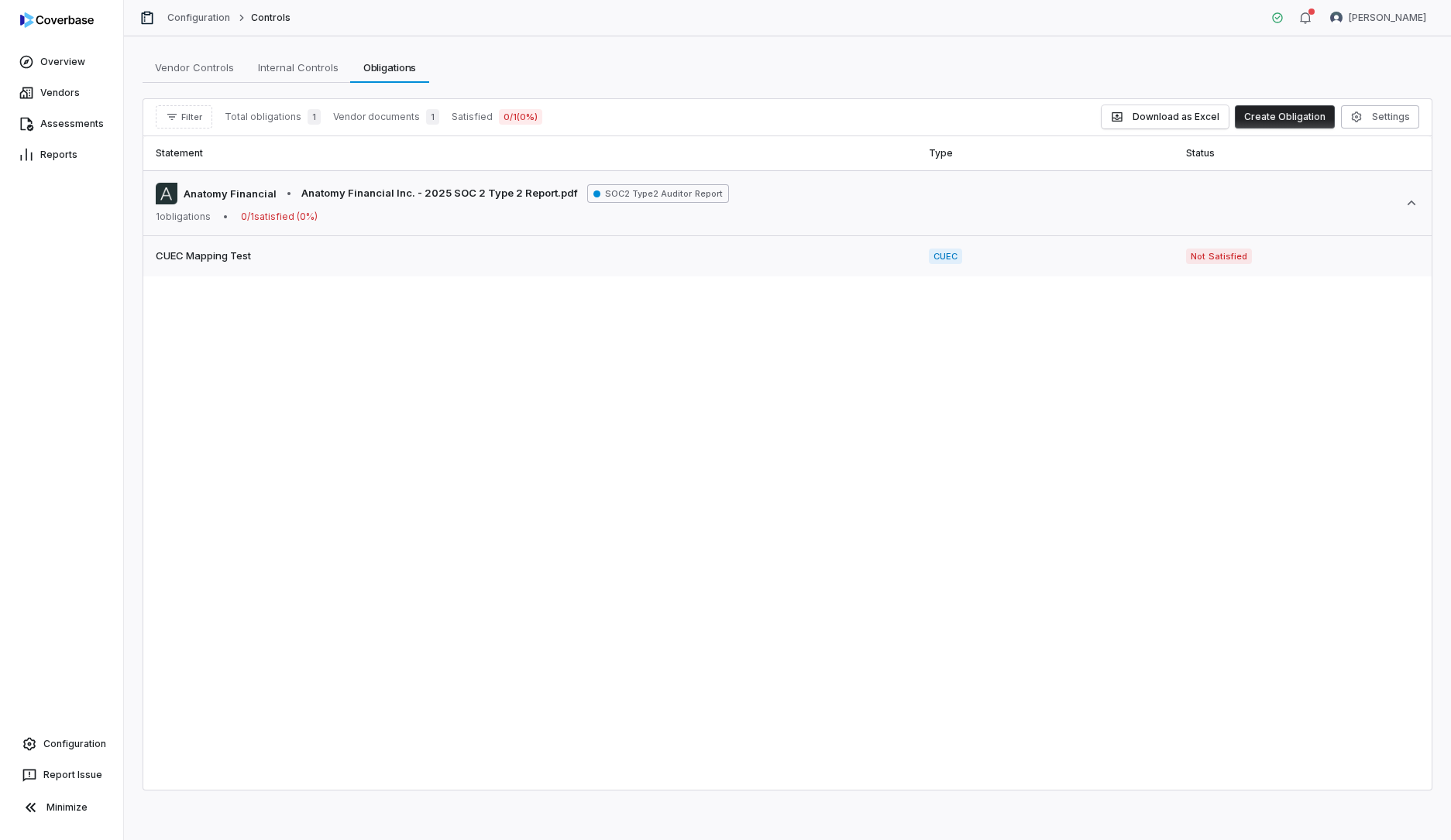
click at [588, 267] on td "CUEC Mapping Test" at bounding box center [530, 257] width 773 height 41
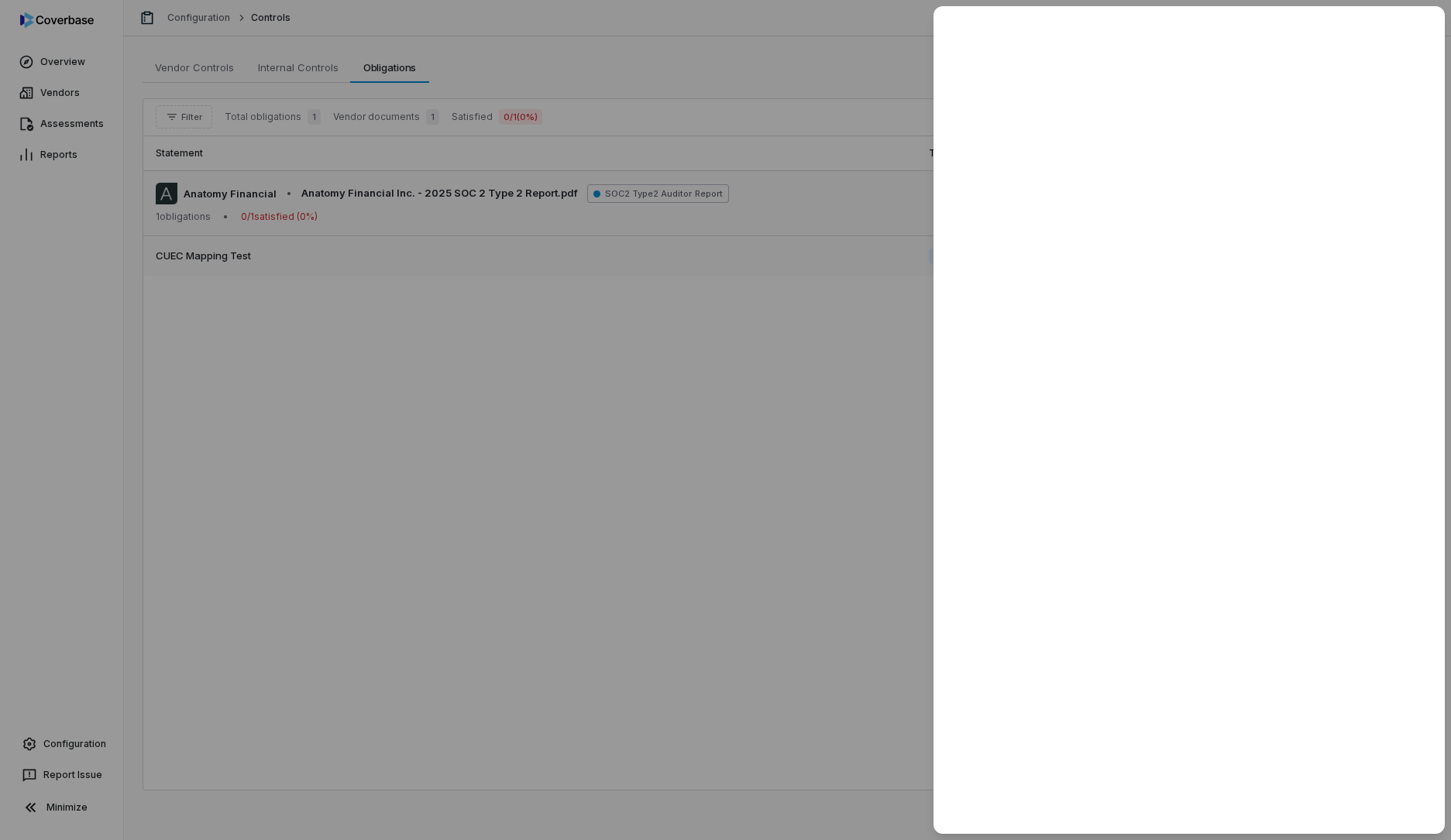
click at [588, 267] on div at bounding box center [726, 420] width 1451 height 840
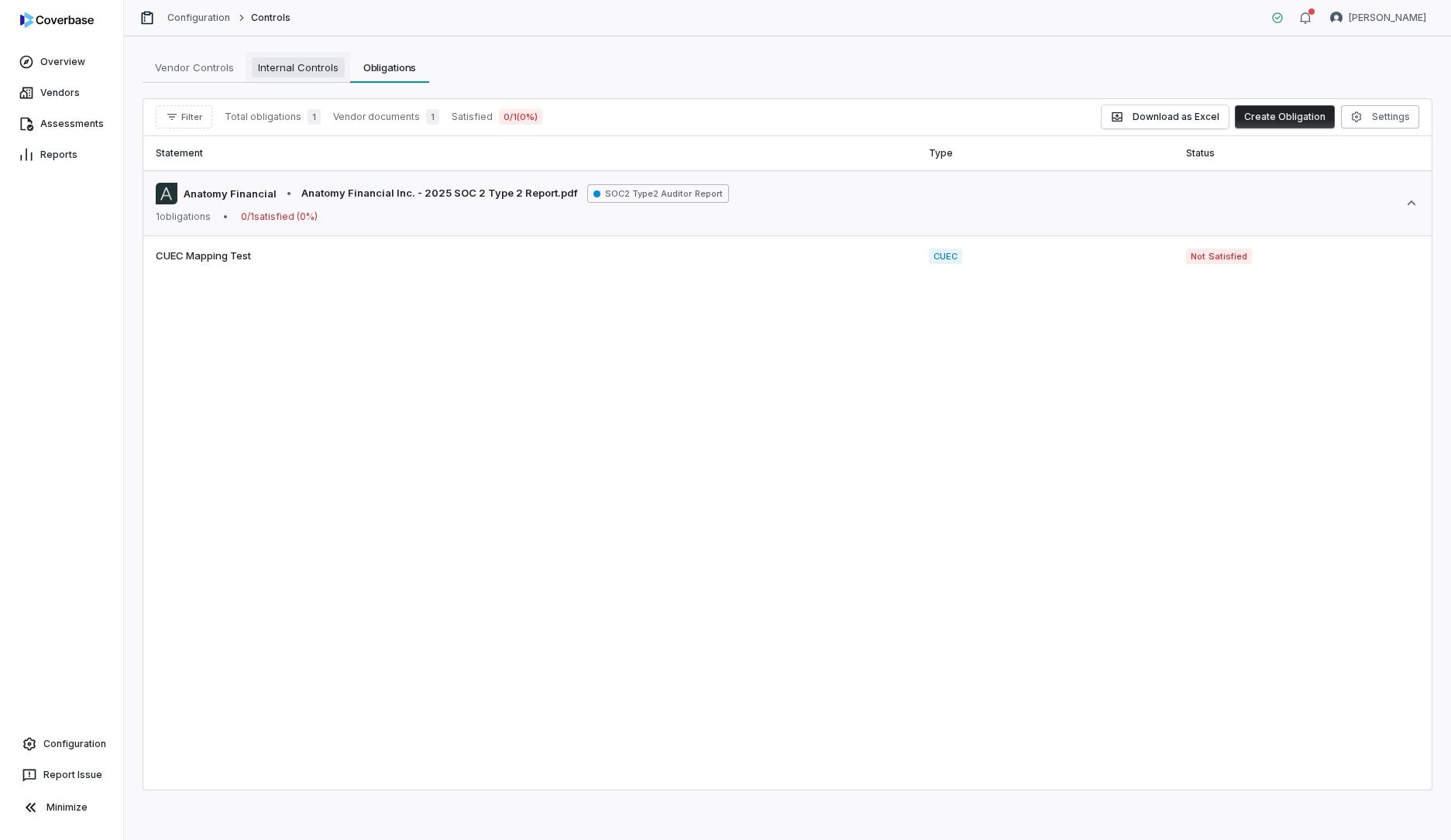
click at [333, 69] on span "Internal Controls" at bounding box center [298, 68] width 93 height 20
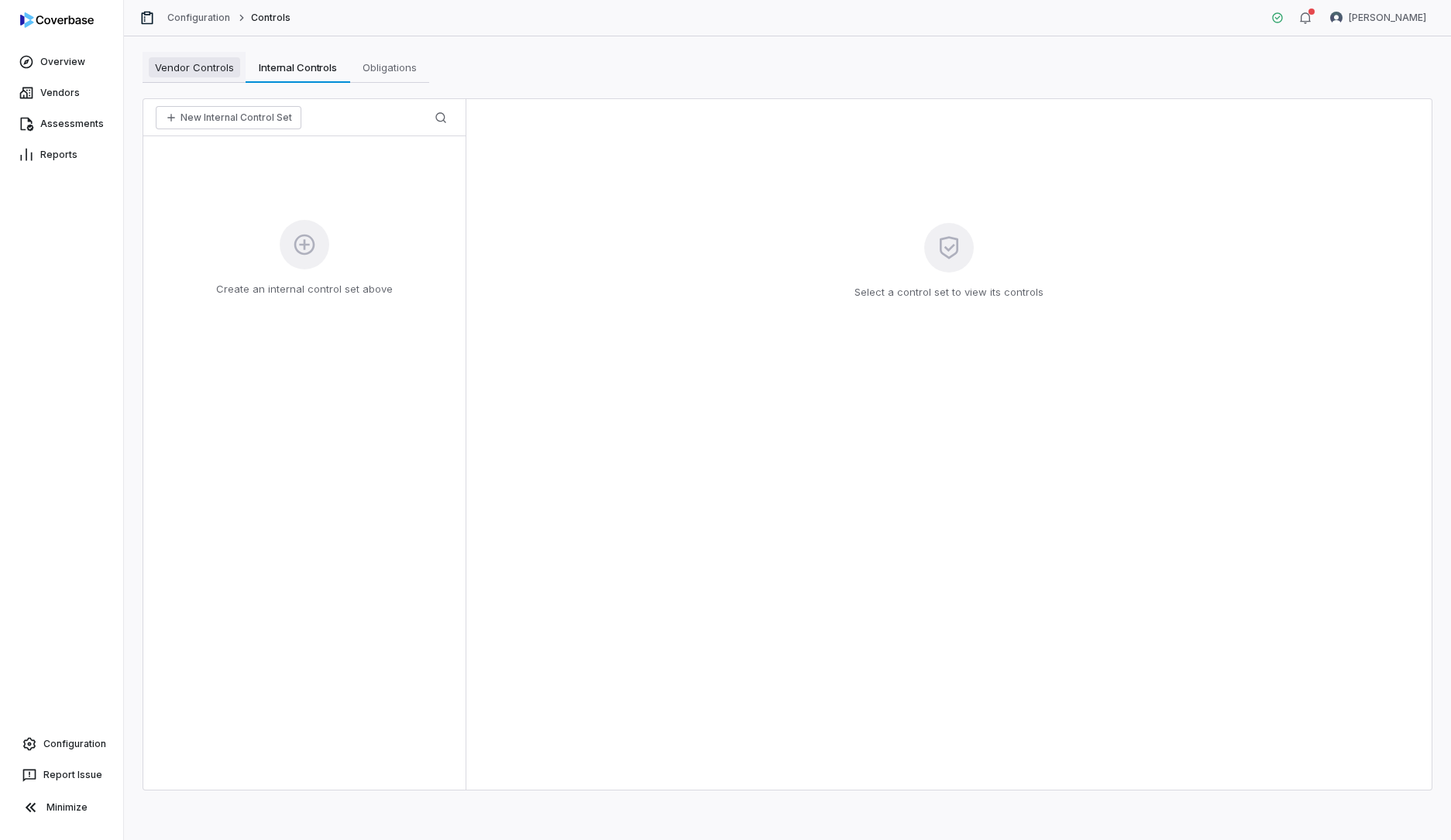
click at [218, 62] on span "Vendor Controls" at bounding box center [194, 68] width 92 height 20
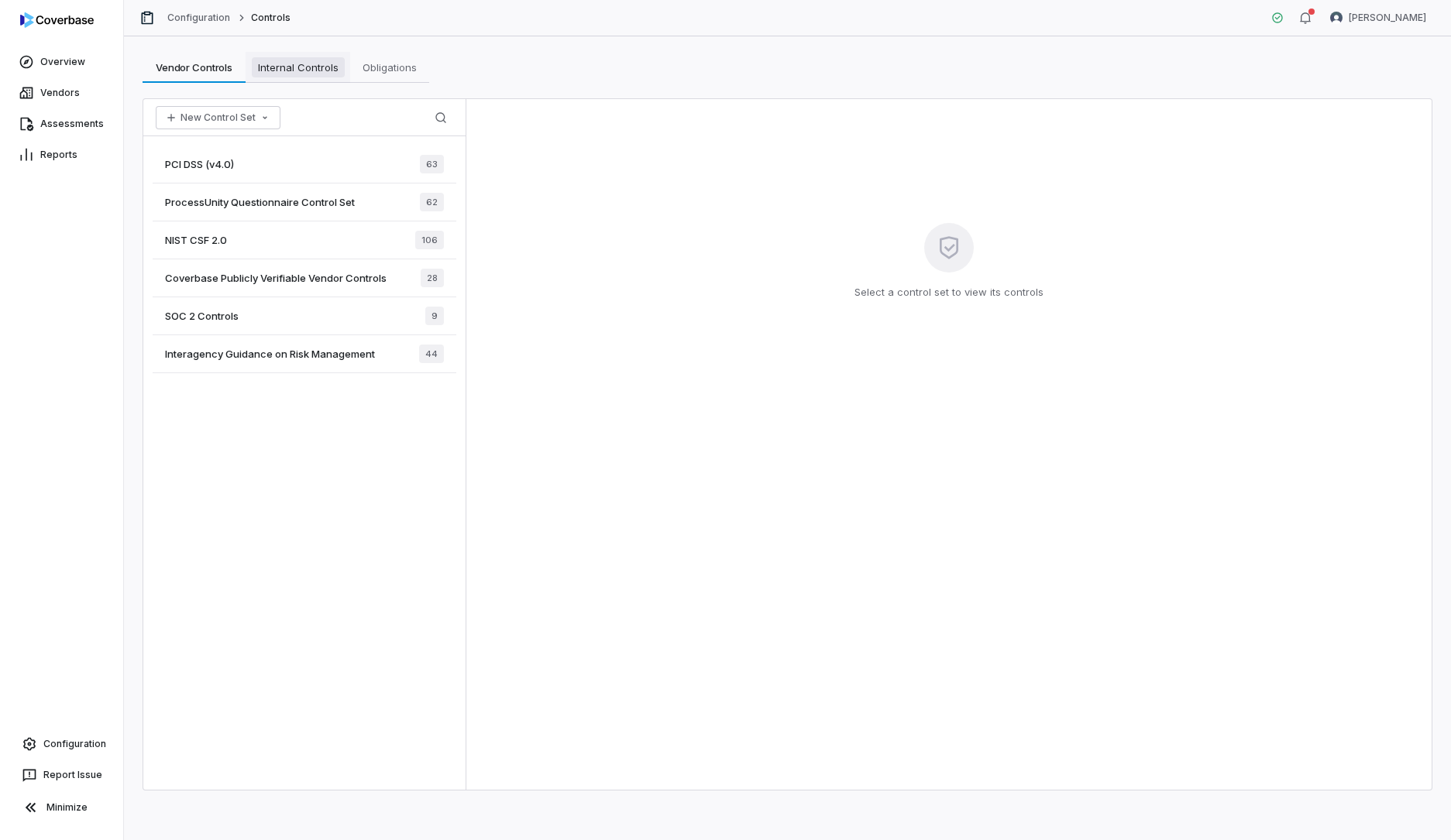
click at [291, 62] on span "Internal Controls" at bounding box center [298, 68] width 93 height 20
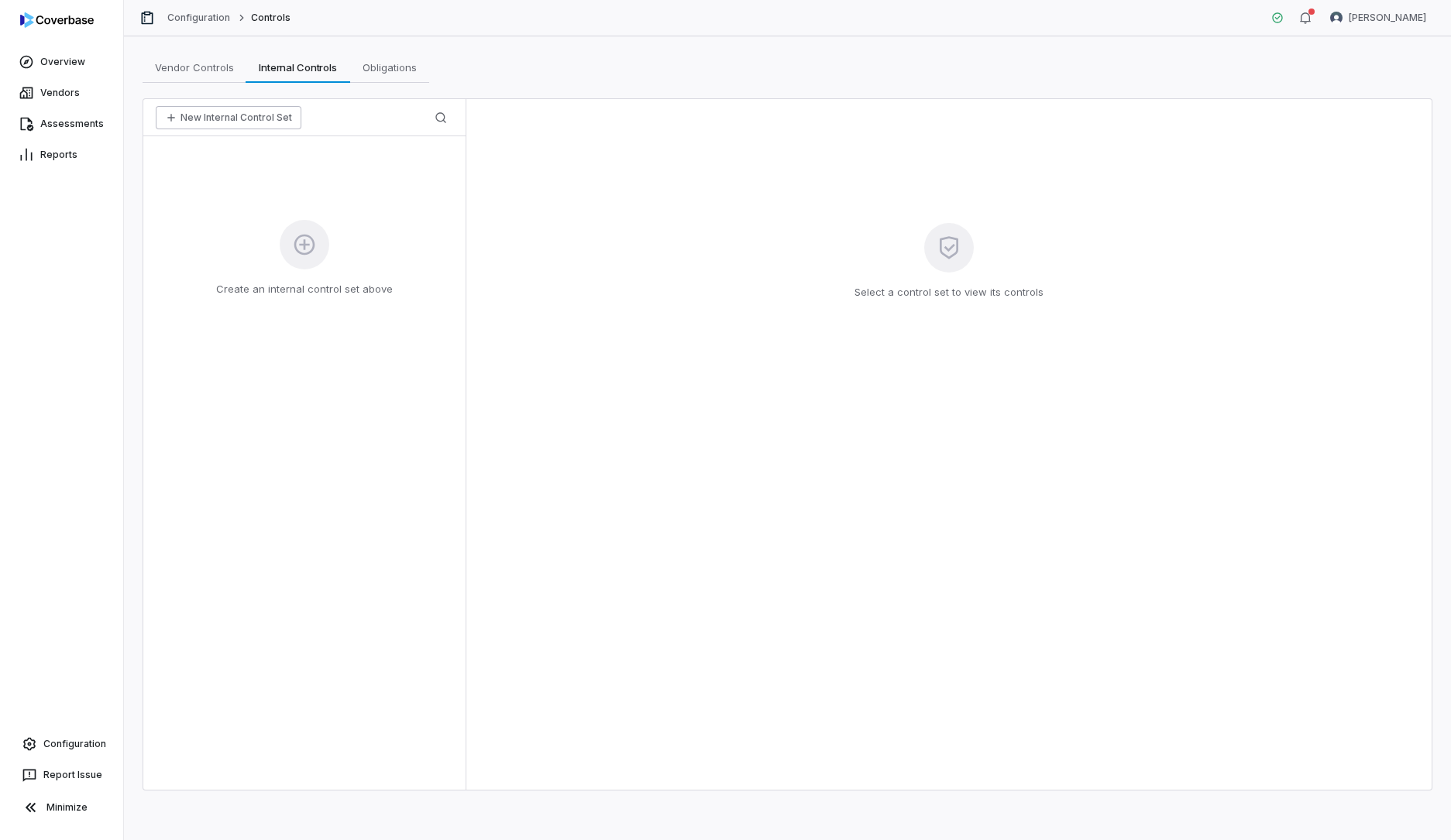
click at [284, 119] on button "New Internal Control Set" at bounding box center [228, 118] width 145 height 23
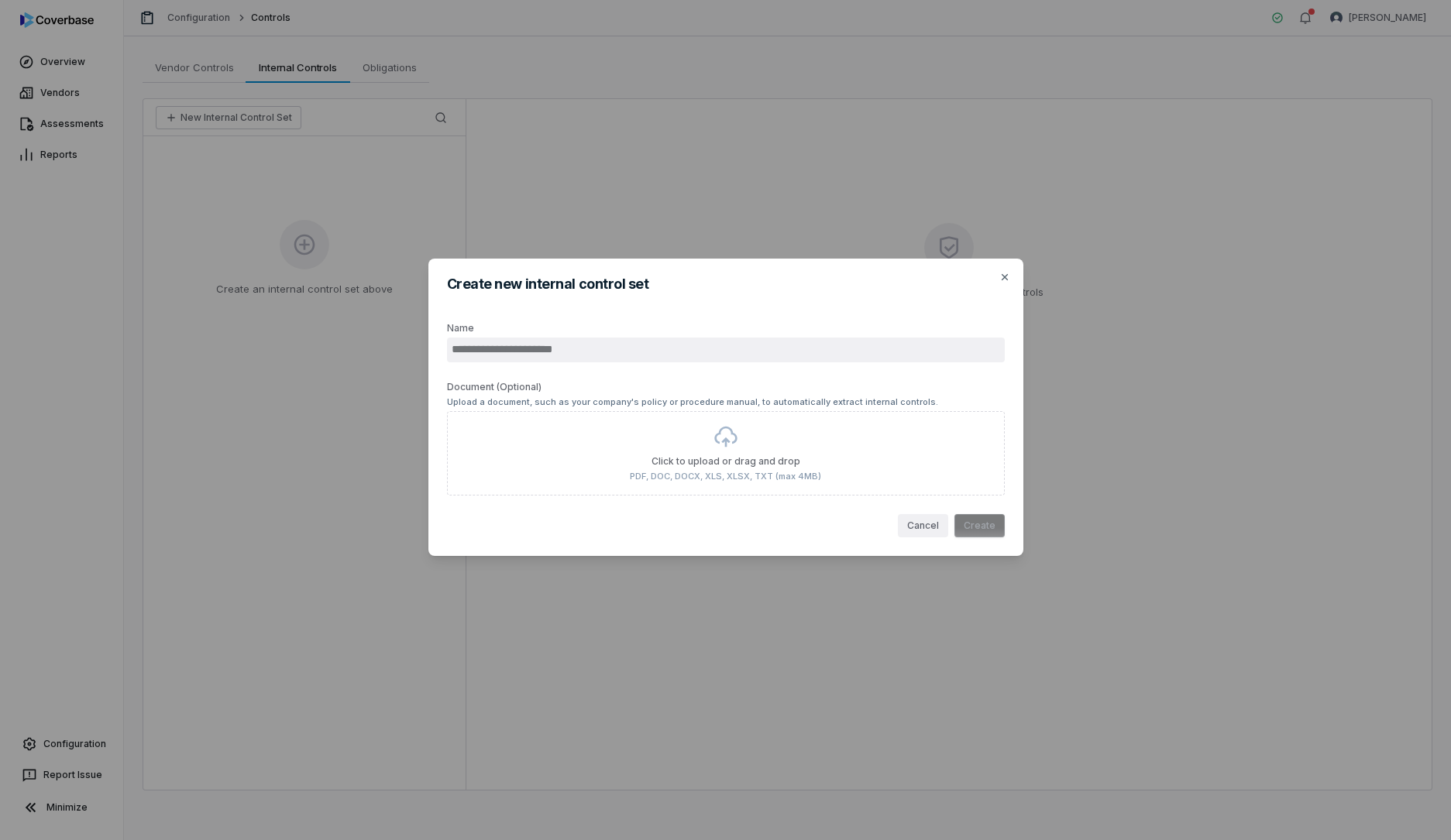
click at [920, 526] on button "Cancel" at bounding box center [923, 525] width 50 height 23
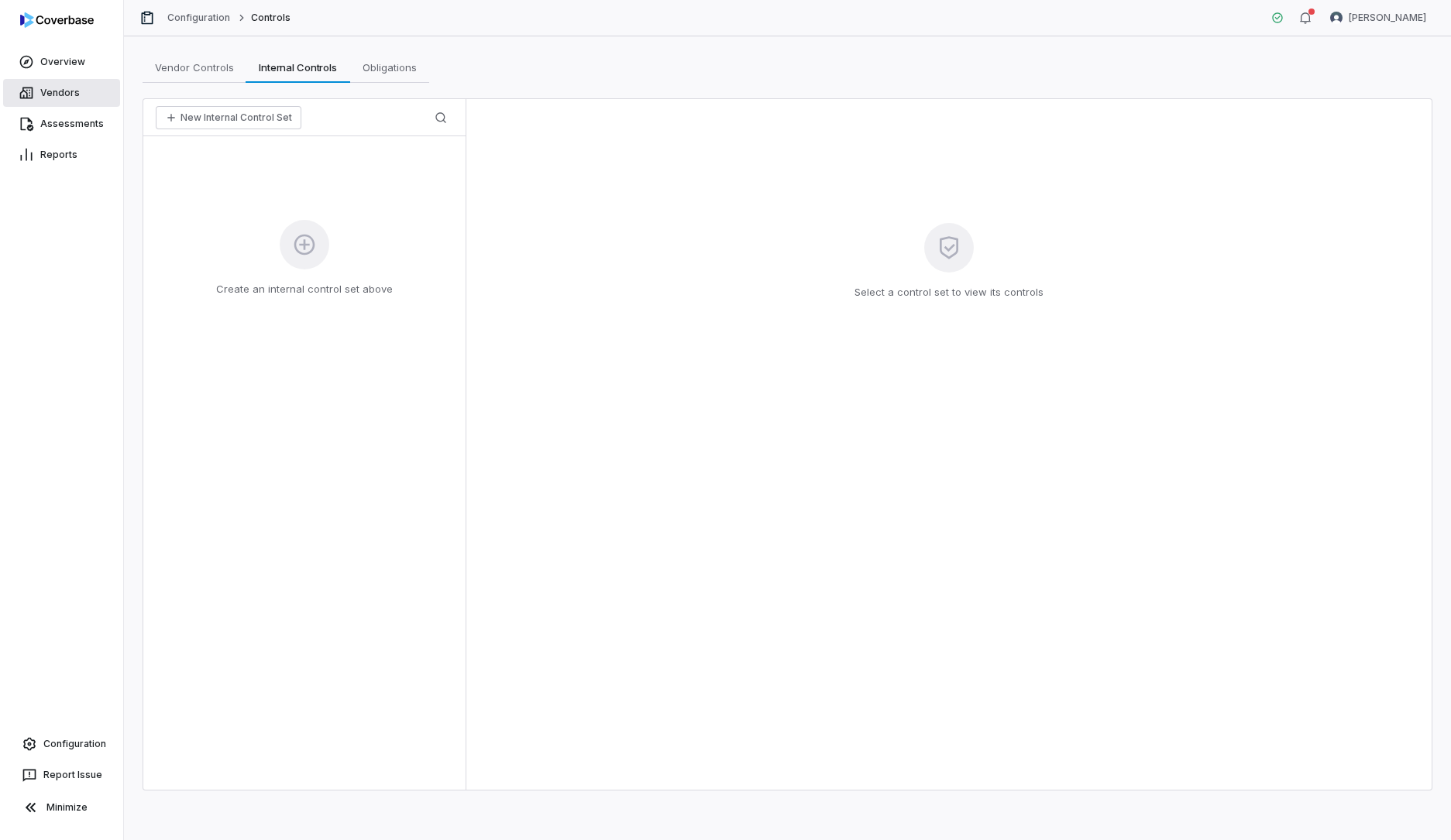
click at [69, 94] on link "Vendors" at bounding box center [61, 93] width 117 height 28
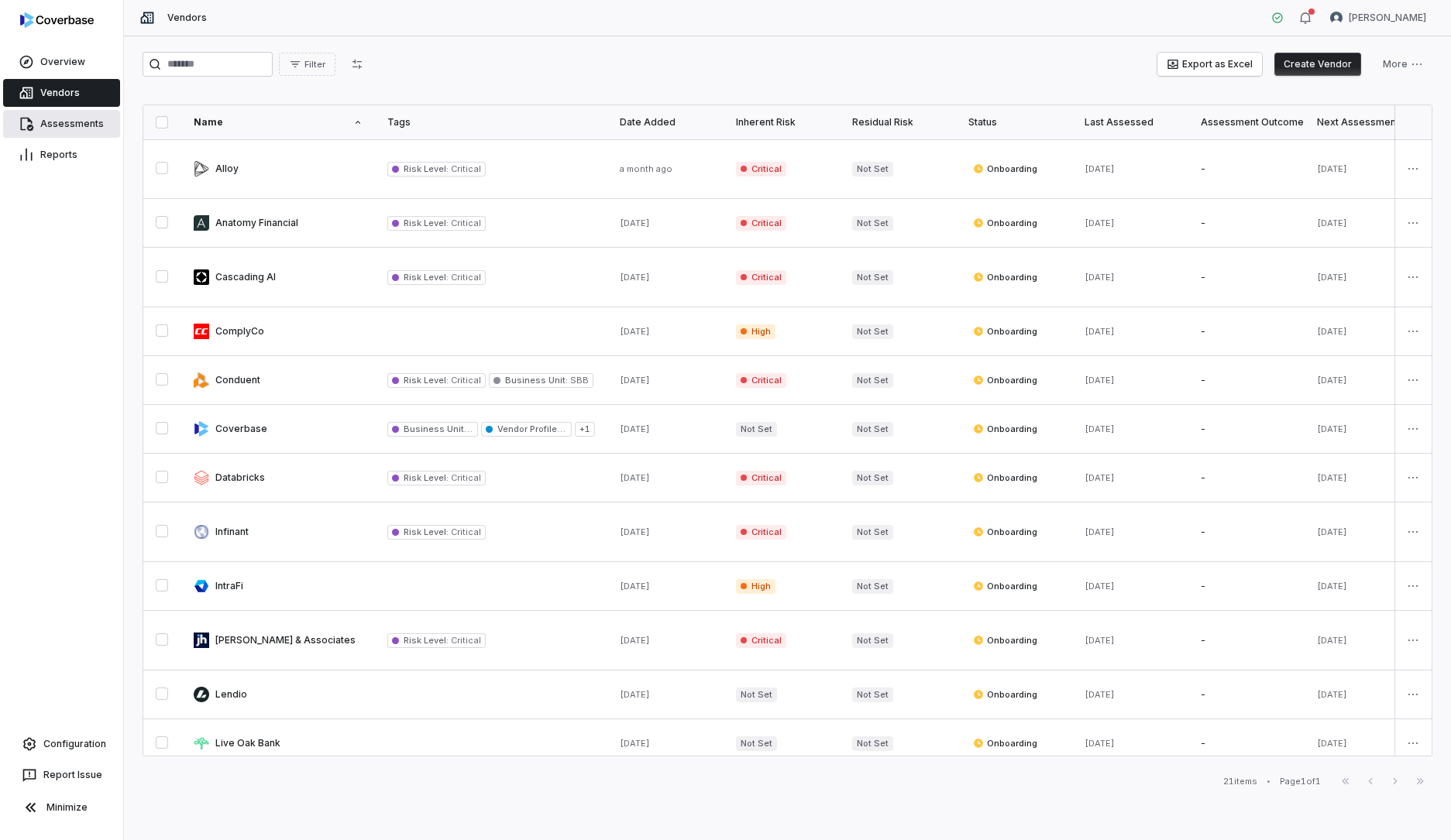
click at [81, 116] on link "Assessments" at bounding box center [61, 124] width 117 height 28
